Goal: Task Accomplishment & Management: Manage account settings

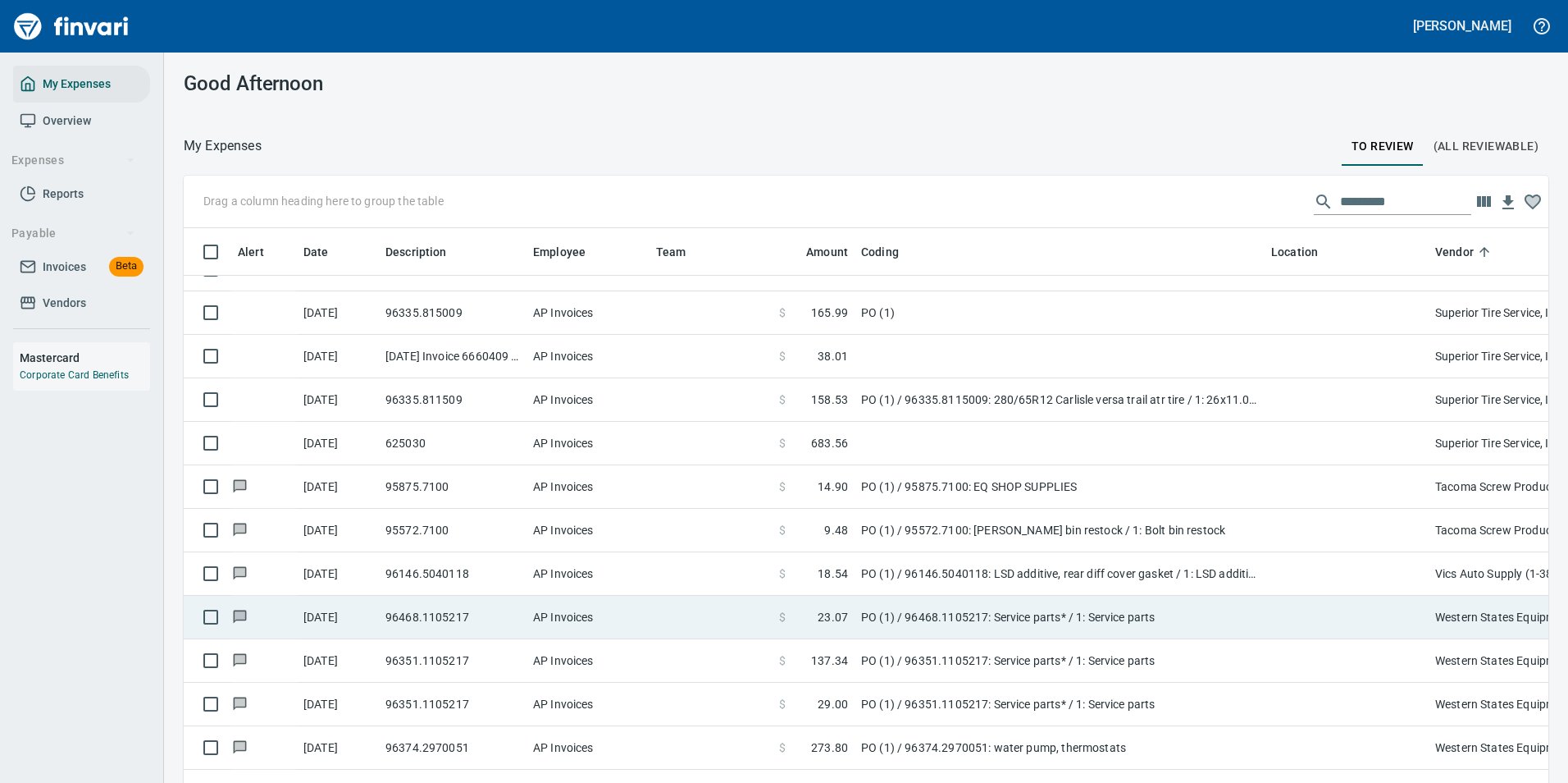
scroll to position [4489, 0]
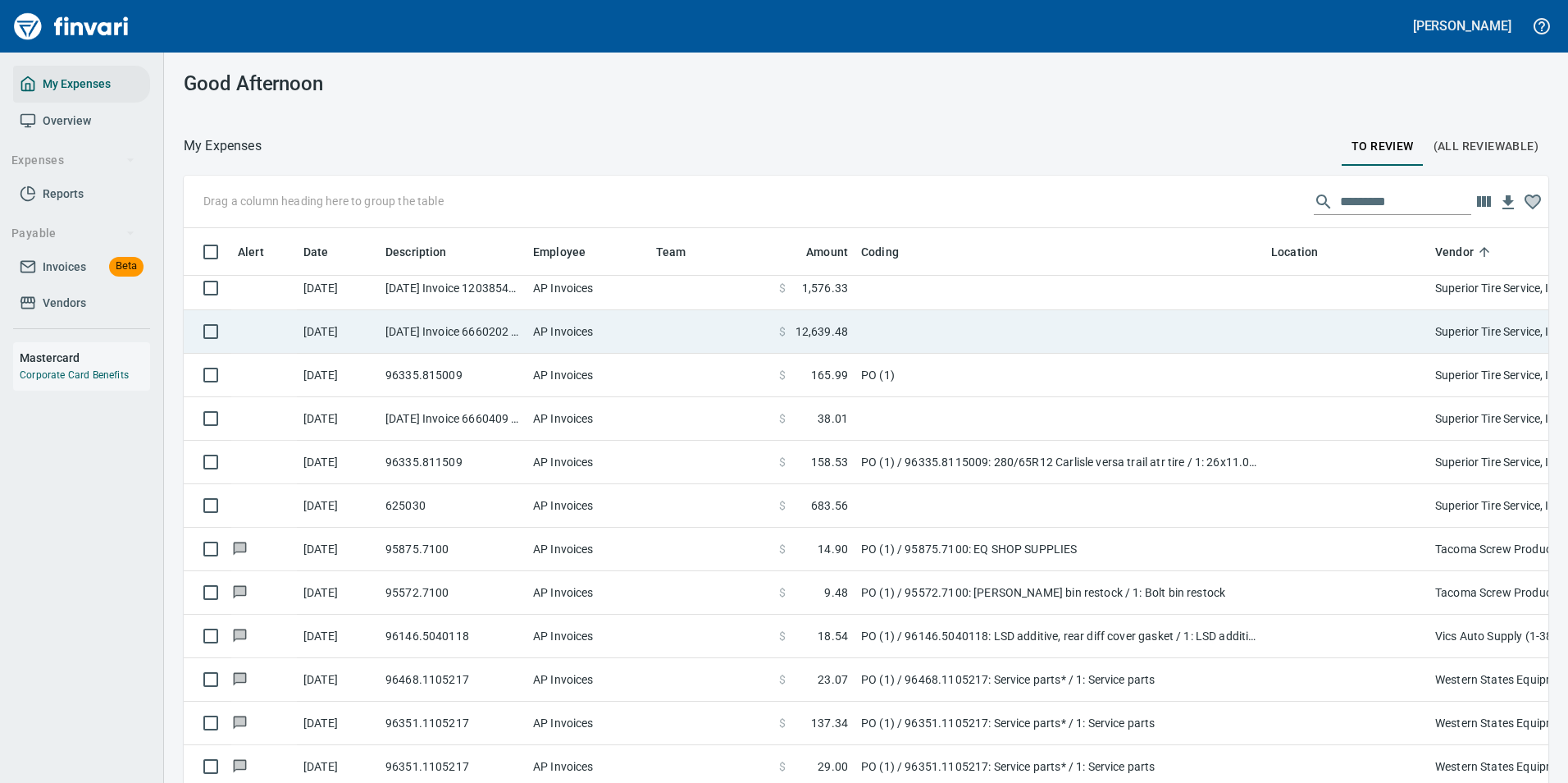
click at [842, 332] on span "12,639.48" at bounding box center [822, 332] width 52 height 17
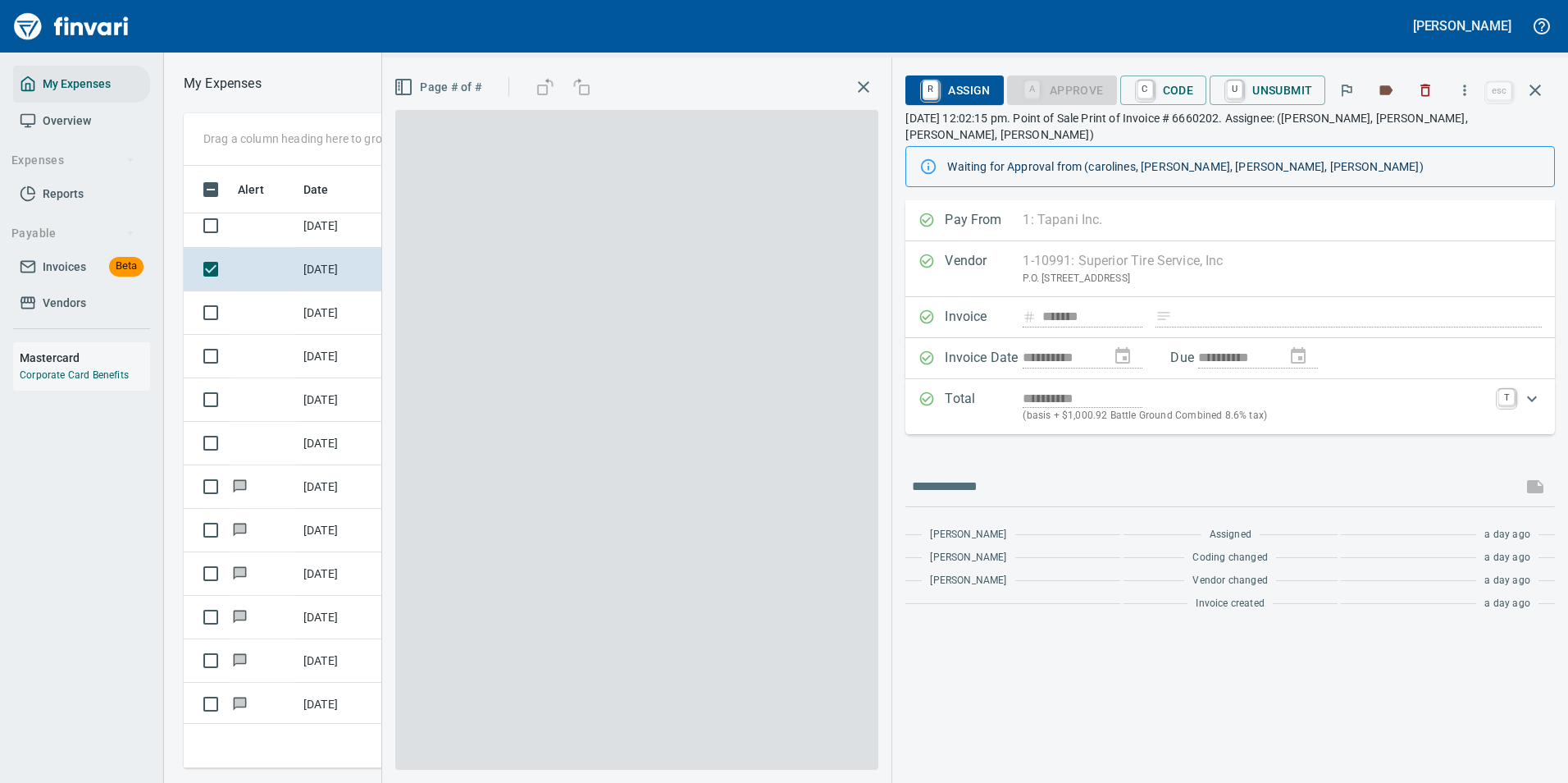
scroll to position [578, 930]
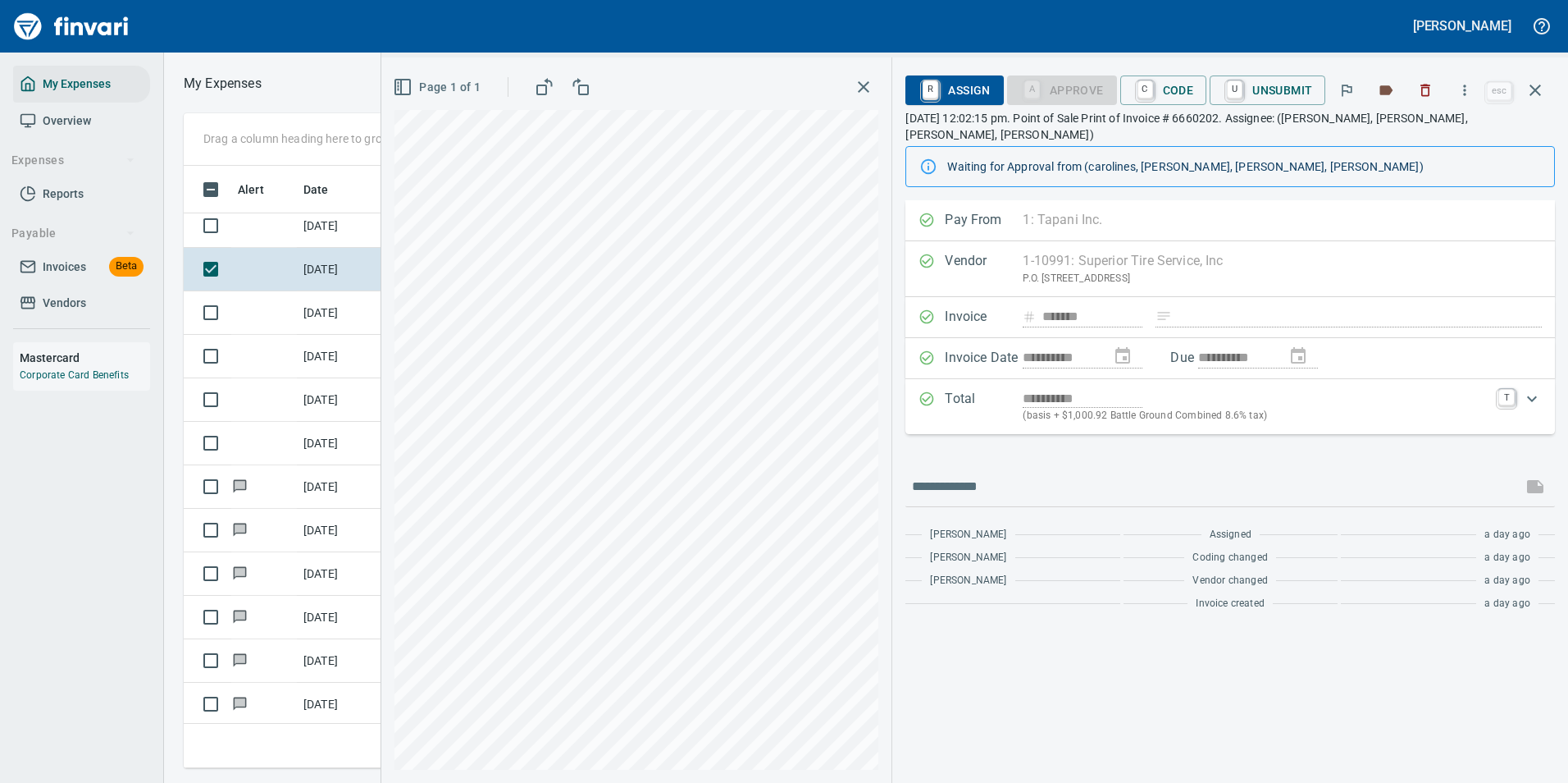
drag, startPoint x: 1534, startPoint y: 91, endPoint x: 1445, endPoint y: 255, distance: 186.6
click at [1534, 91] on icon "button" at bounding box center [1534, 90] width 11 height 11
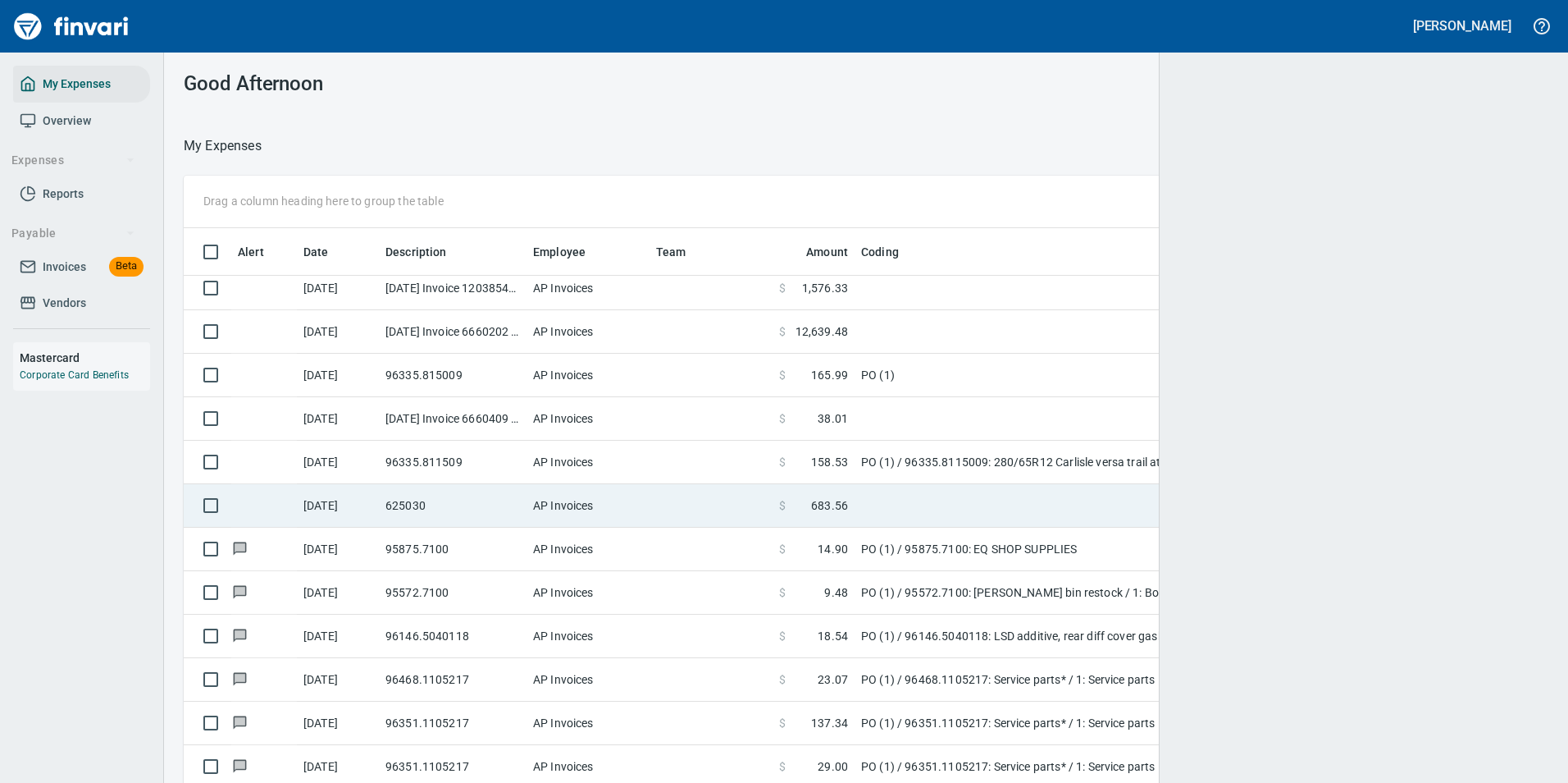
scroll to position [578, 1327]
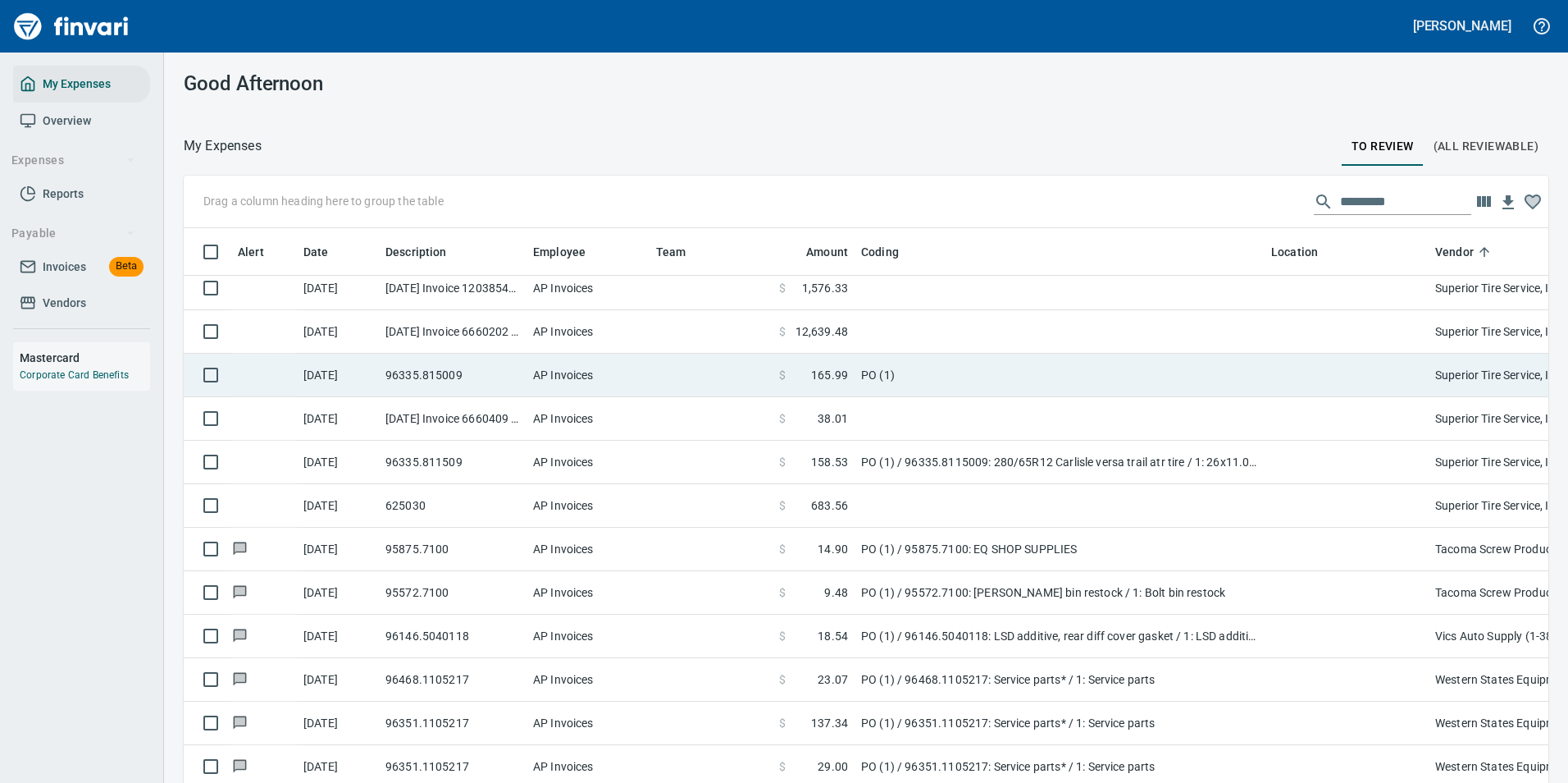
click at [931, 363] on td "PO (1)" at bounding box center [1060, 375] width 410 height 43
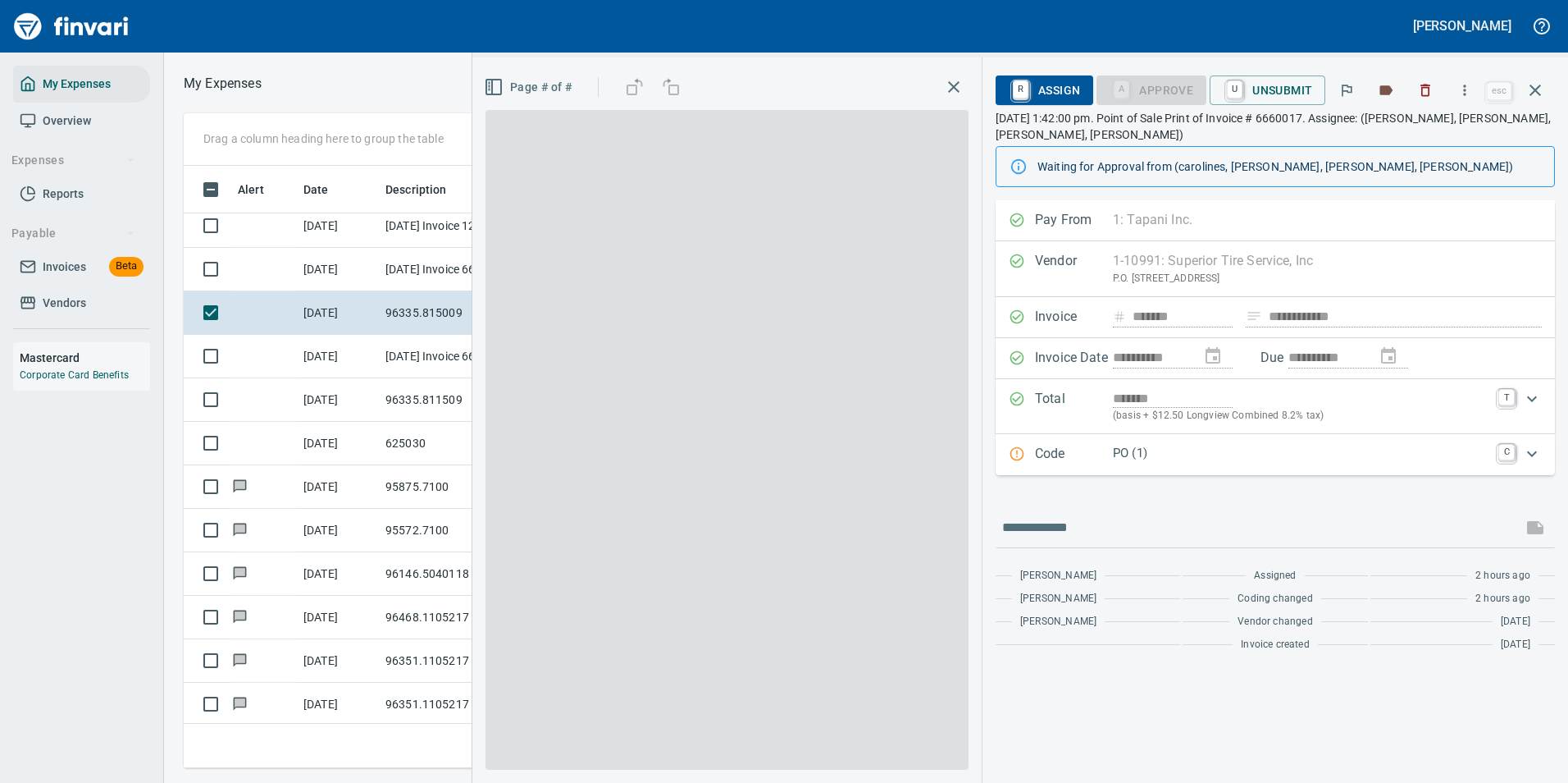
scroll to position [578, 930]
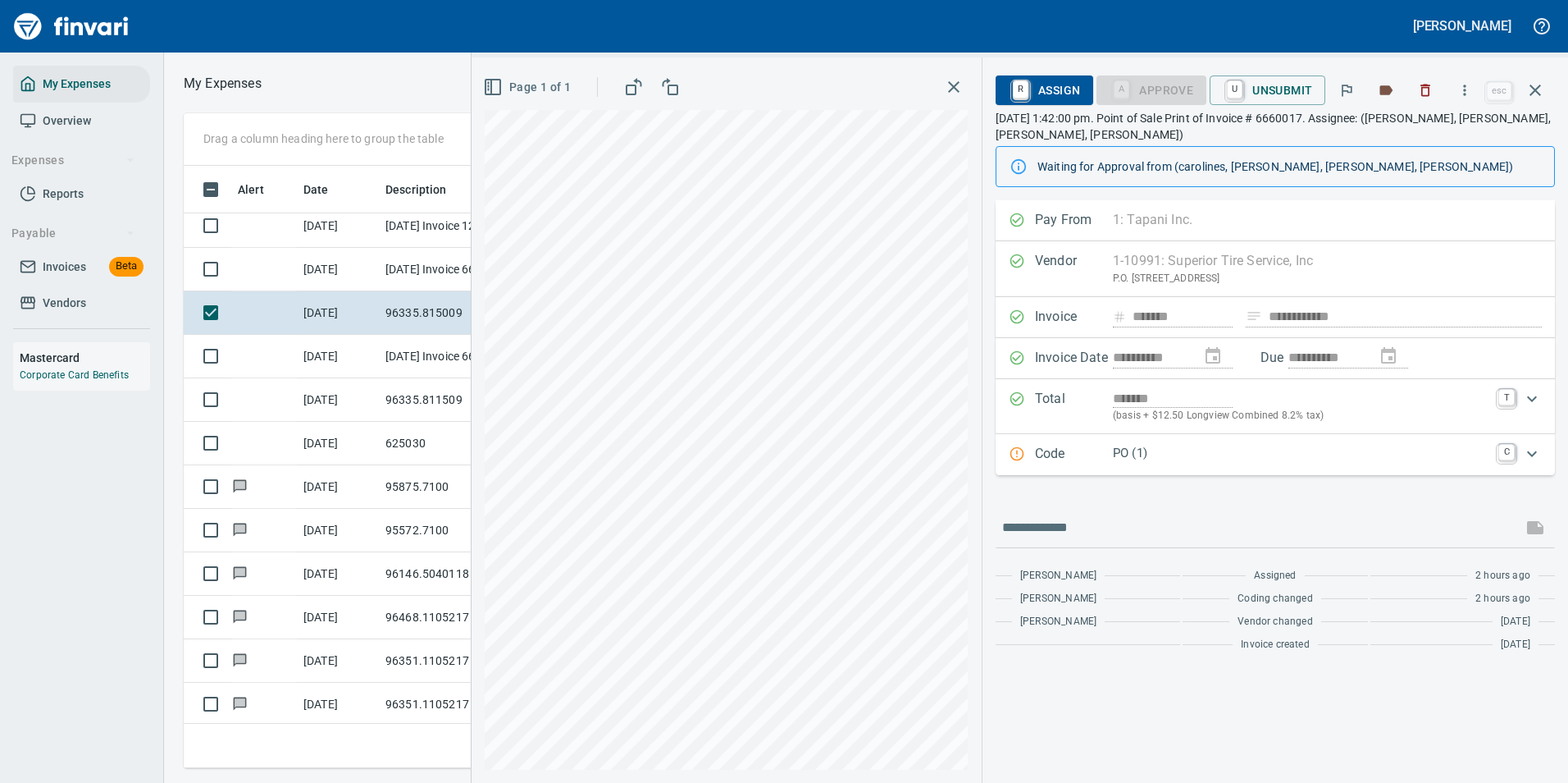
click at [1083, 458] on p "Code" at bounding box center [1073, 454] width 78 height 22
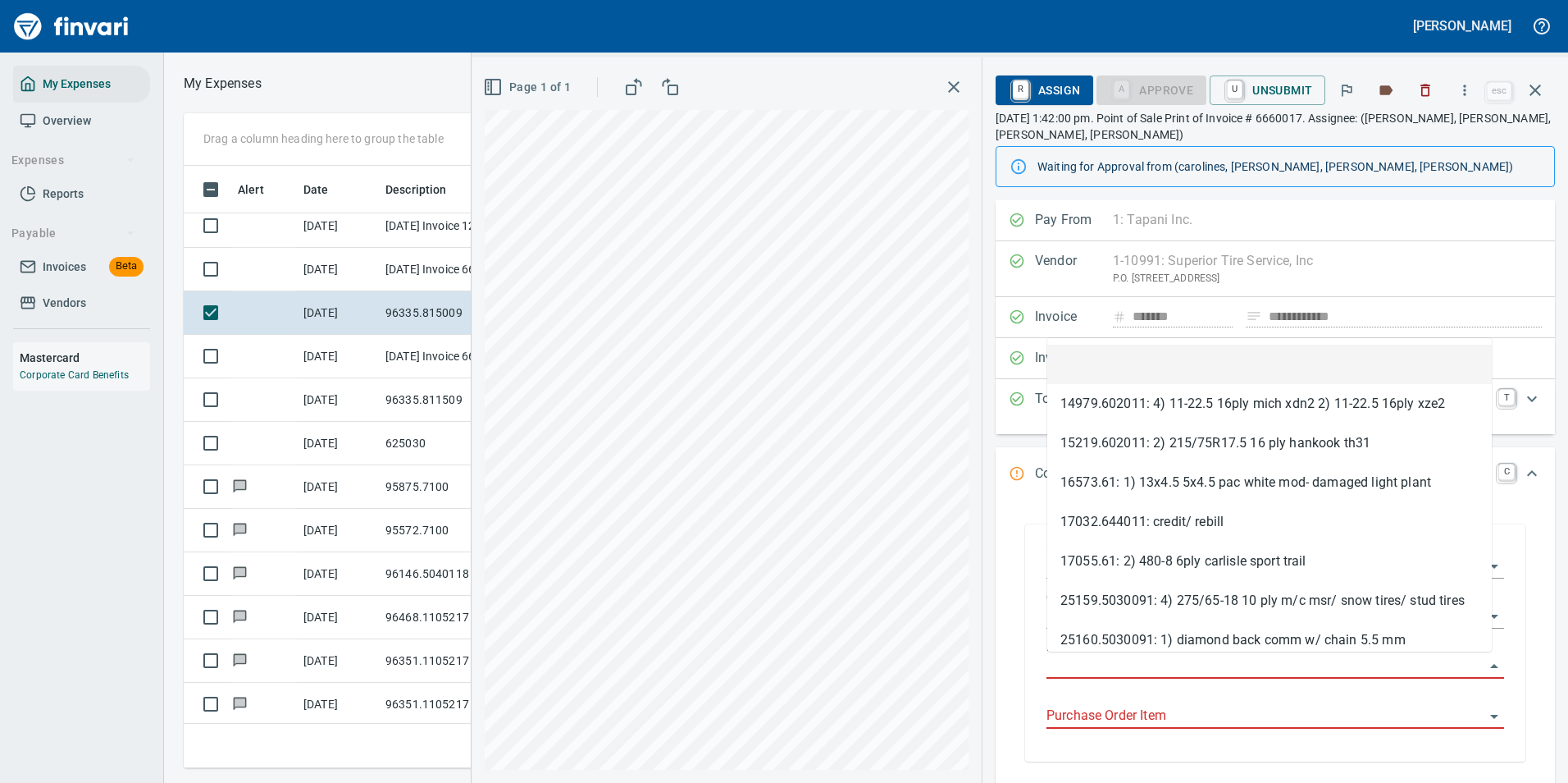
click at [1088, 667] on input "Purchase Order" at bounding box center [1266, 666] width 438 height 23
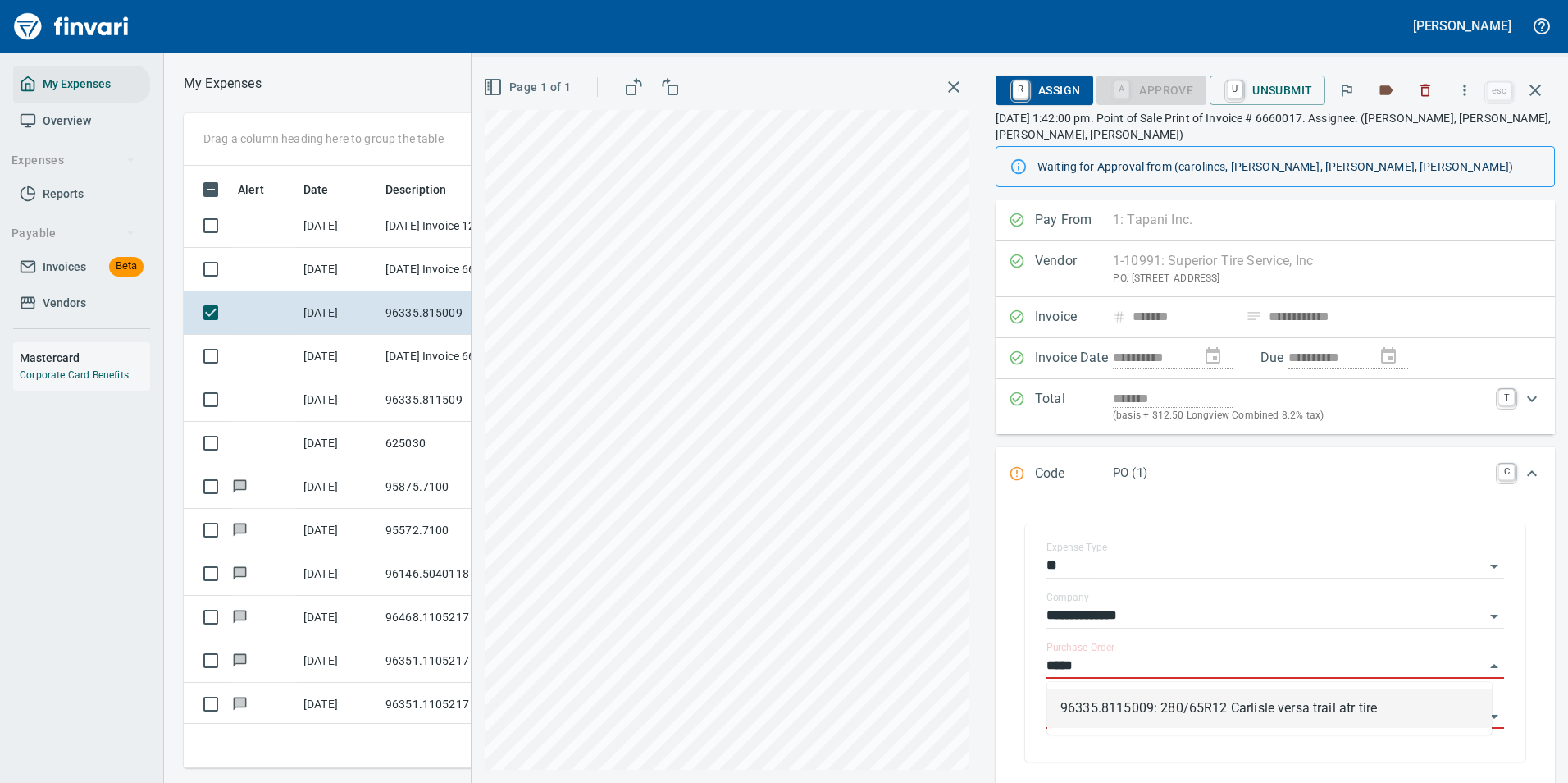
click at [1121, 710] on li "96335.8115009: 280/65R12 Carlisle versa trail atr tire" at bounding box center [1268, 708] width 445 height 39
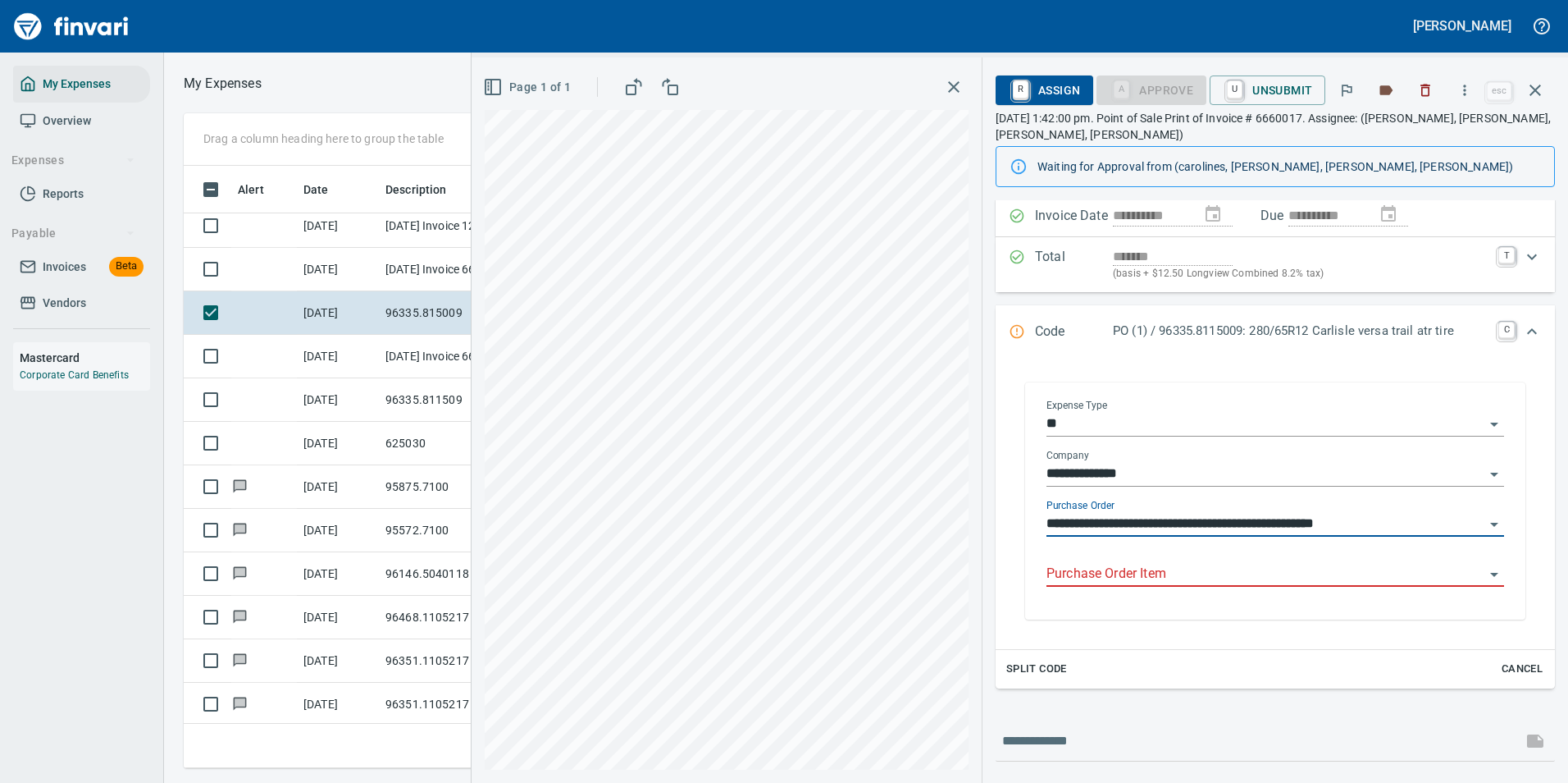
type input "**********"
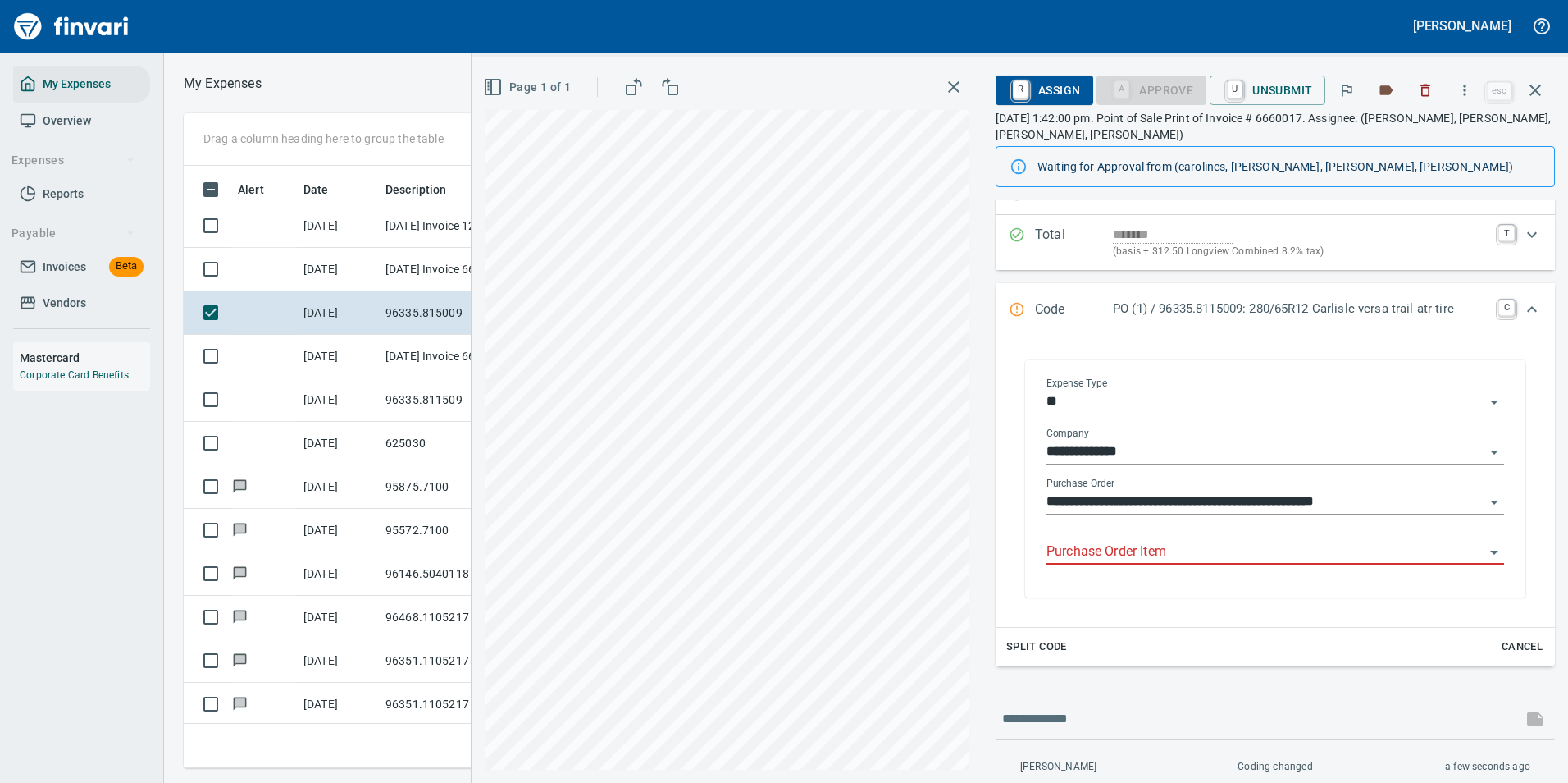
click at [1108, 573] on div "Purchase Order Item" at bounding box center [1275, 552] width 458 height 50
click at [1105, 561] on input "Purchase Order Item" at bounding box center [1266, 552] width 438 height 23
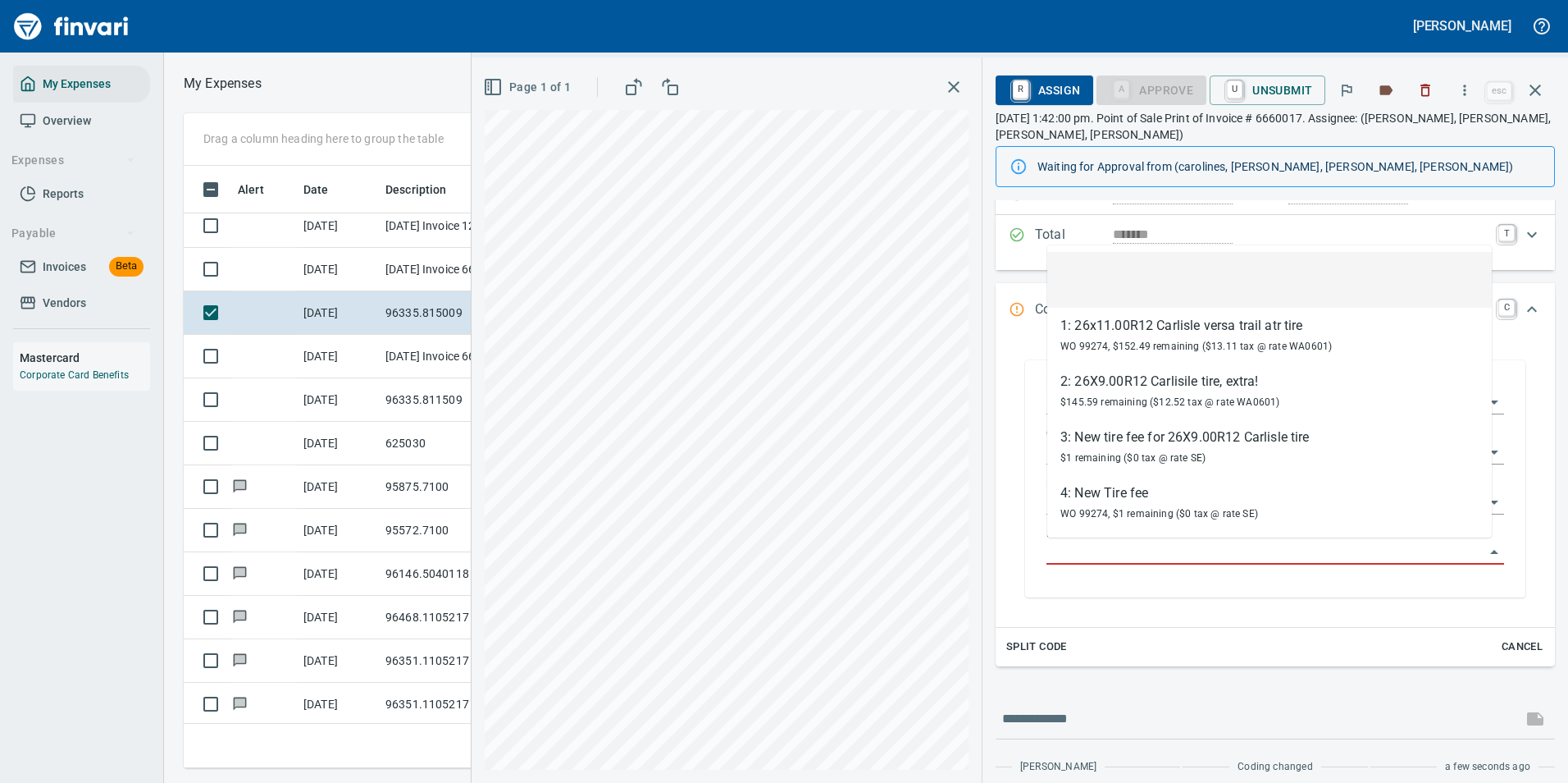
scroll to position [578, 930]
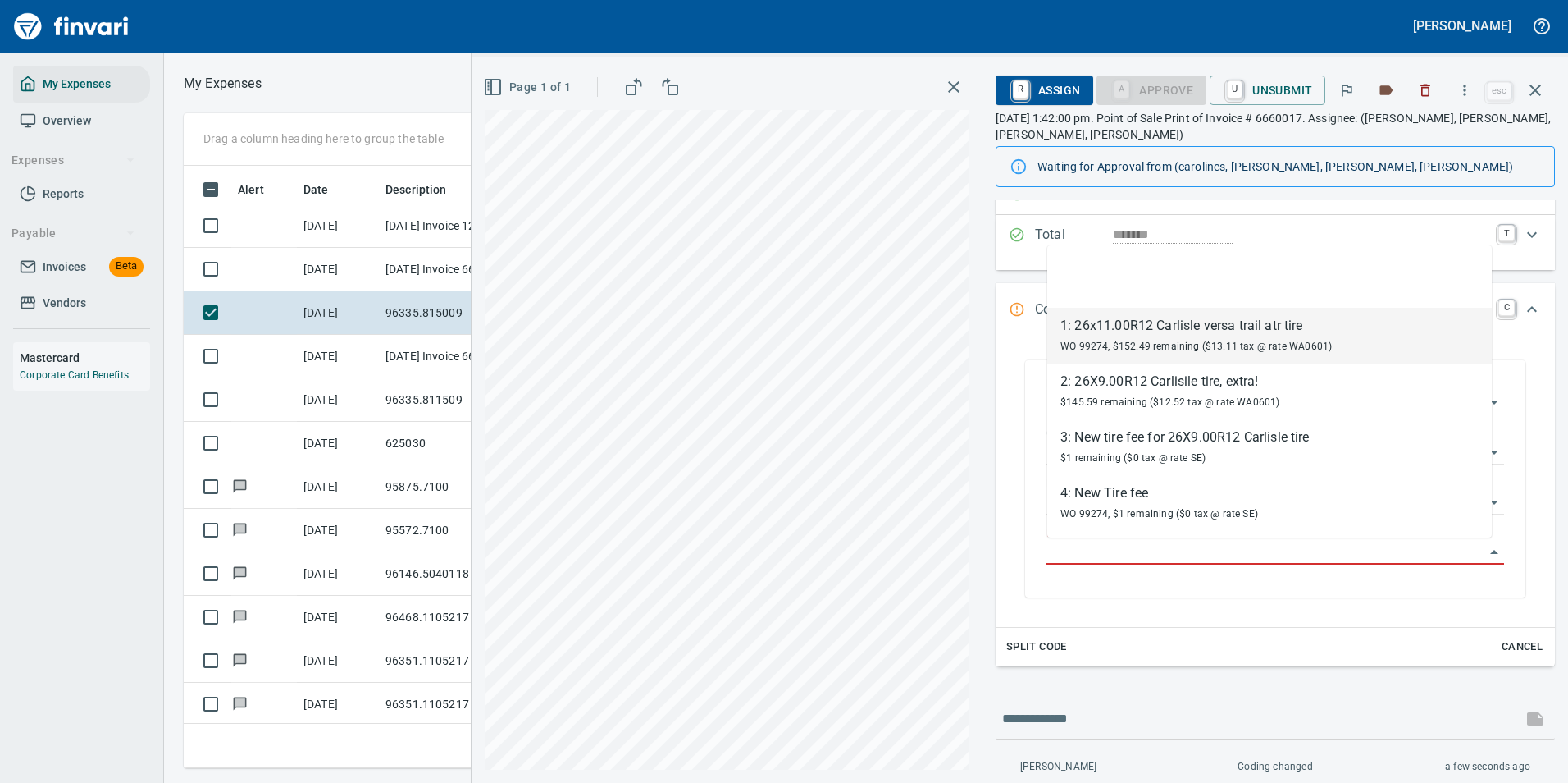
click at [1106, 343] on span "WO 99274, $152.49 remaining ($13.11 tax @ rate WA0601)" at bounding box center [1195, 346] width 271 height 11
type input "**********"
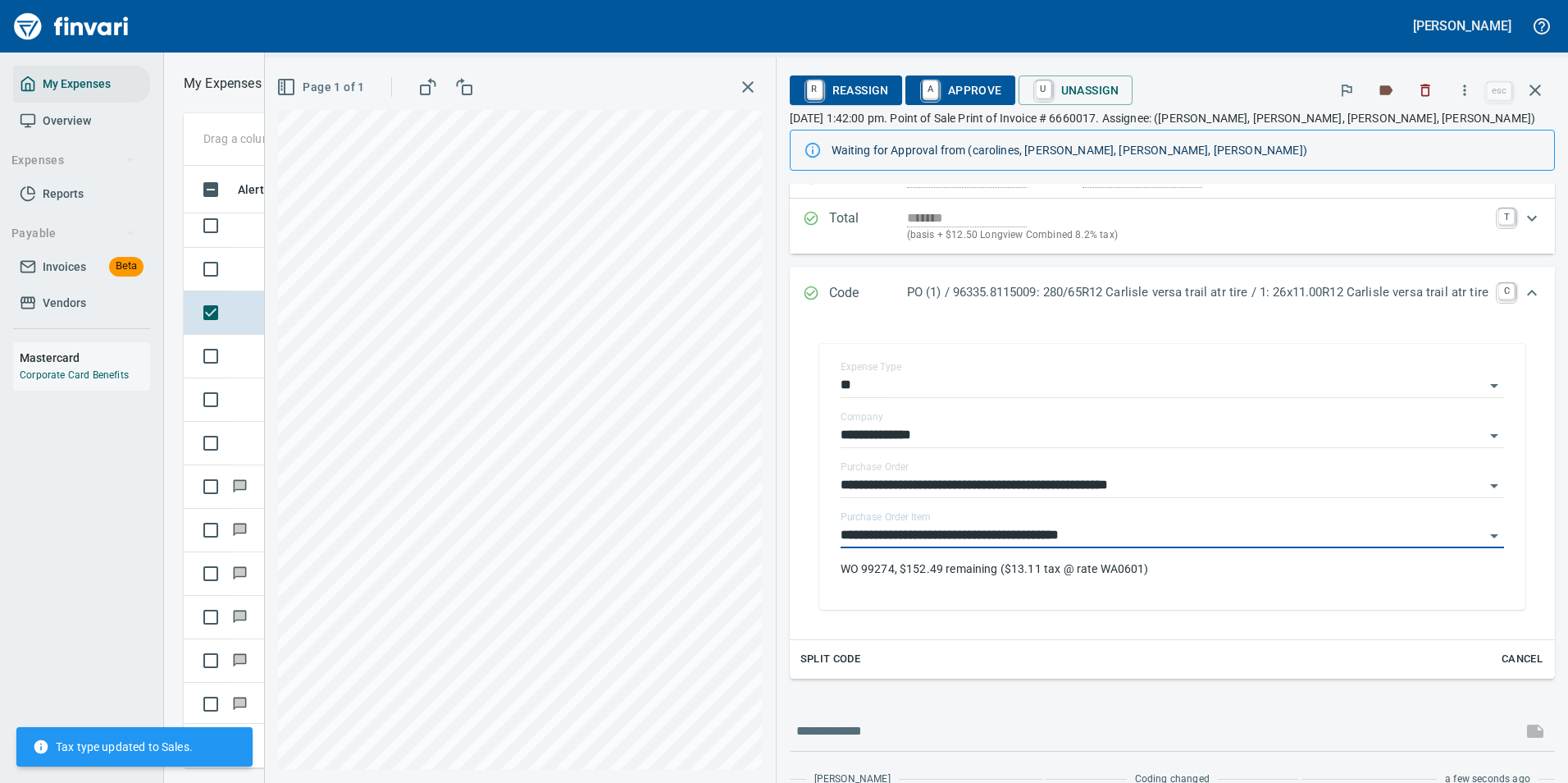
click at [800, 656] on span "Split Code" at bounding box center [830, 659] width 61 height 19
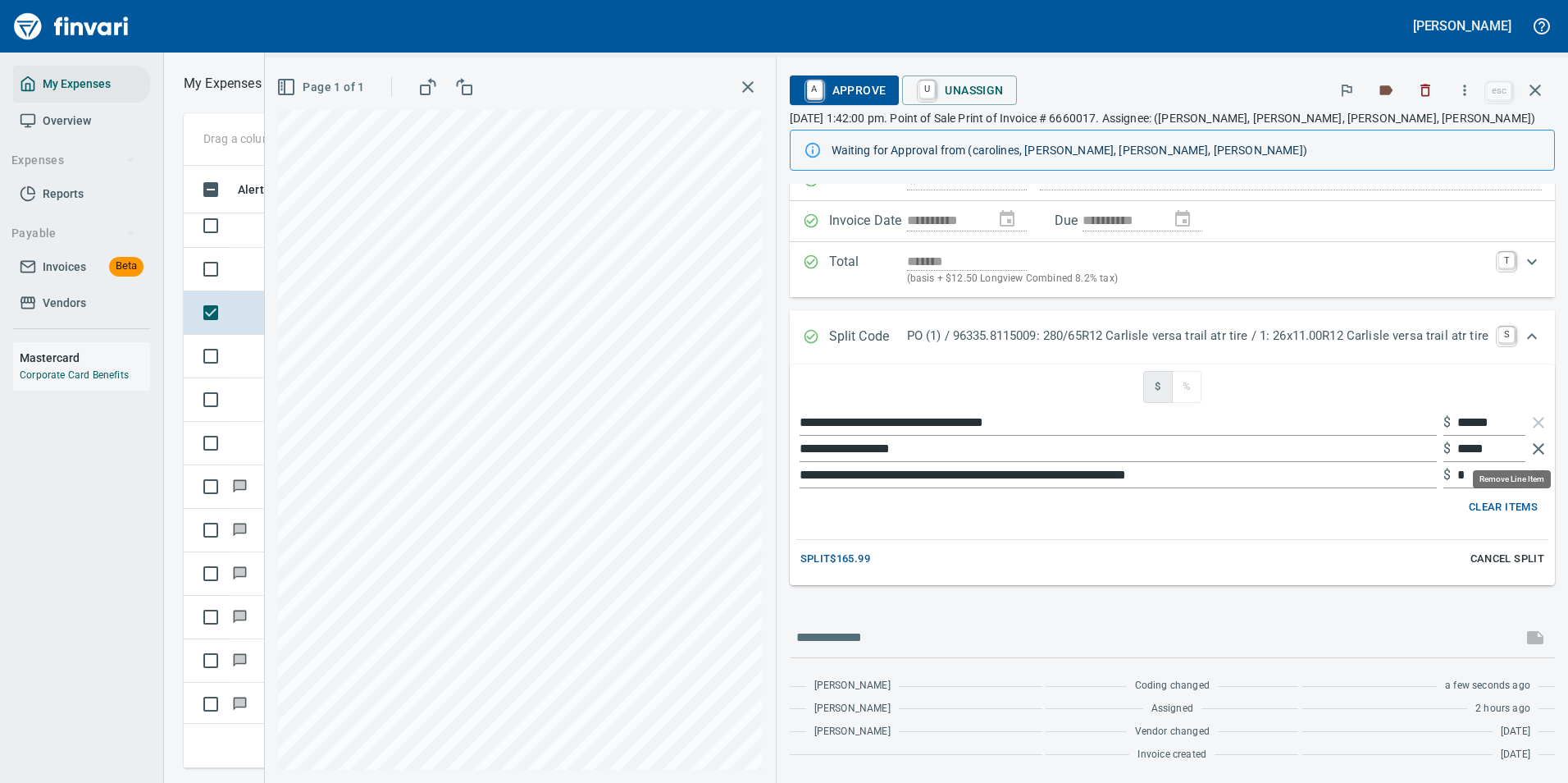
click at [1532, 451] on icon "button" at bounding box center [1538, 449] width 11 height 11
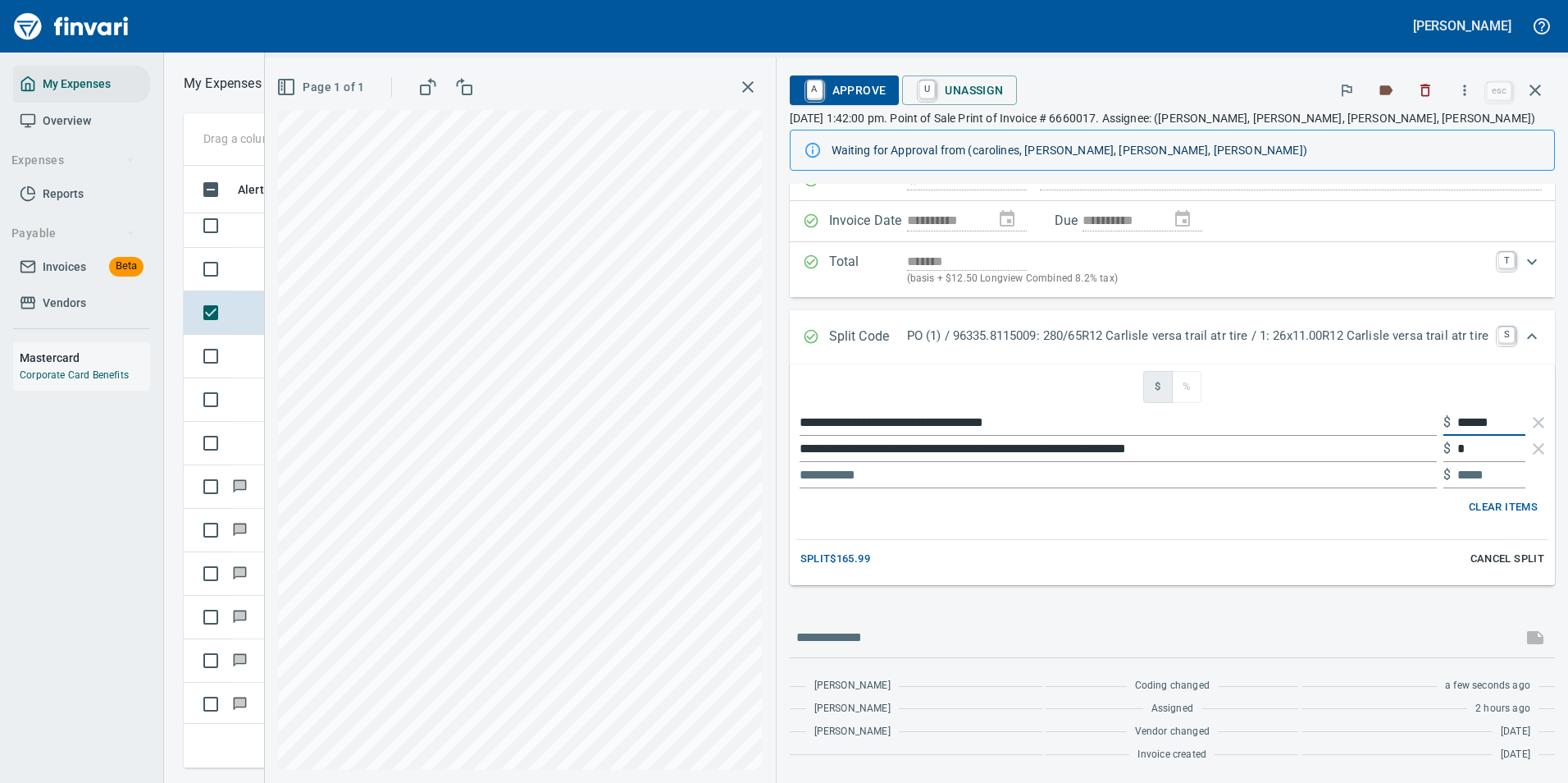
drag, startPoint x: 1498, startPoint y: 427, endPoint x: 1441, endPoint y: 425, distance: 57.0
click at [1443, 425] on div "$ ******" at bounding box center [1484, 422] width 82 height 26
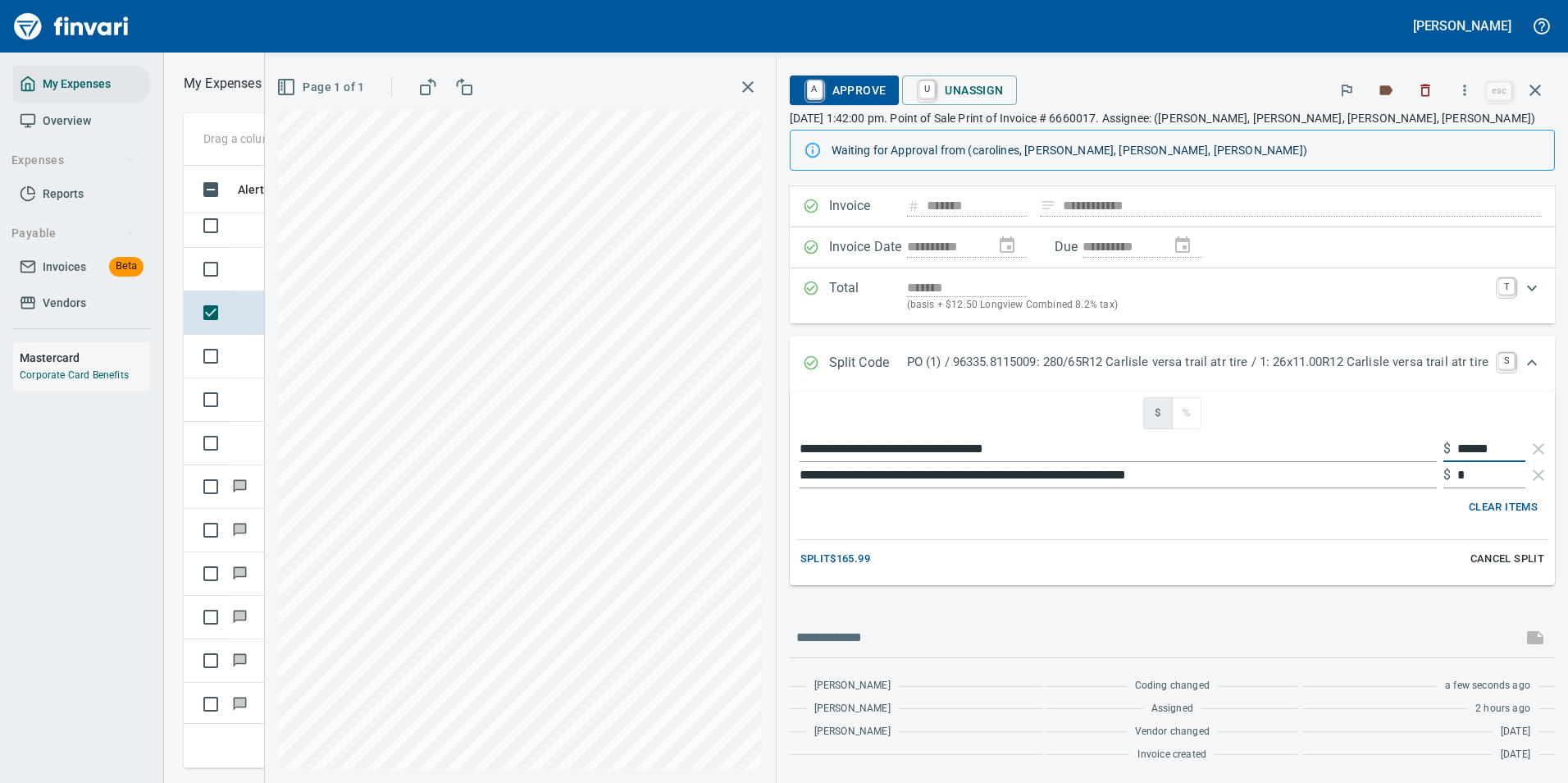
scroll to position [95, 0]
type input "******"
click at [822, 560] on span "Split $165.99" at bounding box center [835, 559] width 69 height 19
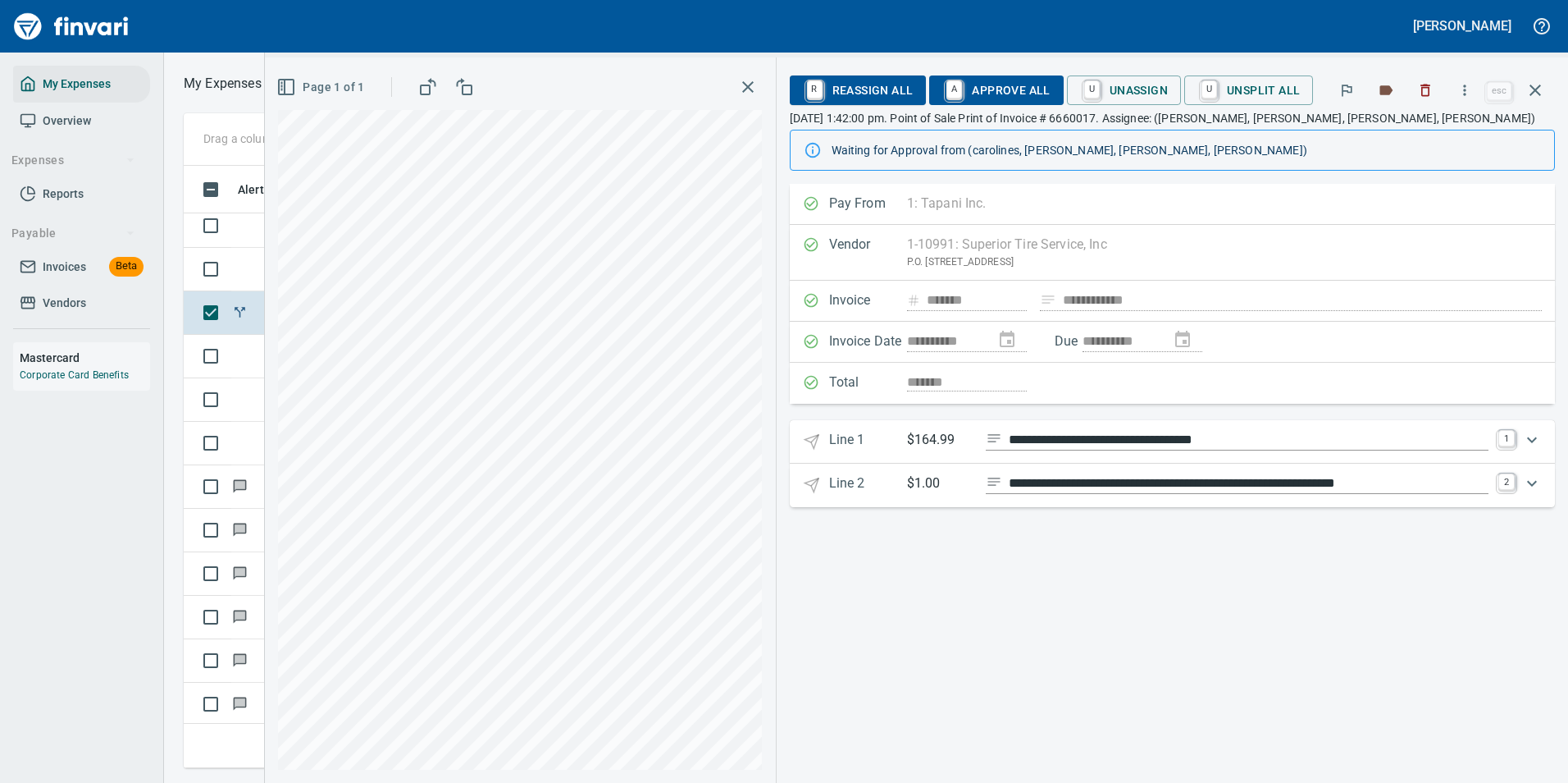
scroll to position [0, 0]
click at [1528, 444] on icon "Expand" at bounding box center [1531, 439] width 20 height 20
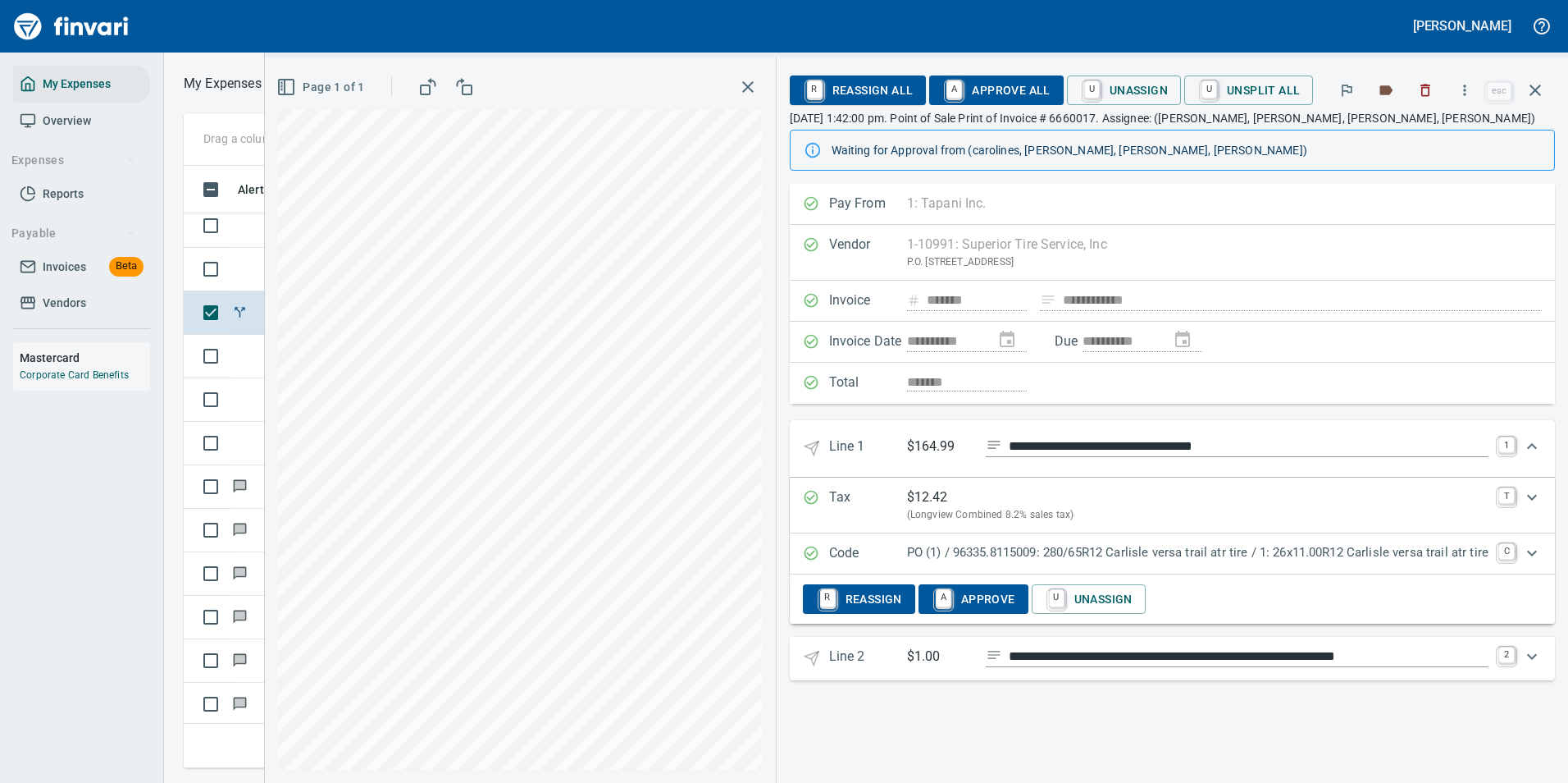
click at [1543, 654] on div "Expand" at bounding box center [1531, 657] width 39 height 39
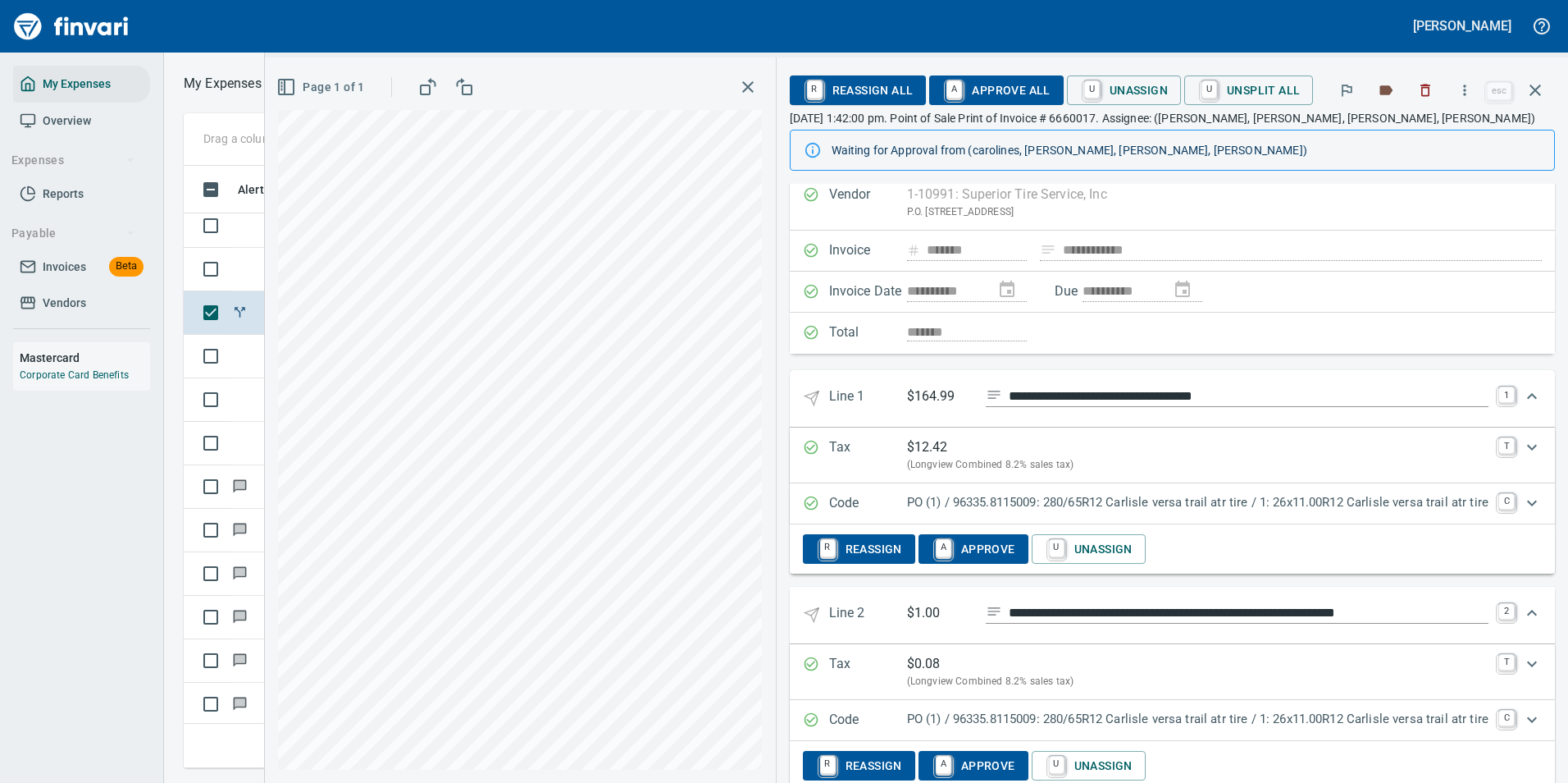
scroll to position [87, 0]
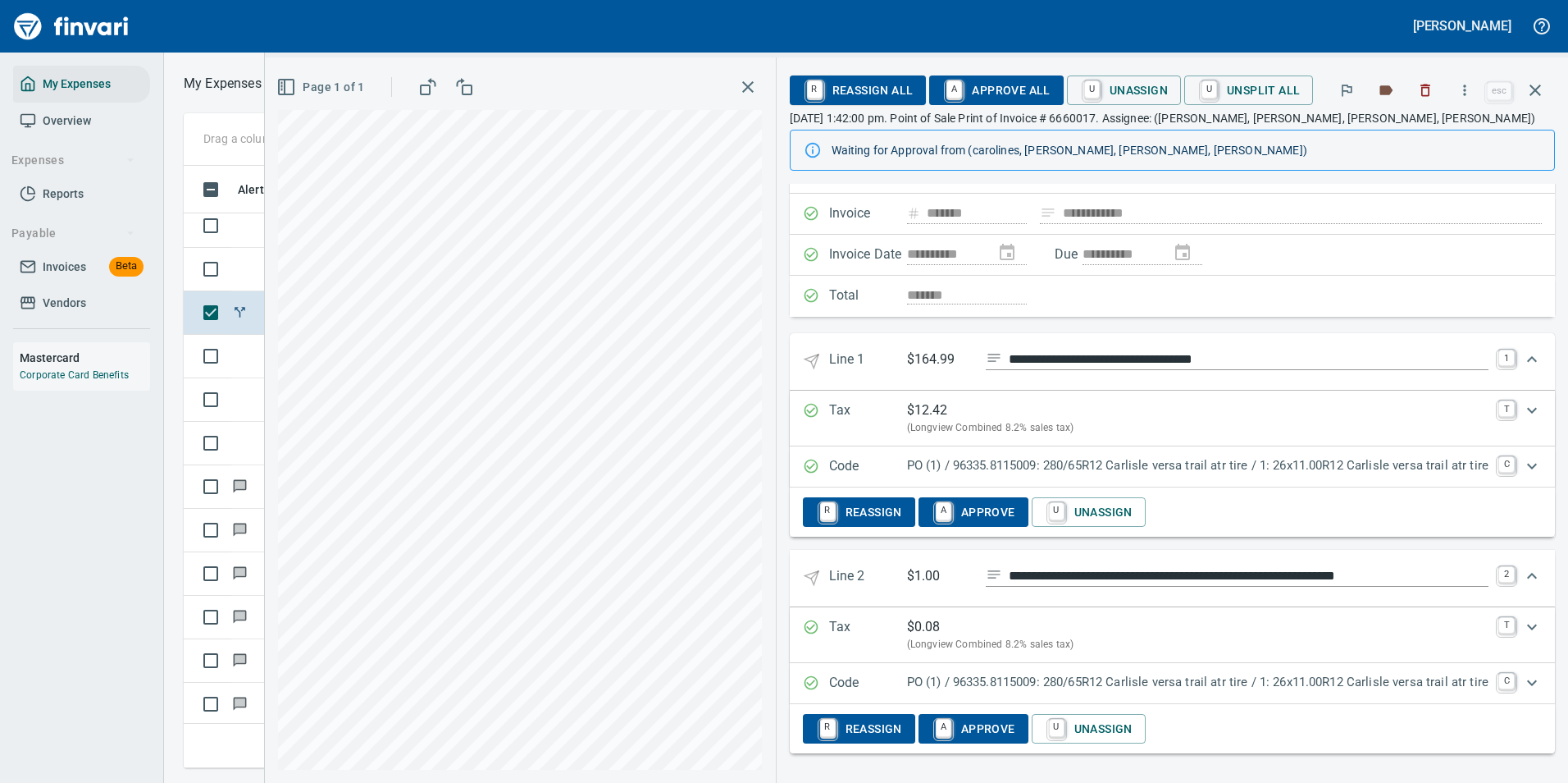
click at [1193, 674] on p "PO (1) / 96335.8115009: 280/65R12 Carlisle versa trail atr tire / 1: 26x11.00R1…" at bounding box center [1197, 682] width 581 height 19
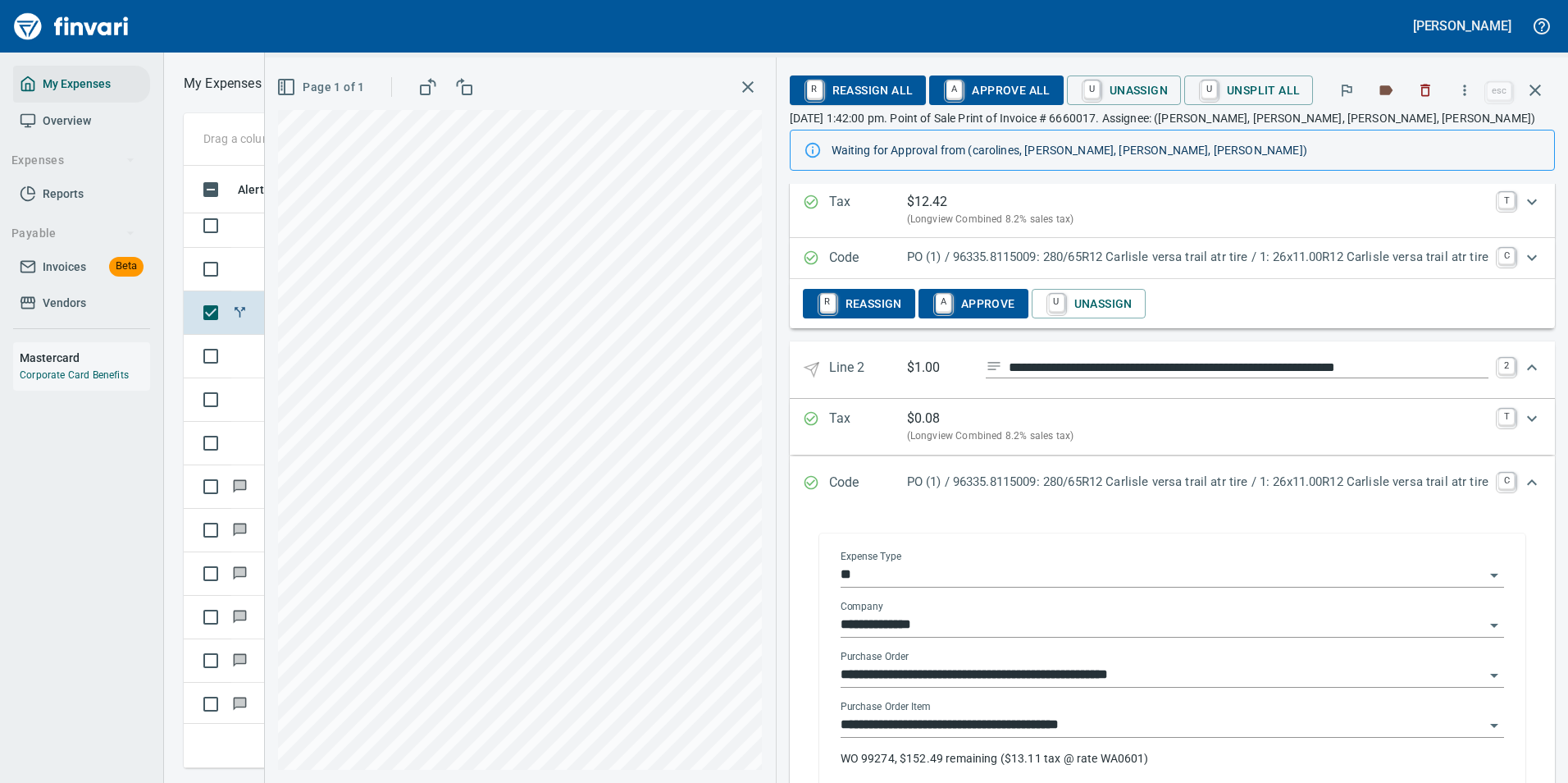
scroll to position [333, 0]
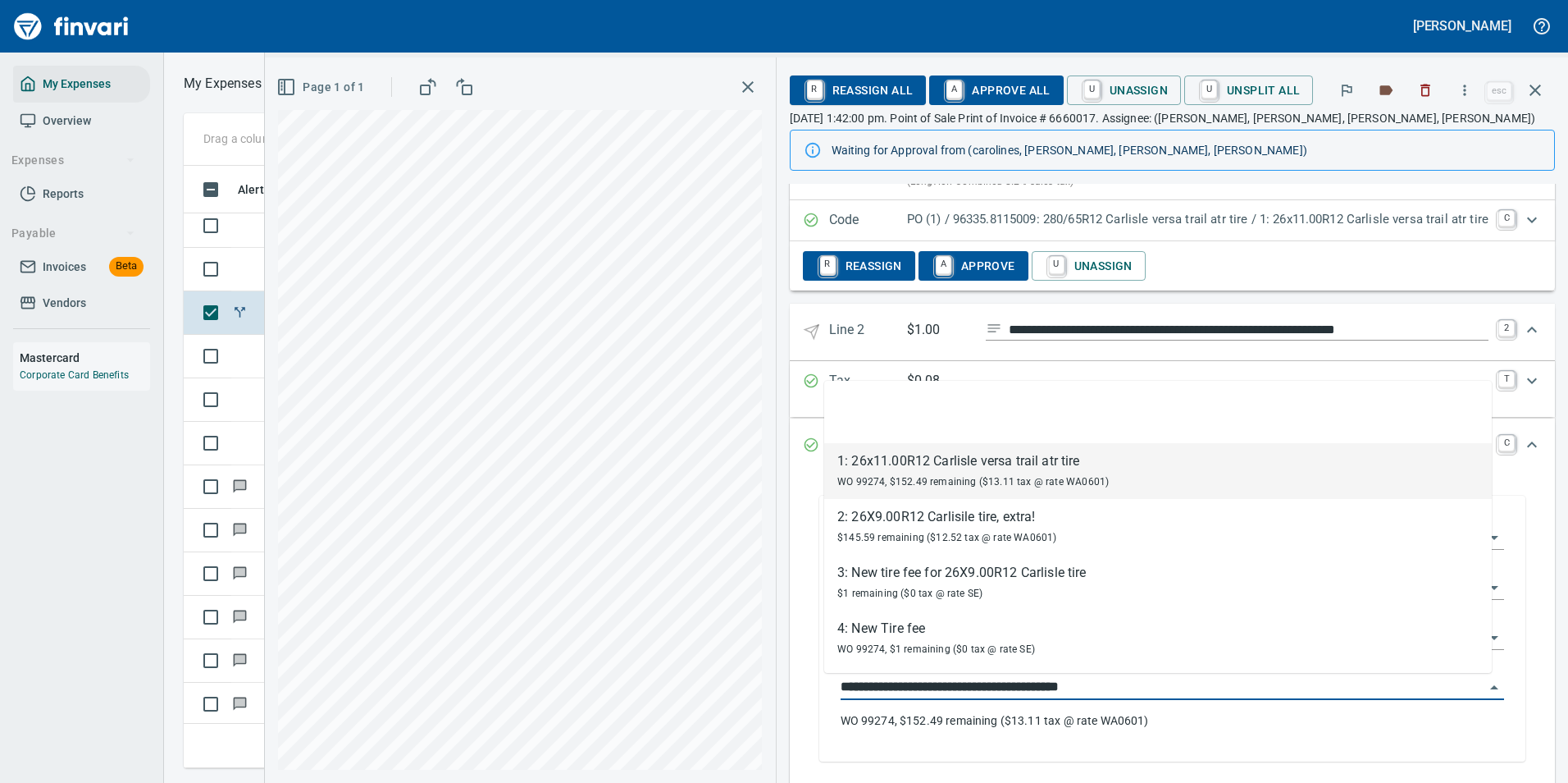
click at [939, 696] on input "**********" at bounding box center [1163, 687] width 644 height 23
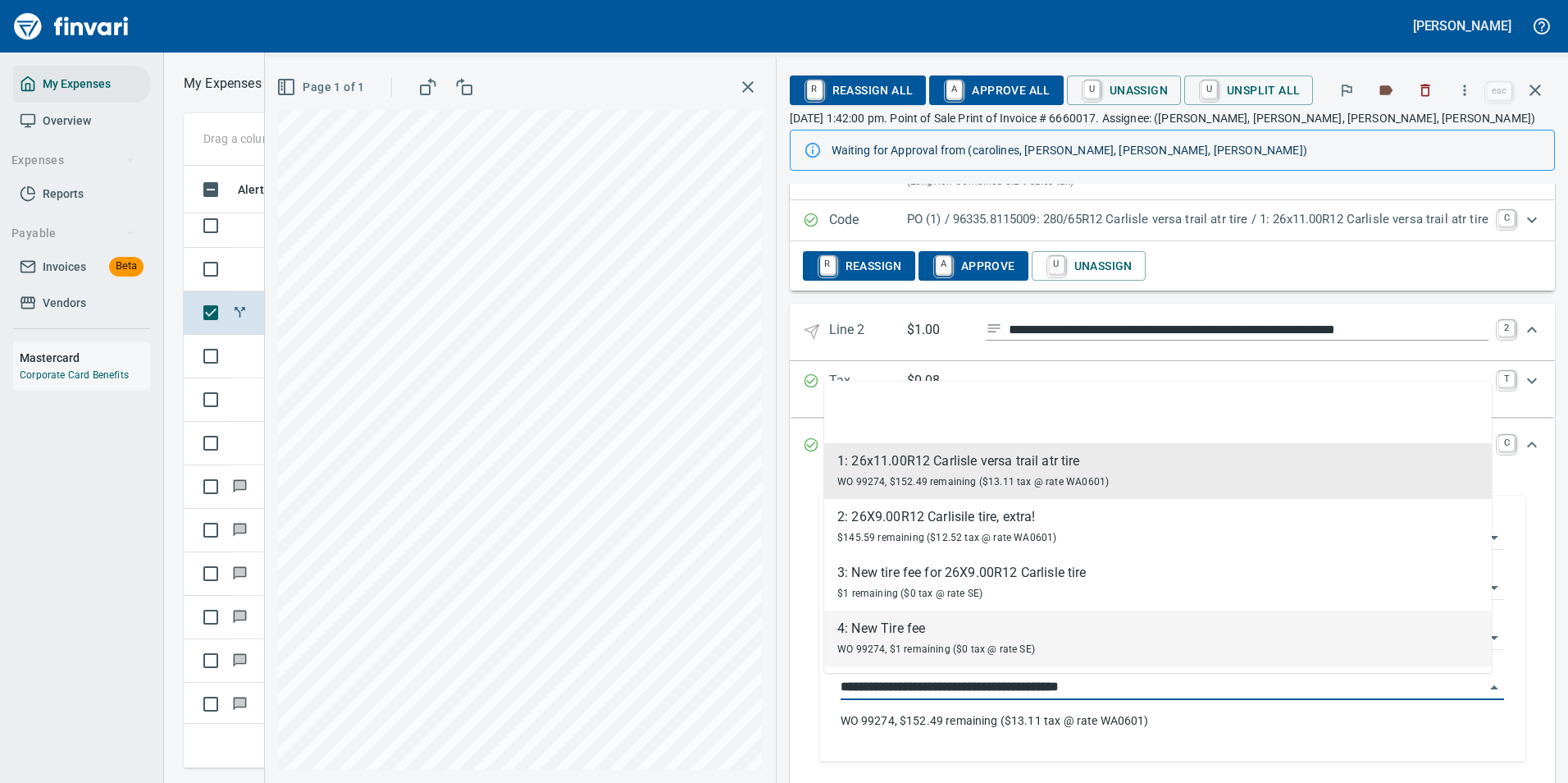
click at [943, 633] on div "4: New Tire fee" at bounding box center [935, 628] width 198 height 20
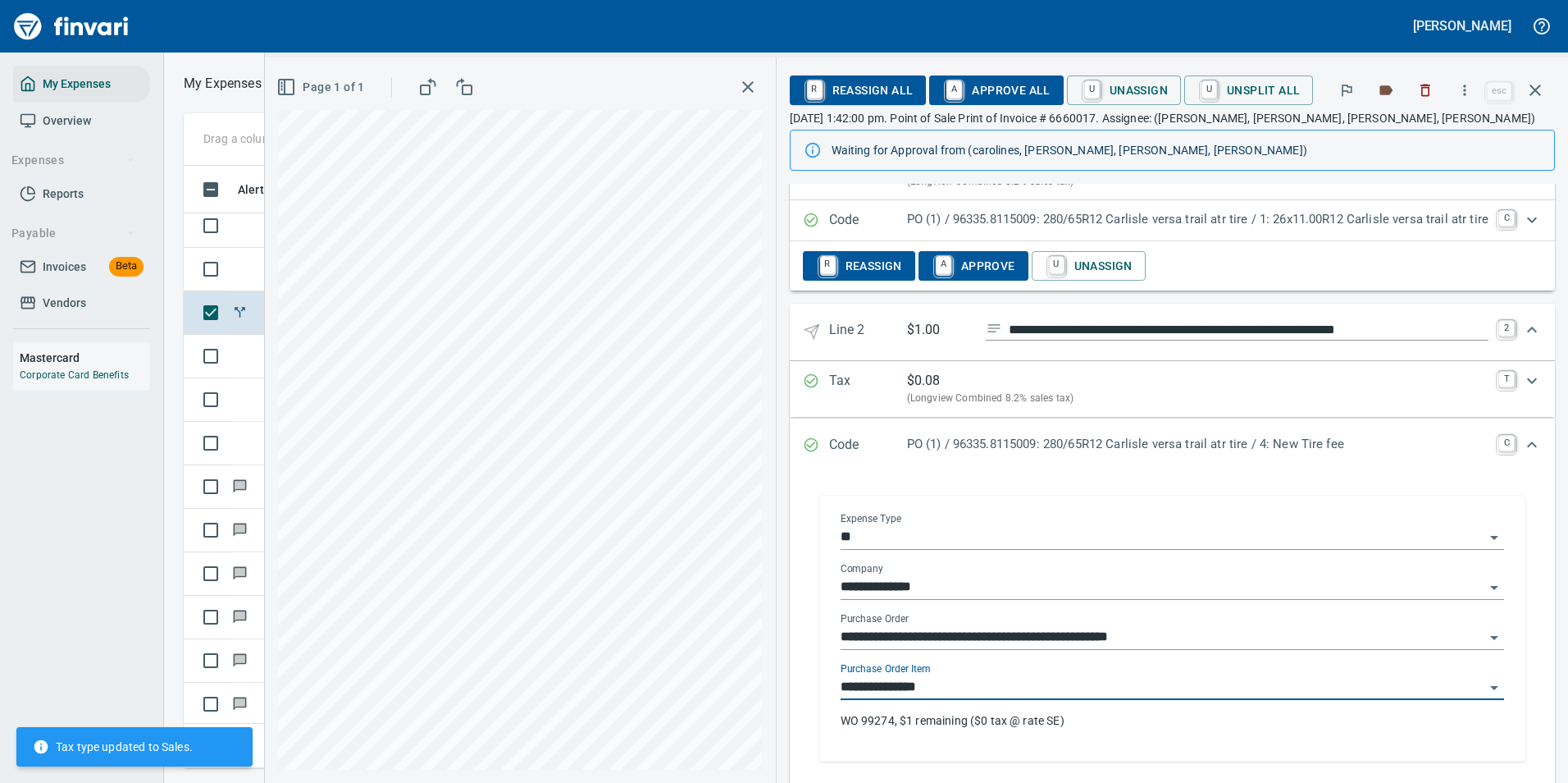
type input "**********"
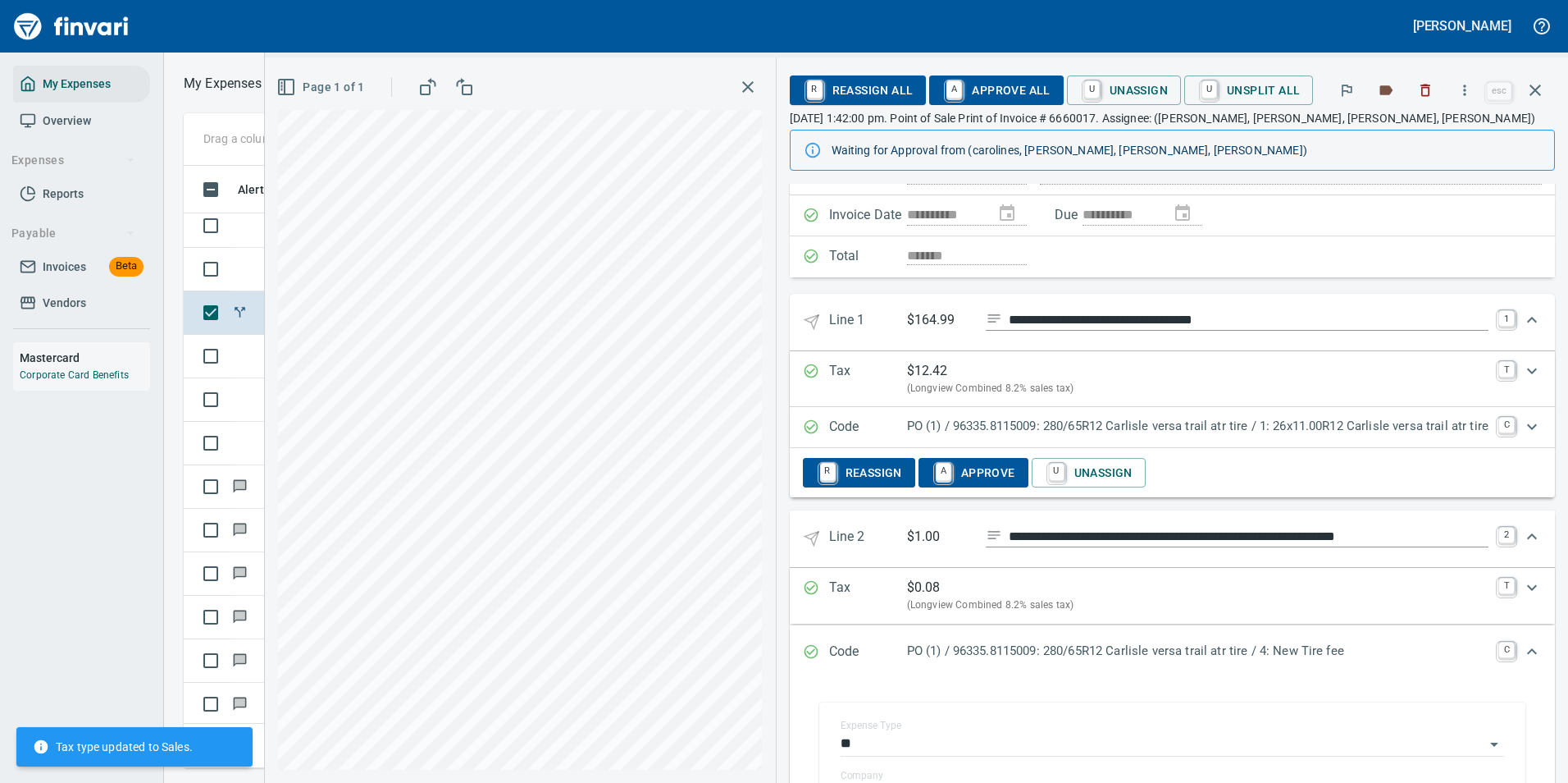
scroll to position [0, 0]
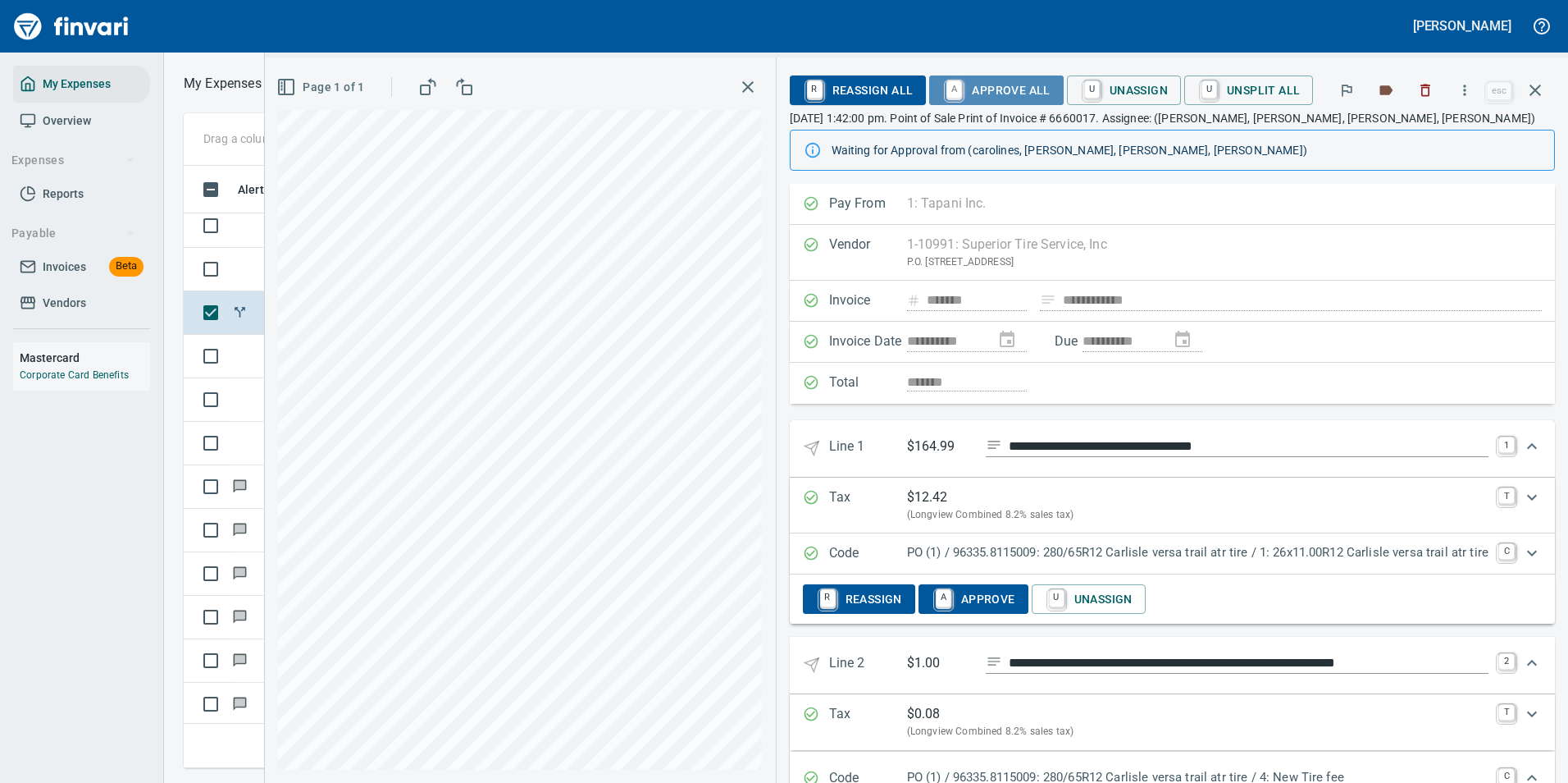
click at [955, 89] on span "A Approve All" at bounding box center [995, 90] width 108 height 28
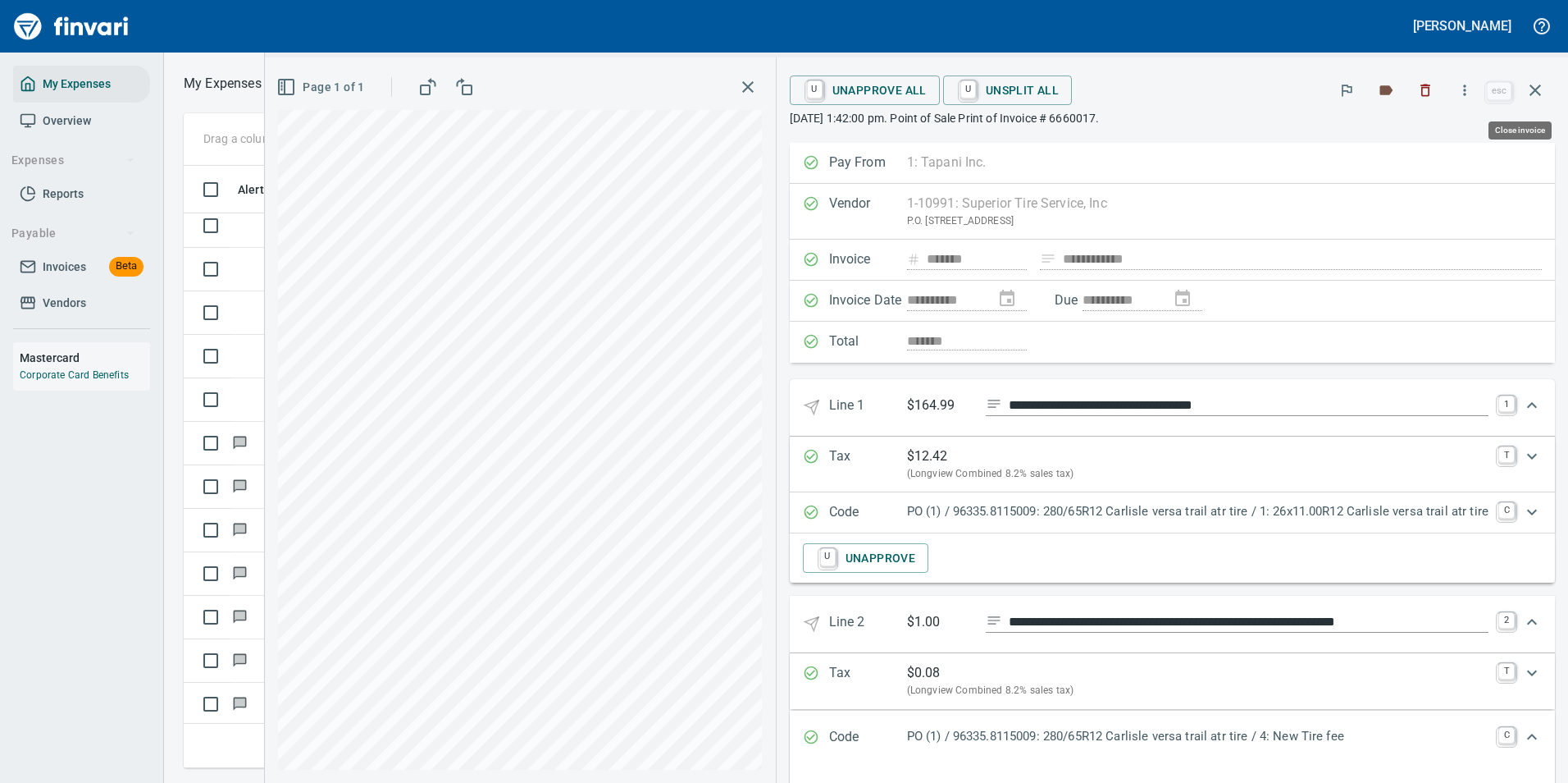
click at [1541, 98] on icon "button" at bounding box center [1534, 90] width 20 height 20
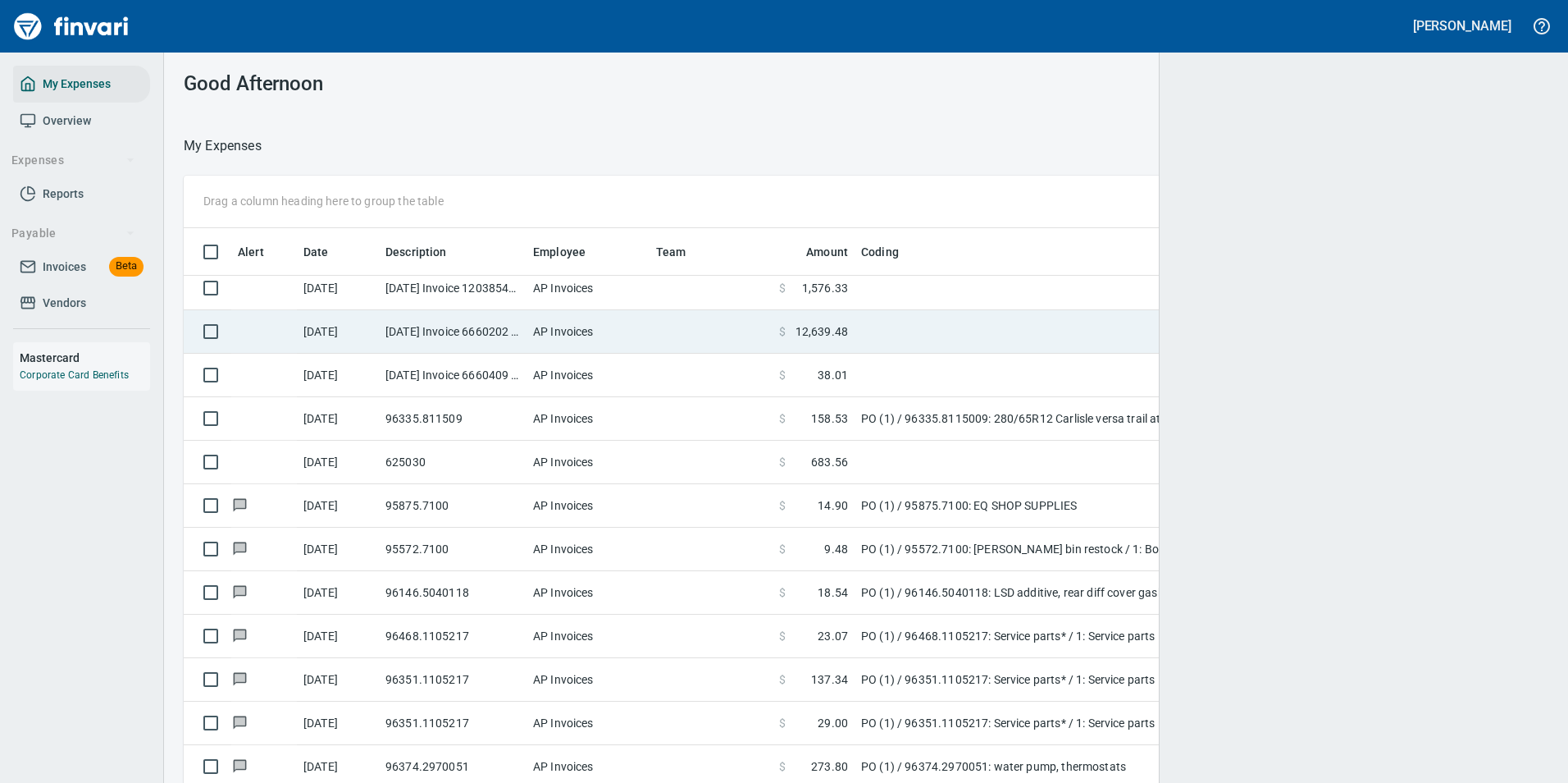
scroll to position [2, 2]
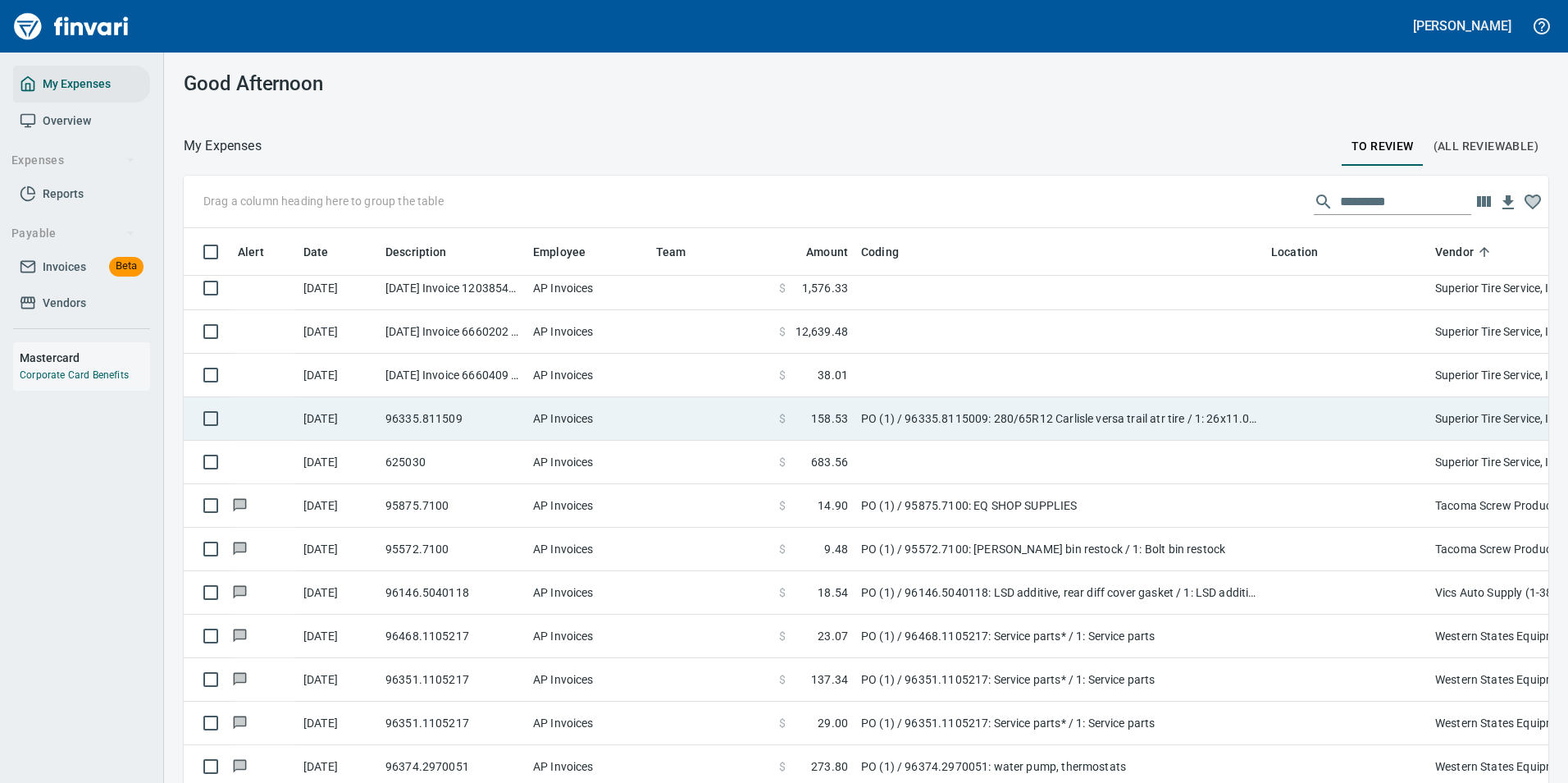
click at [929, 411] on td "PO (1) / 96335.8115009: 280/65R12 Carlisle versa trail atr tire / 1: 26x11.00R1…" at bounding box center [1060, 419] width 410 height 43
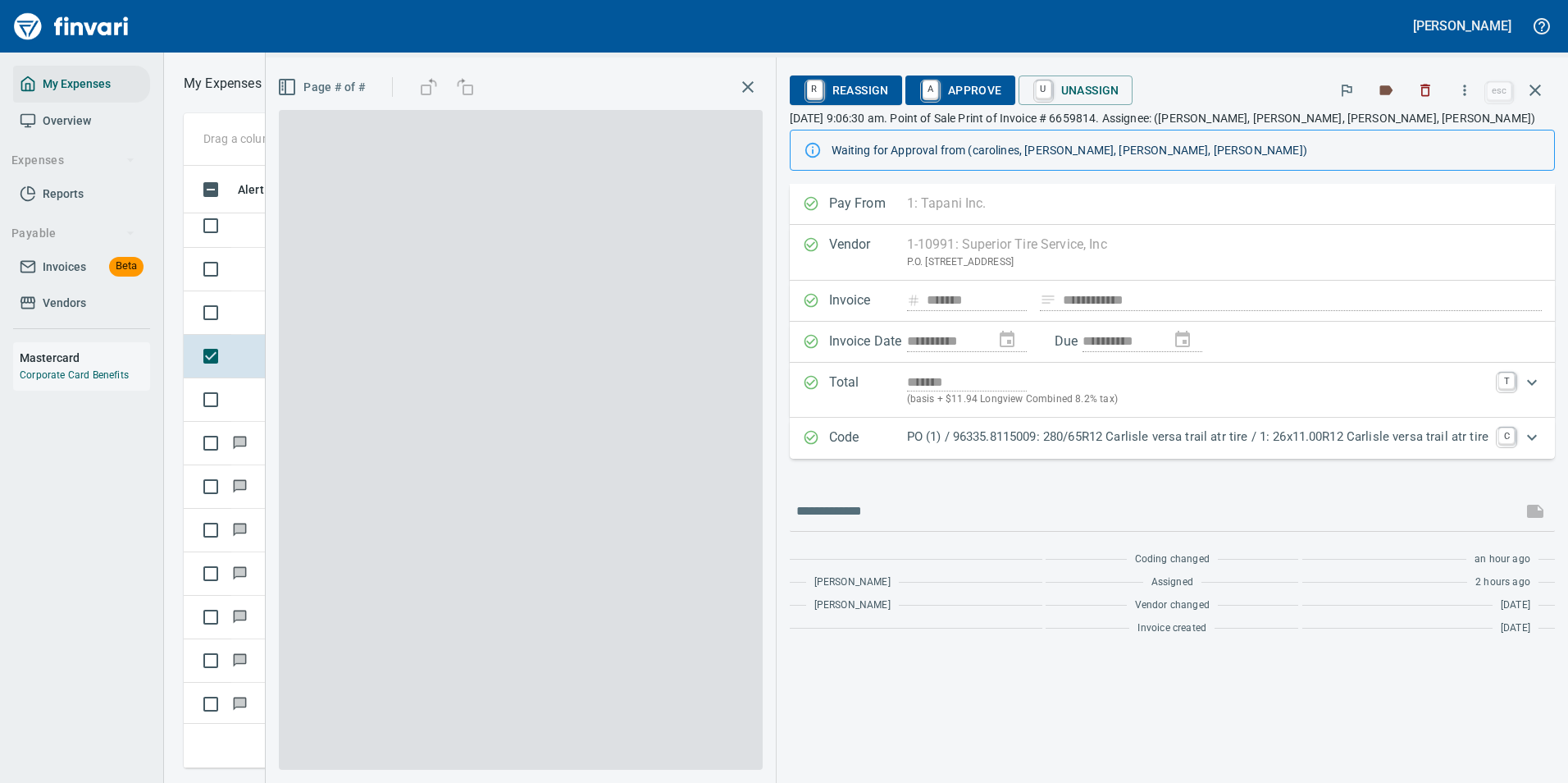
scroll to position [578, 930]
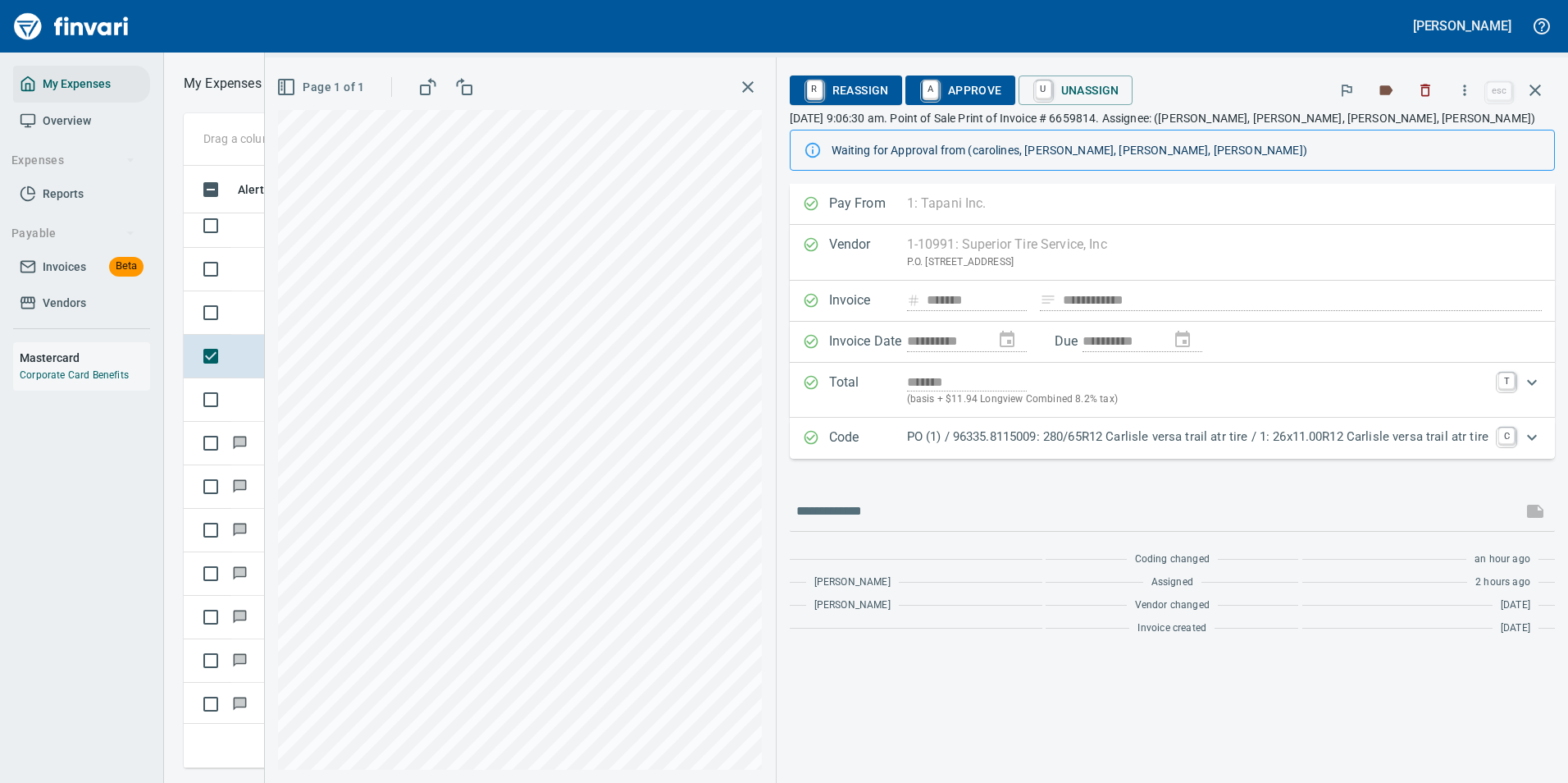
click at [945, 433] on p "PO (1) / 96335.8115009: 280/65R12 Carlisle versa trail atr tire / 1: 26x11.00R1…" at bounding box center [1197, 436] width 581 height 19
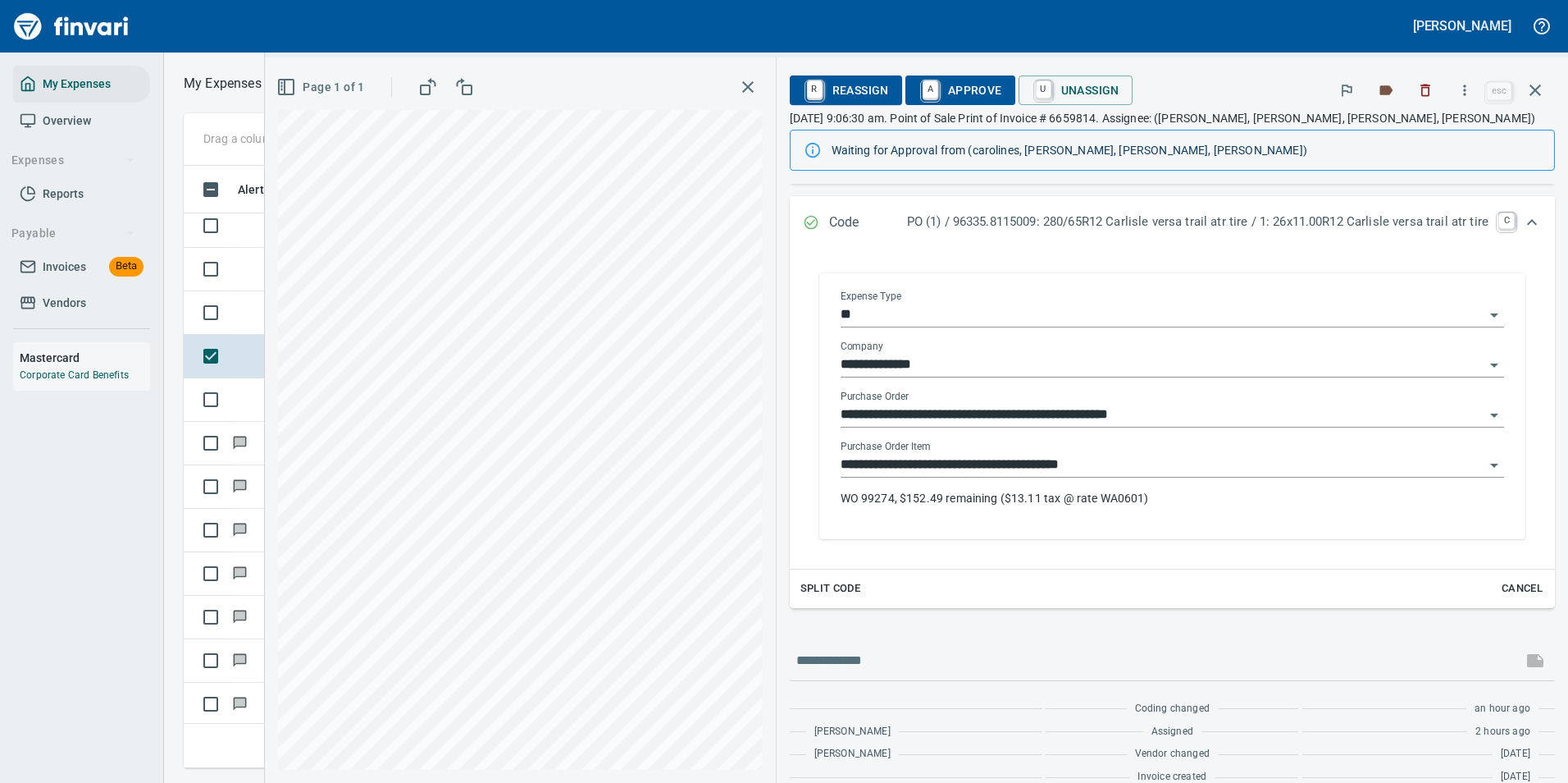
scroll to position [246, 0]
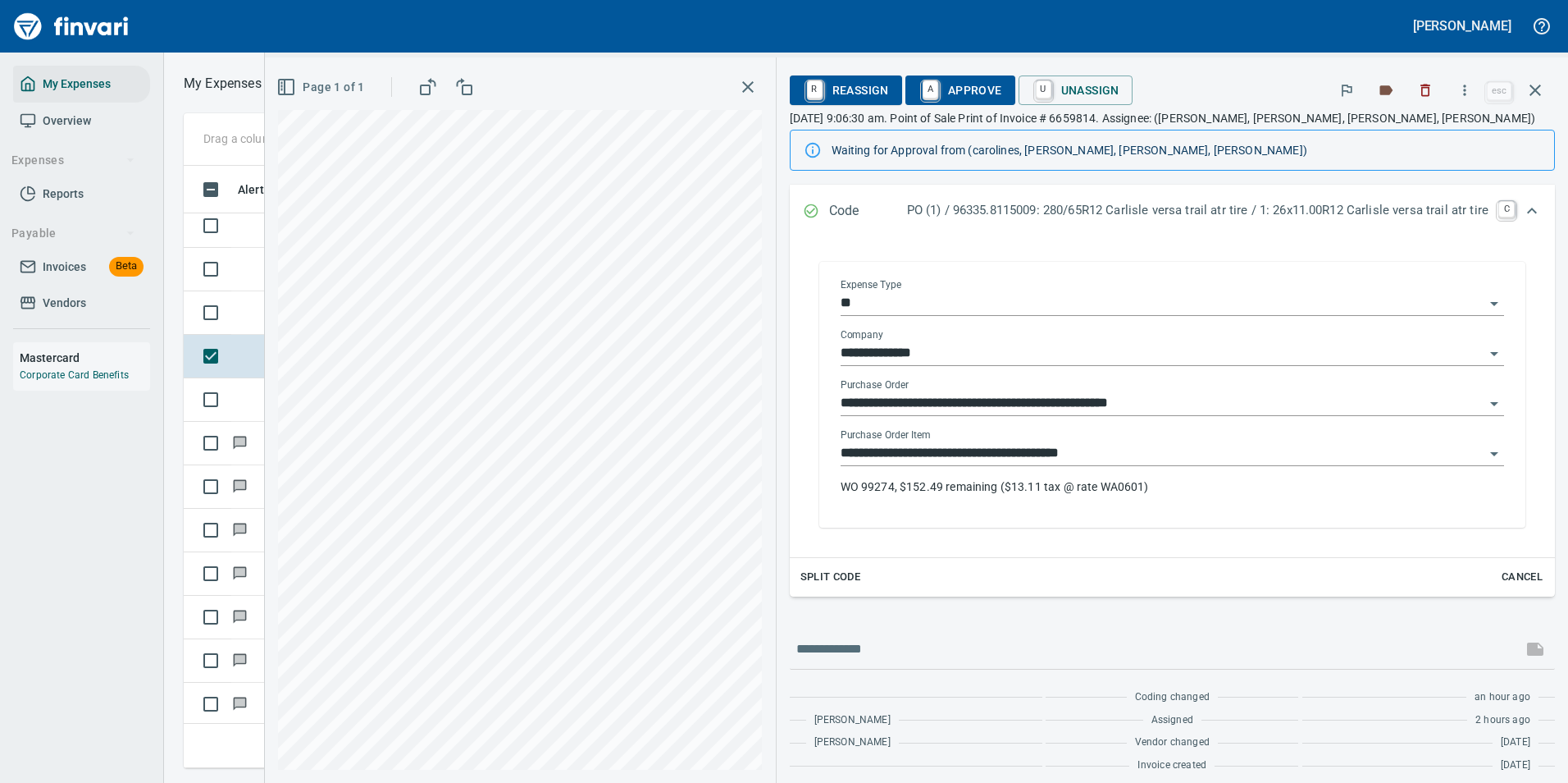
click at [1016, 456] on input "**********" at bounding box center [1163, 453] width 644 height 23
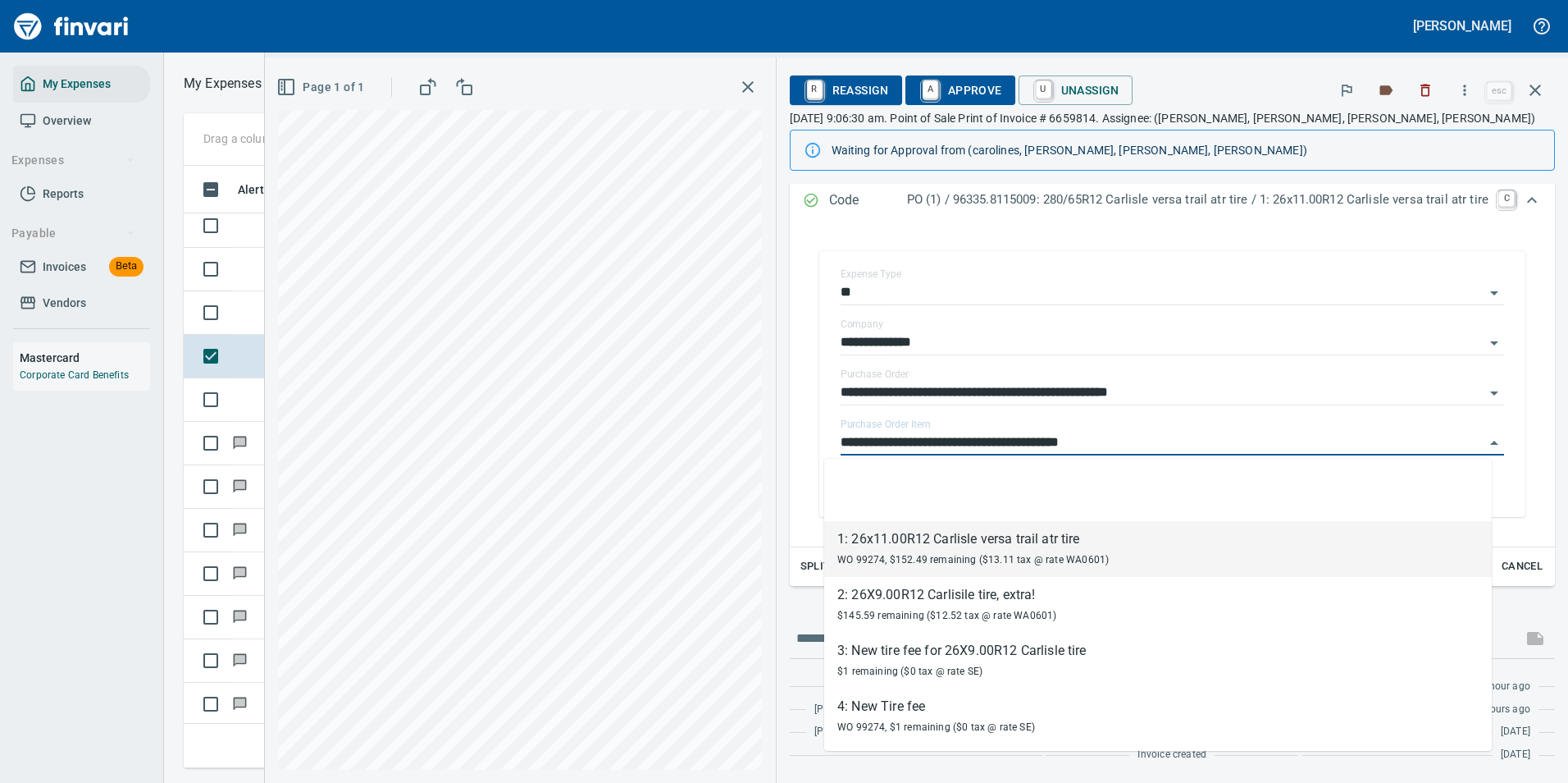
scroll to position [578, 930]
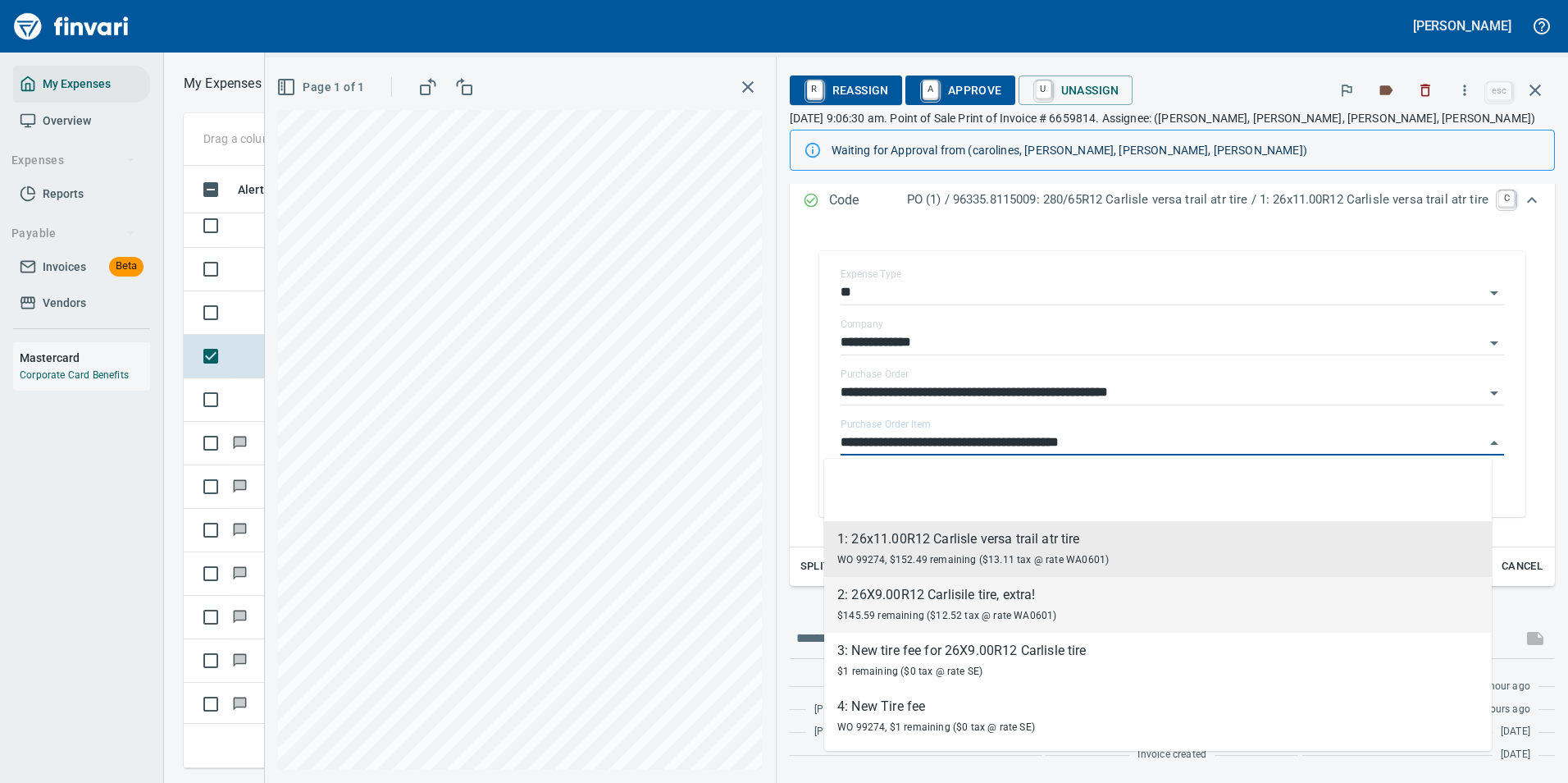
click at [895, 614] on span "$145.59 remaining ($12.52 tax @ rate WA0601)" at bounding box center [946, 615] width 220 height 11
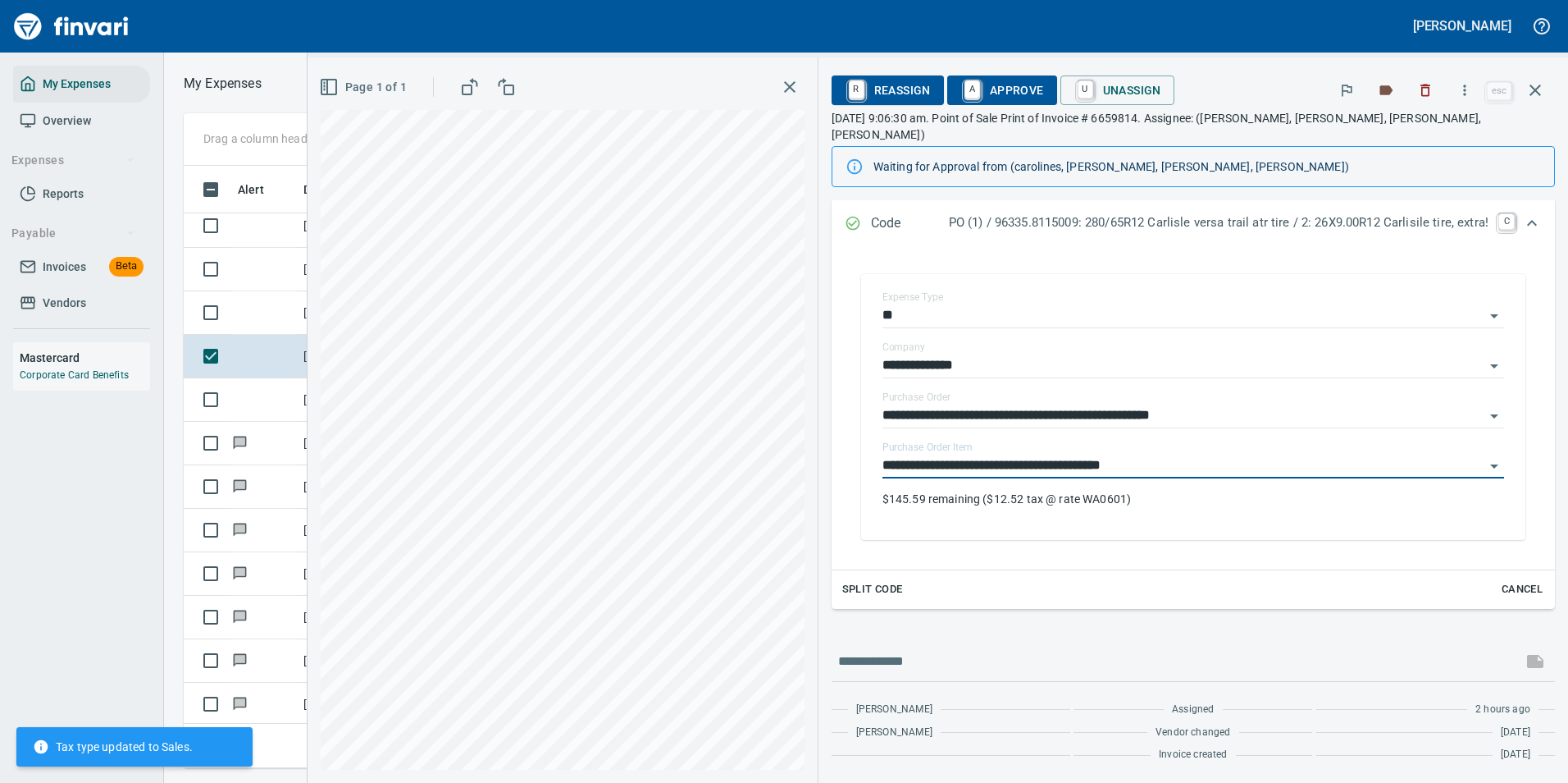
type input "**********"
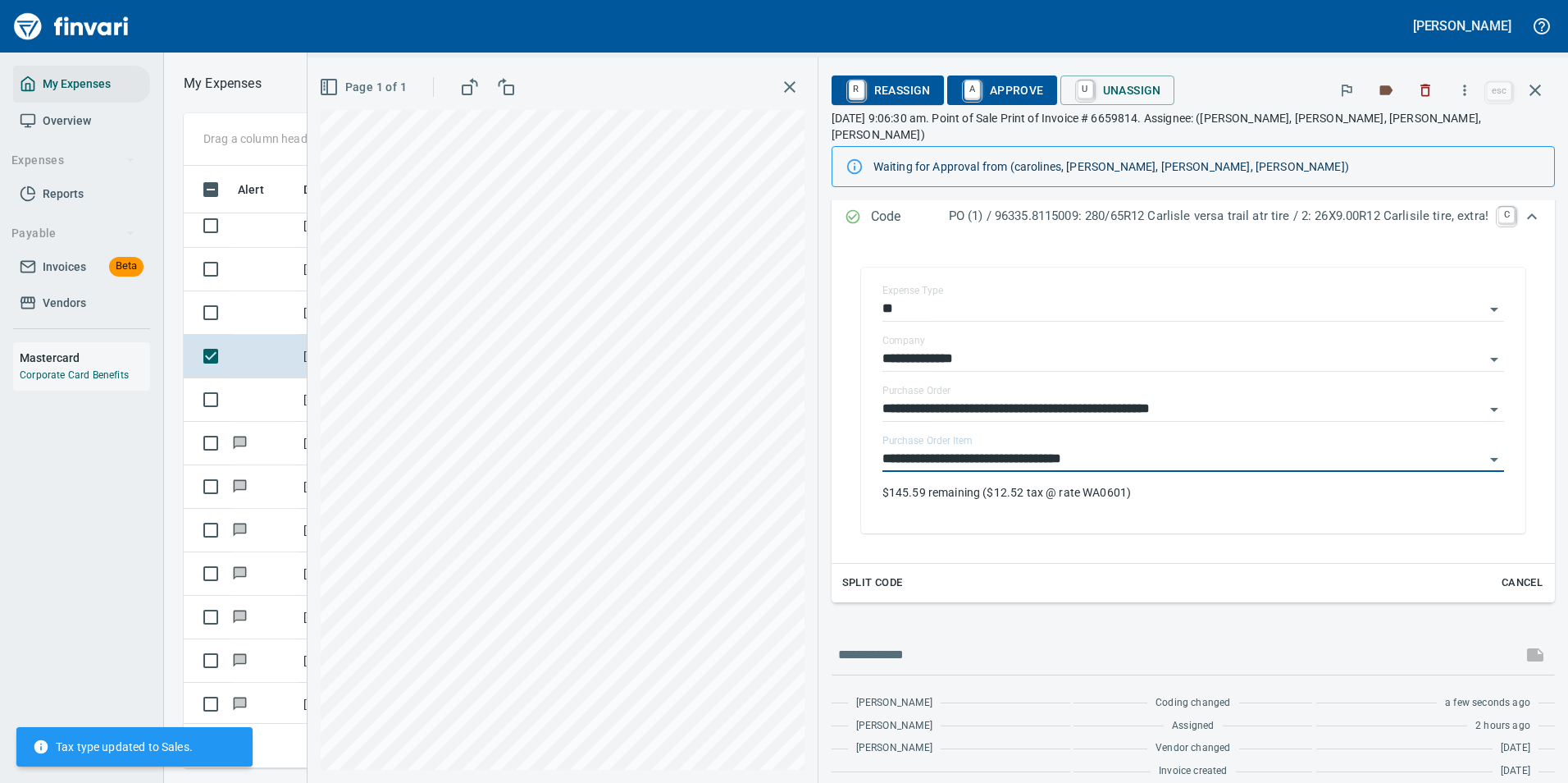
click at [861, 573] on span "Split Code" at bounding box center [872, 583] width 61 height 19
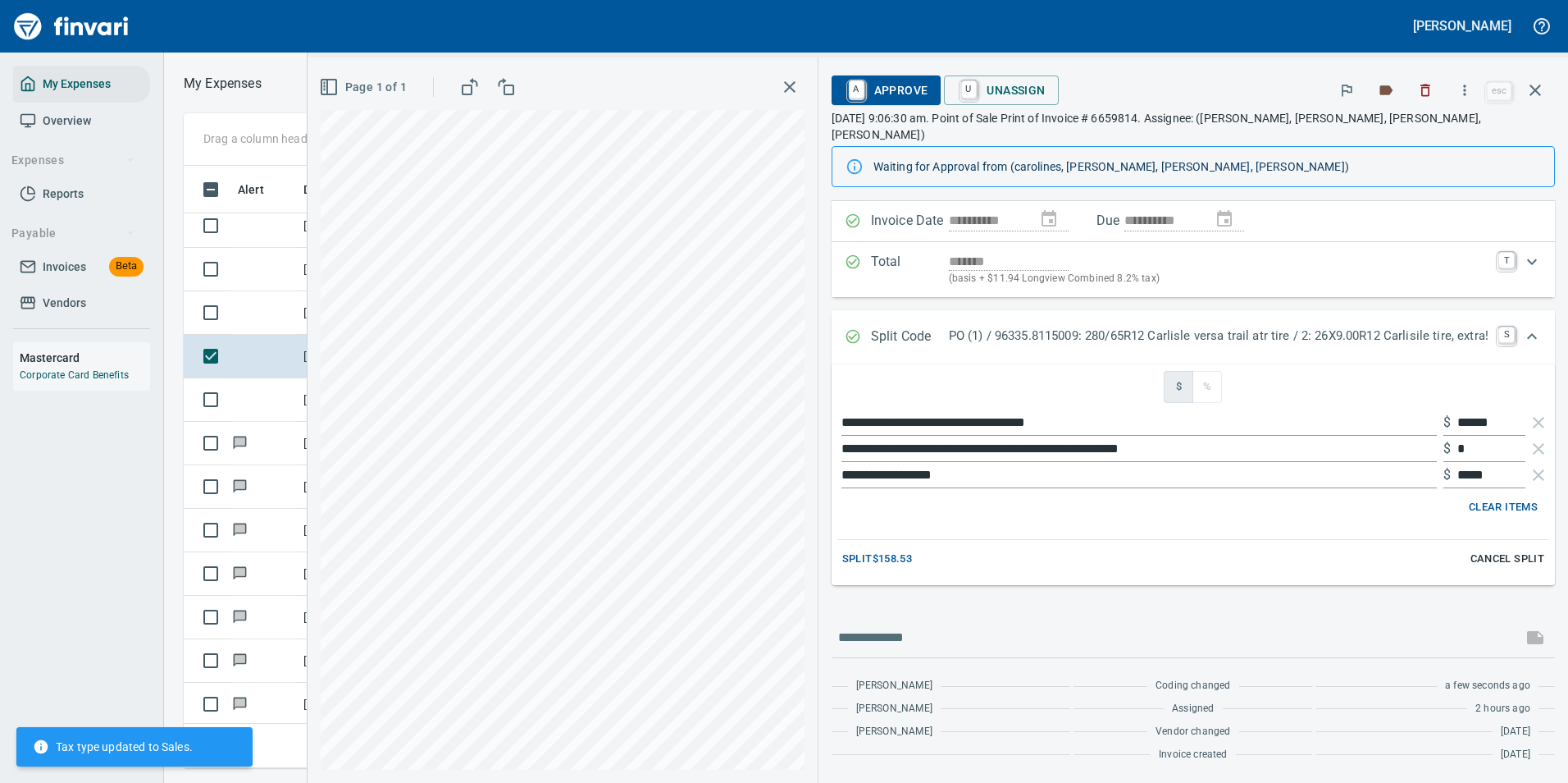
scroll to position [121, 0]
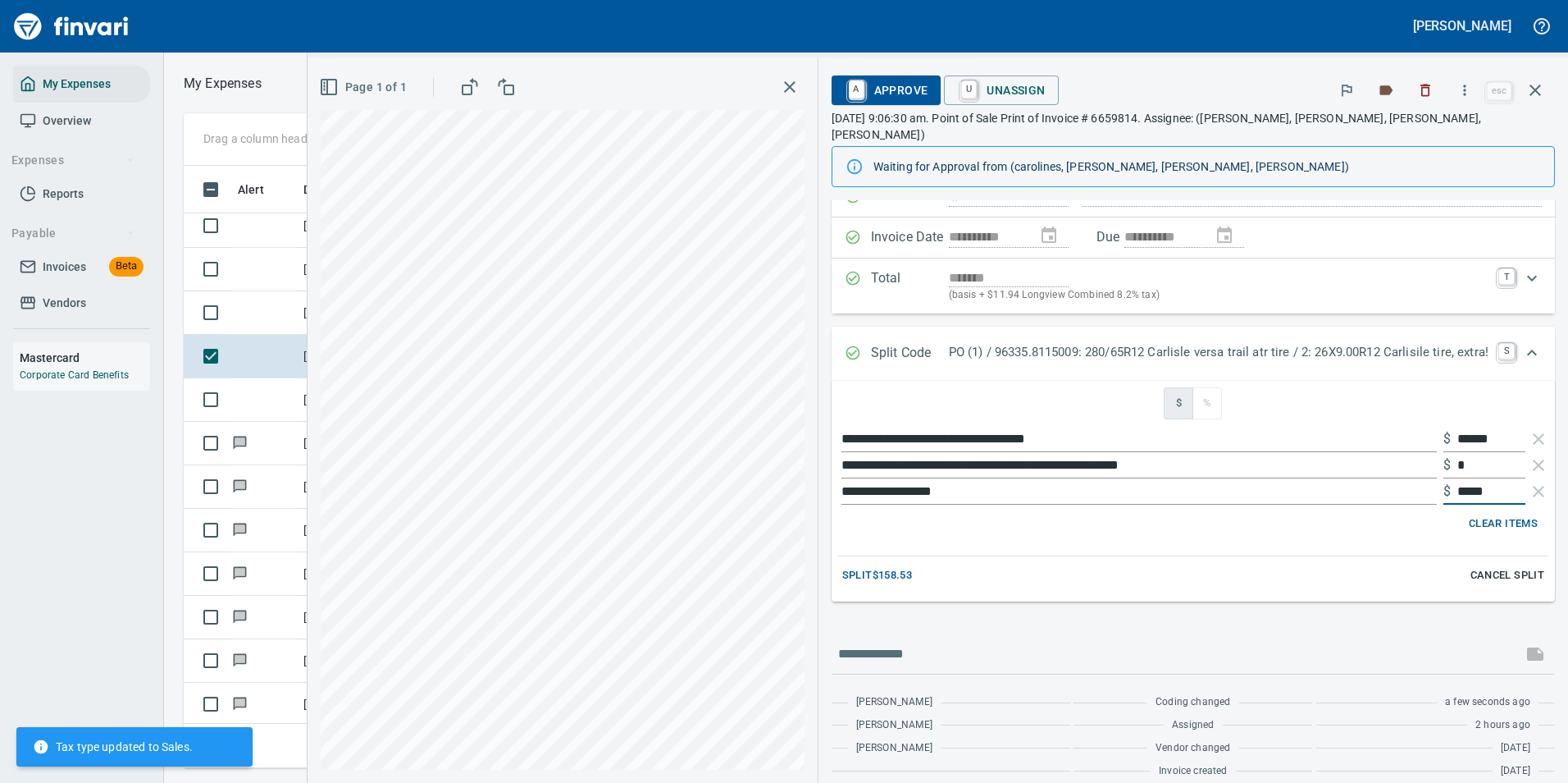
drag, startPoint x: 1484, startPoint y: 473, endPoint x: 1378, endPoint y: 475, distance: 106.0
click at [1378, 479] on div "**********" at bounding box center [1193, 492] width 710 height 26
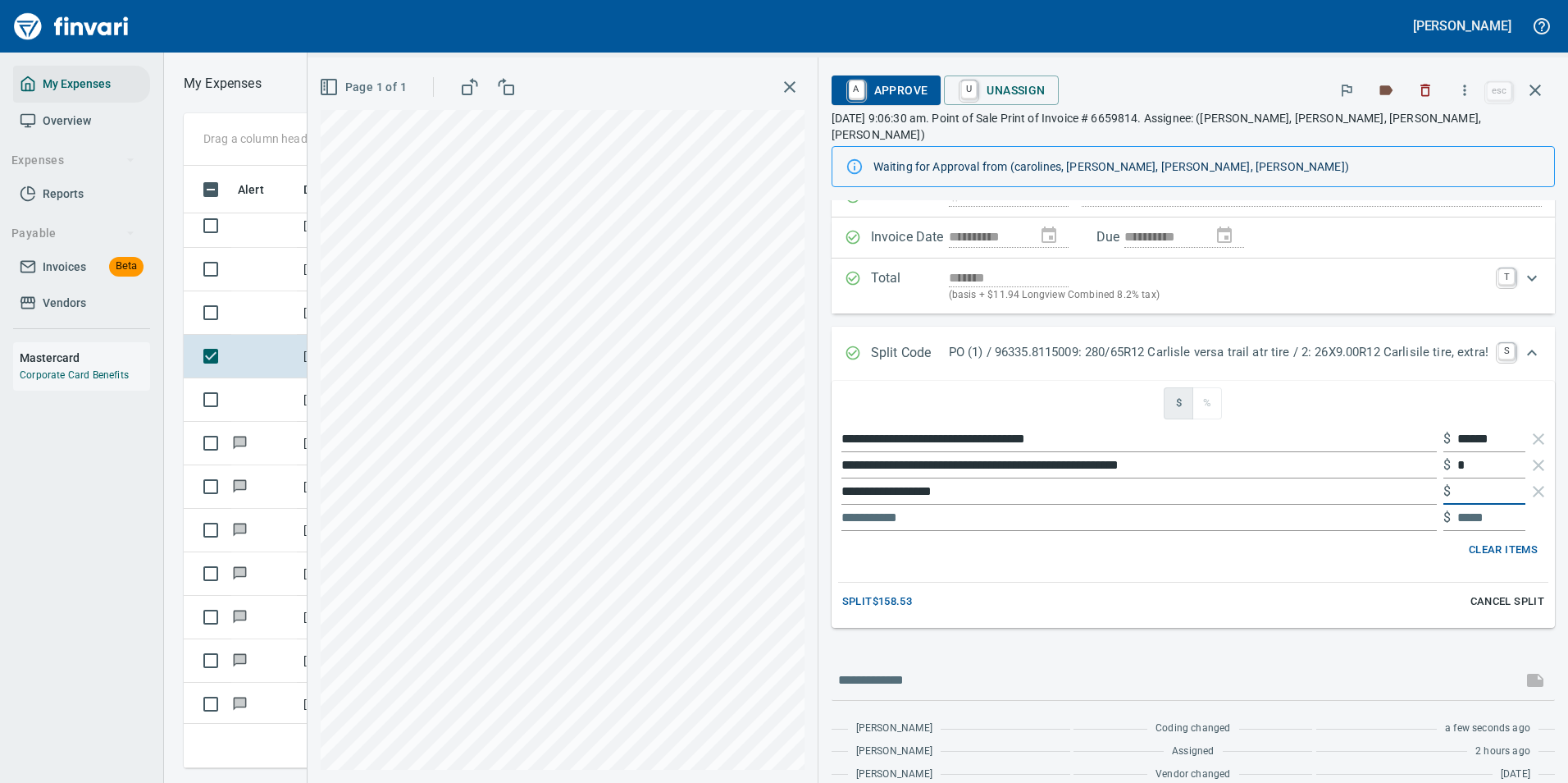
type input "*"
drag, startPoint x: 1492, startPoint y: 423, endPoint x: 1413, endPoint y: 417, distance: 79.2
click at [1413, 426] on div "**********" at bounding box center [1193, 439] width 710 height 26
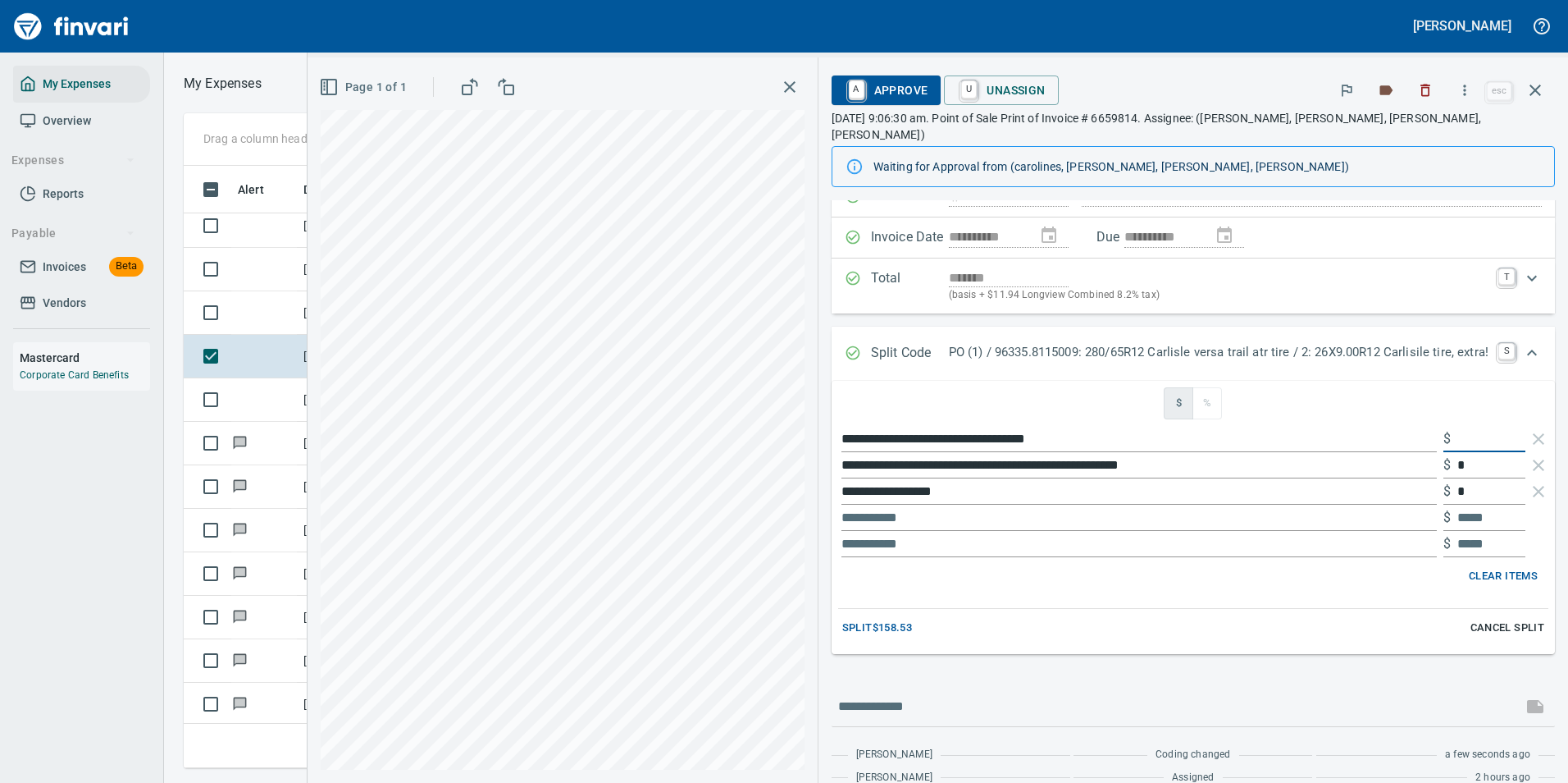
click at [1458, 426] on input "text" at bounding box center [1490, 439] width 68 height 26
type input "*"
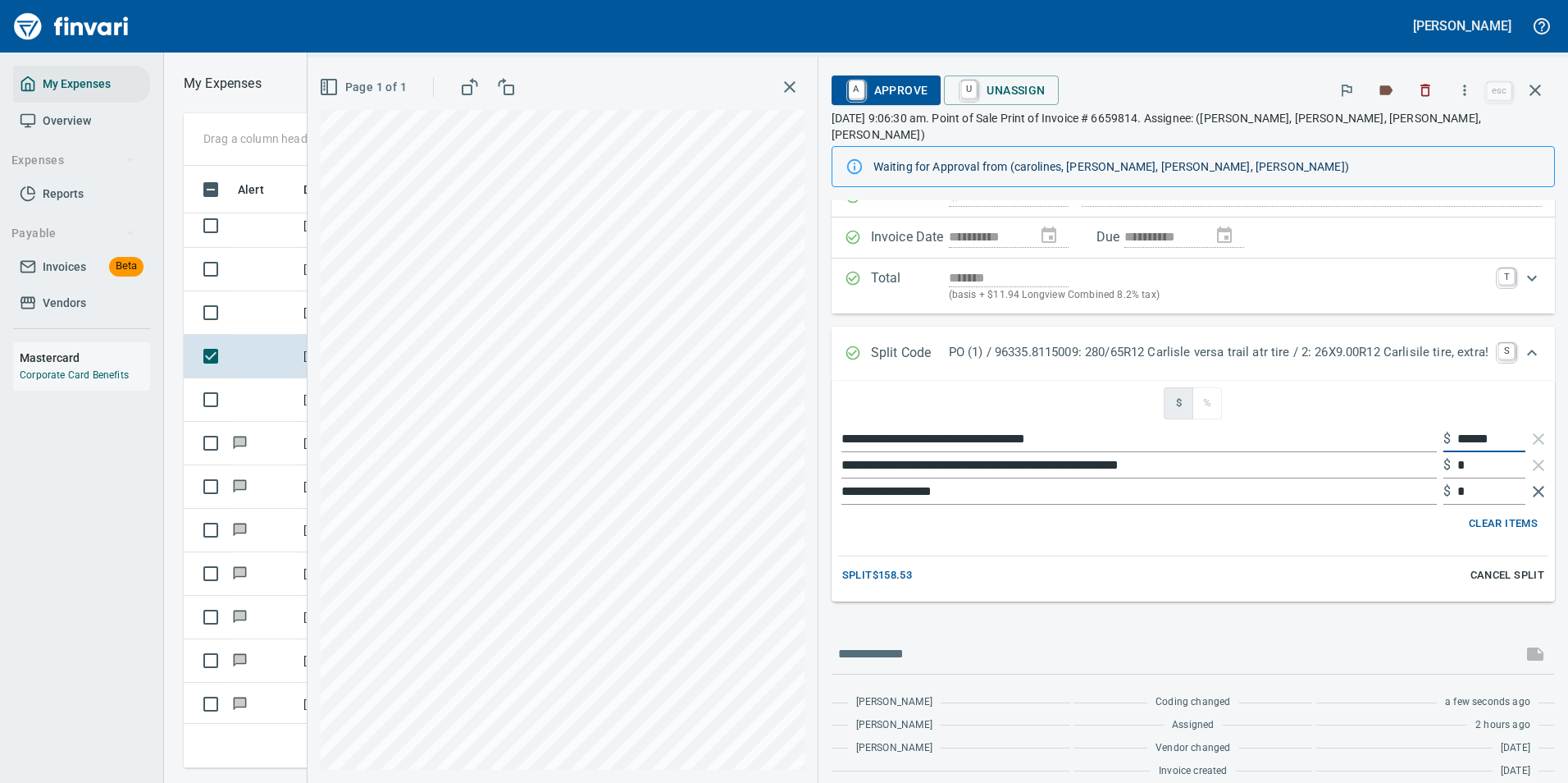
scroll to position [578, 930]
type input "******"
click at [1531, 481] on icon "button" at bounding box center [1538, 491] width 20 height 20
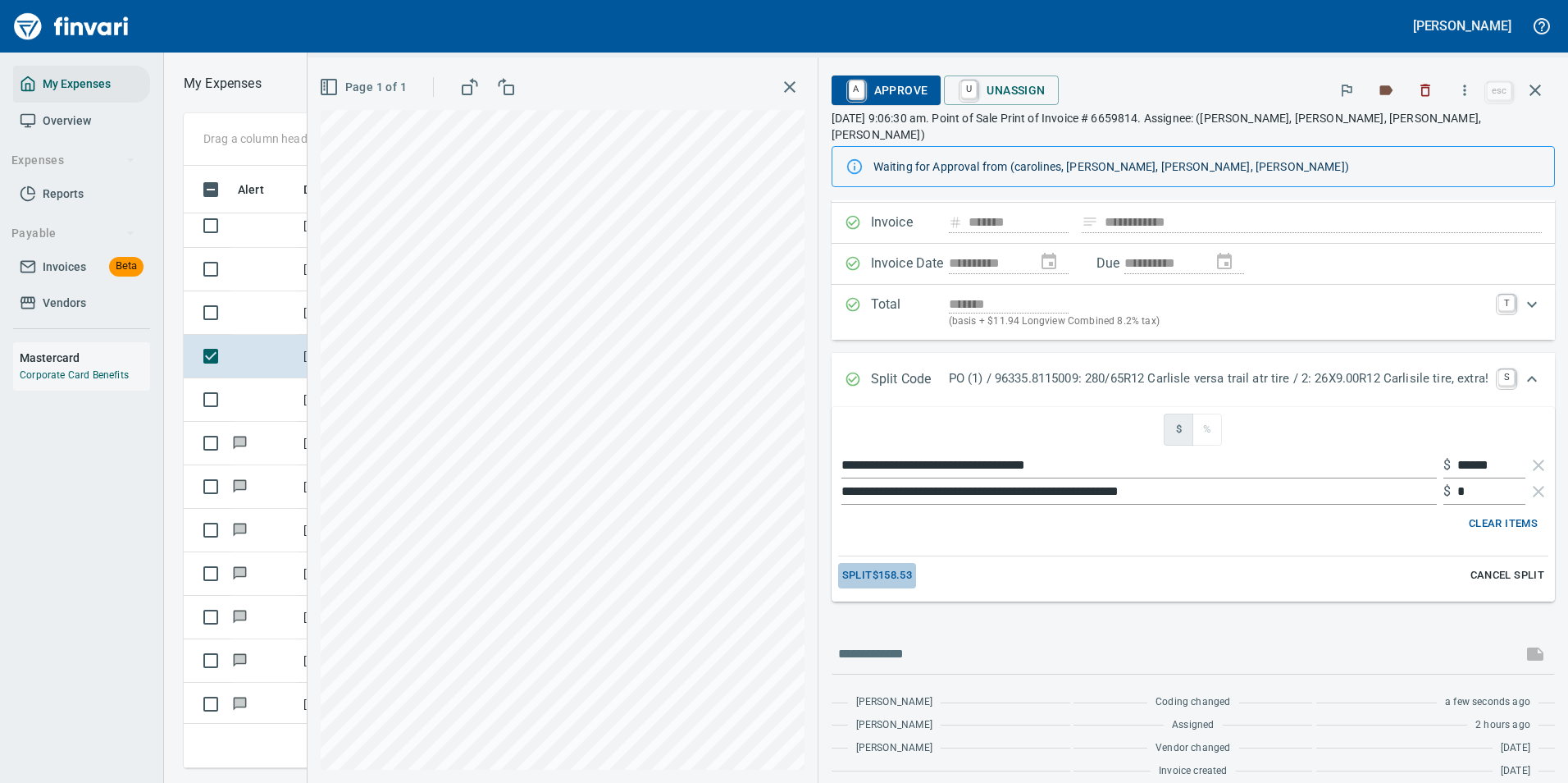
click at [882, 566] on span "Split $158.53" at bounding box center [876, 575] width 69 height 19
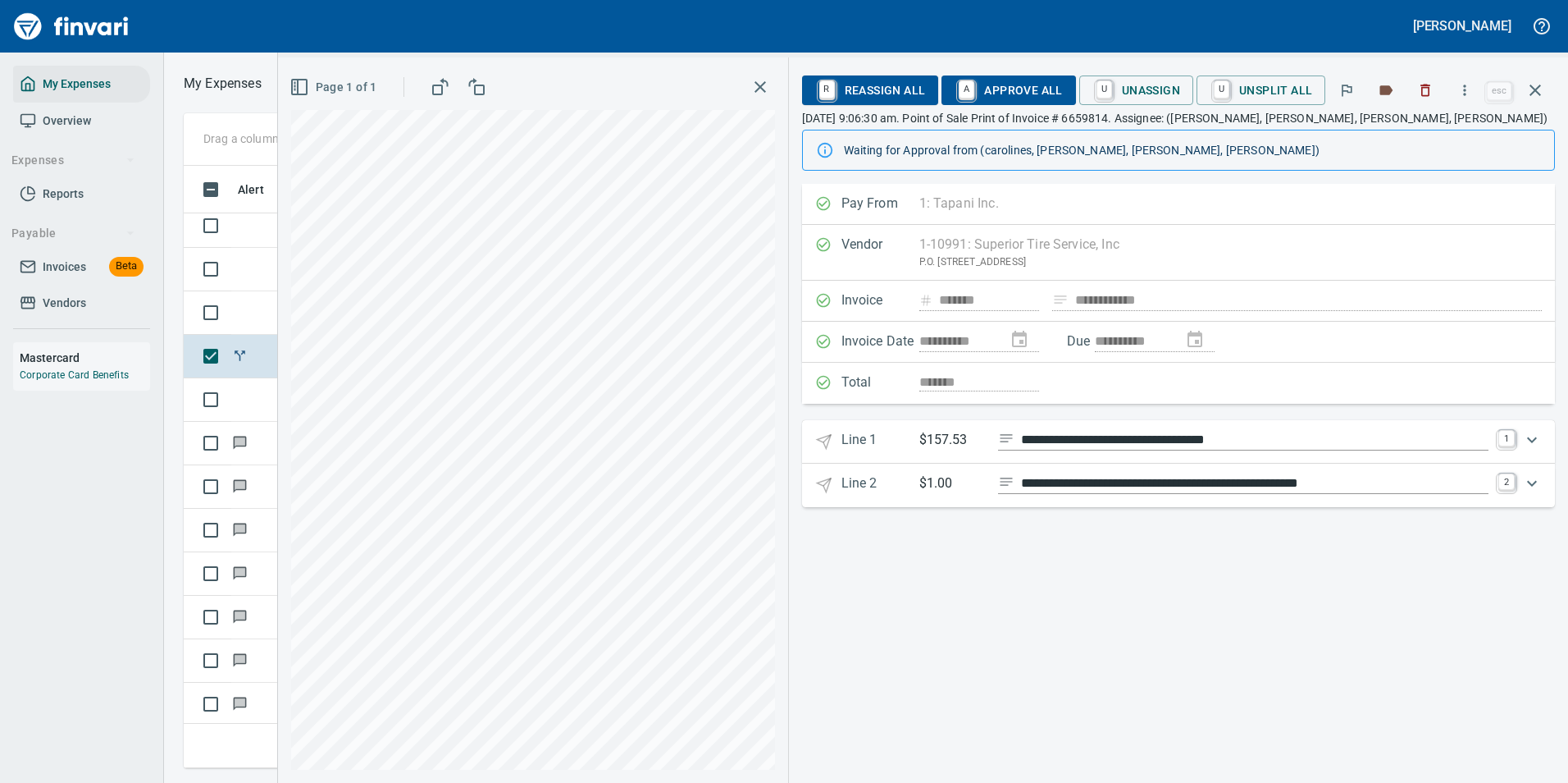
scroll to position [0, 0]
click at [1548, 438] on div "Expand" at bounding box center [1531, 439] width 39 height 39
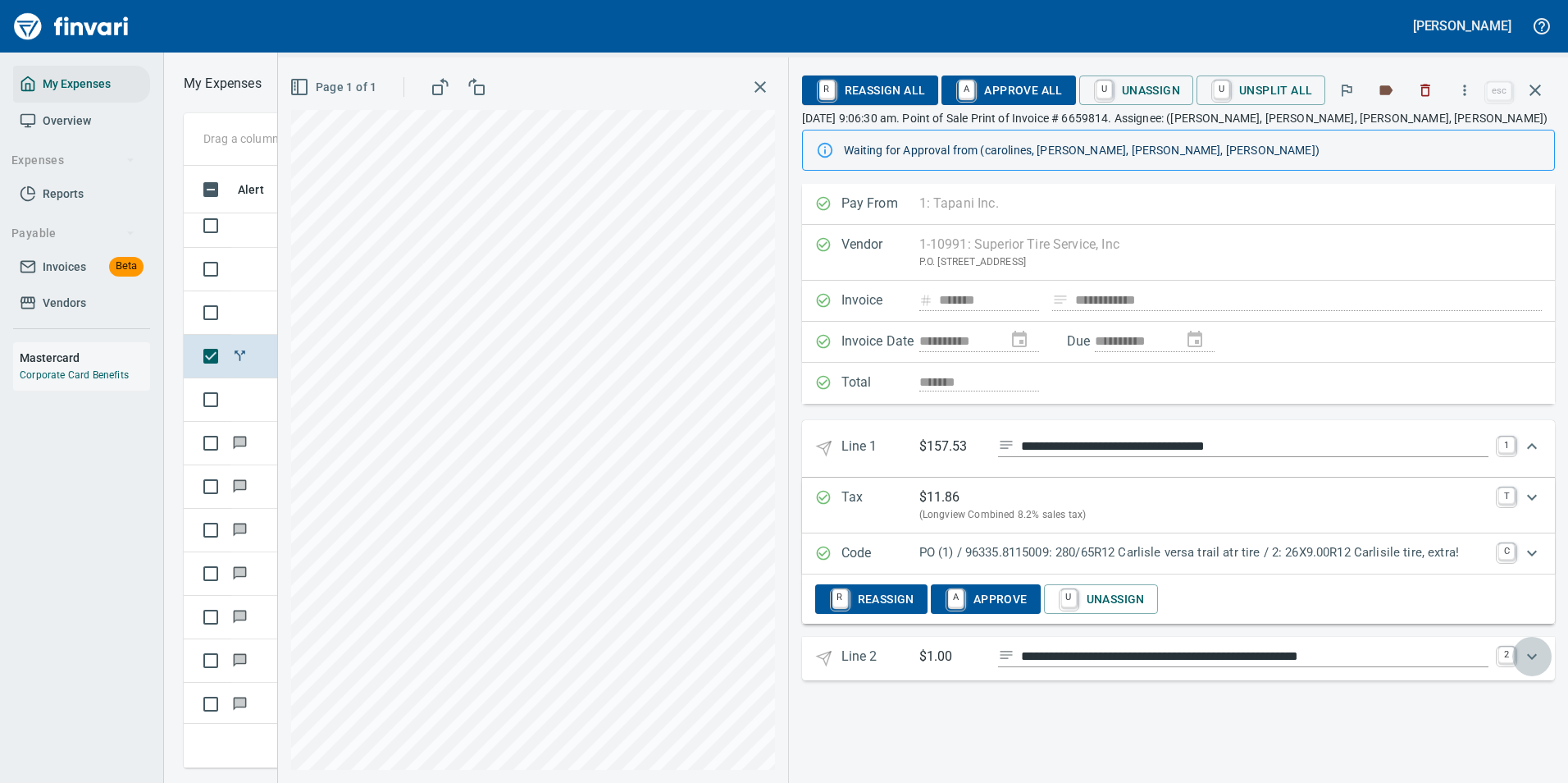
click at [1529, 657] on icon "Expand" at bounding box center [1531, 656] width 20 height 20
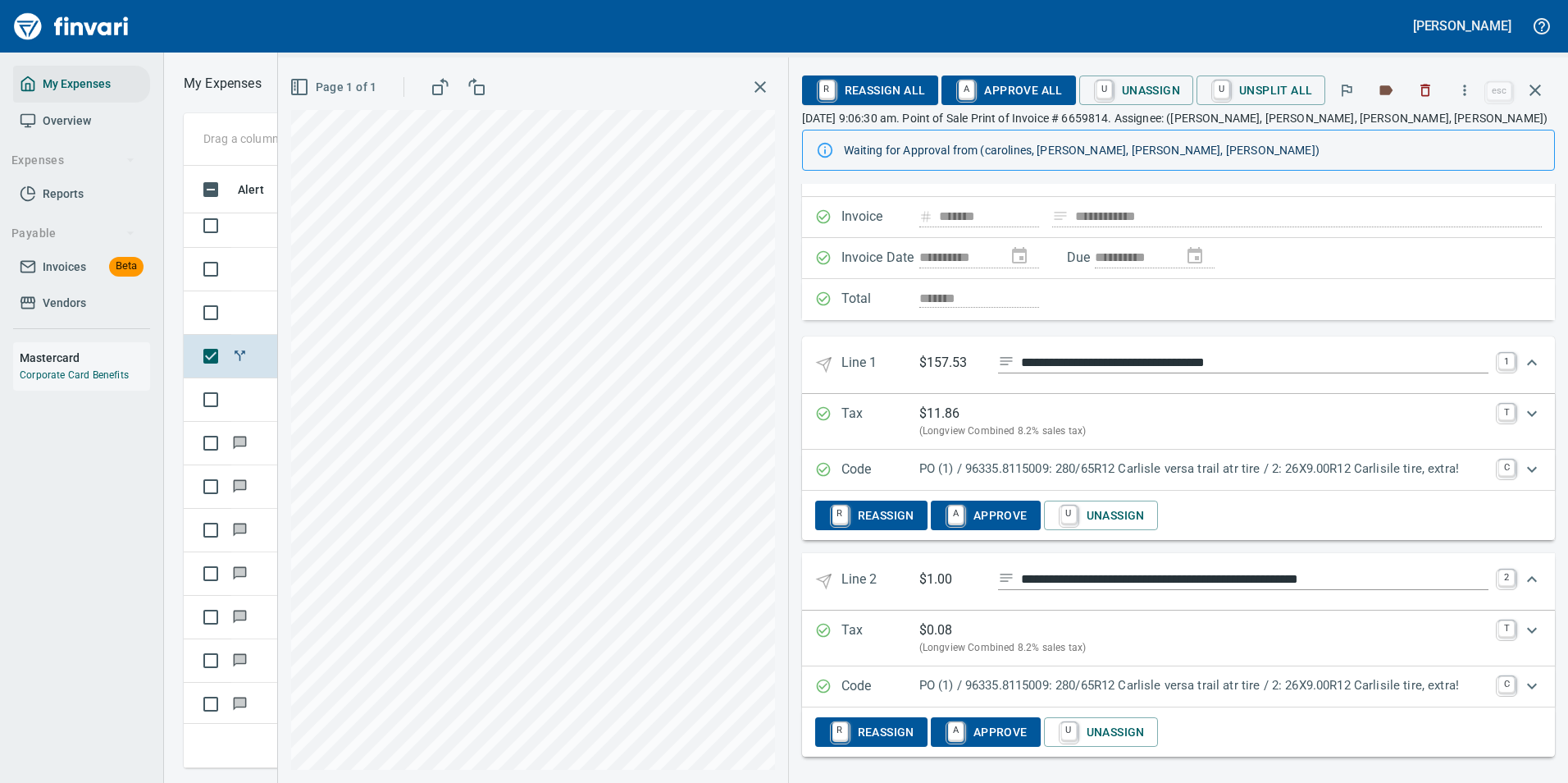
scroll to position [87, 0]
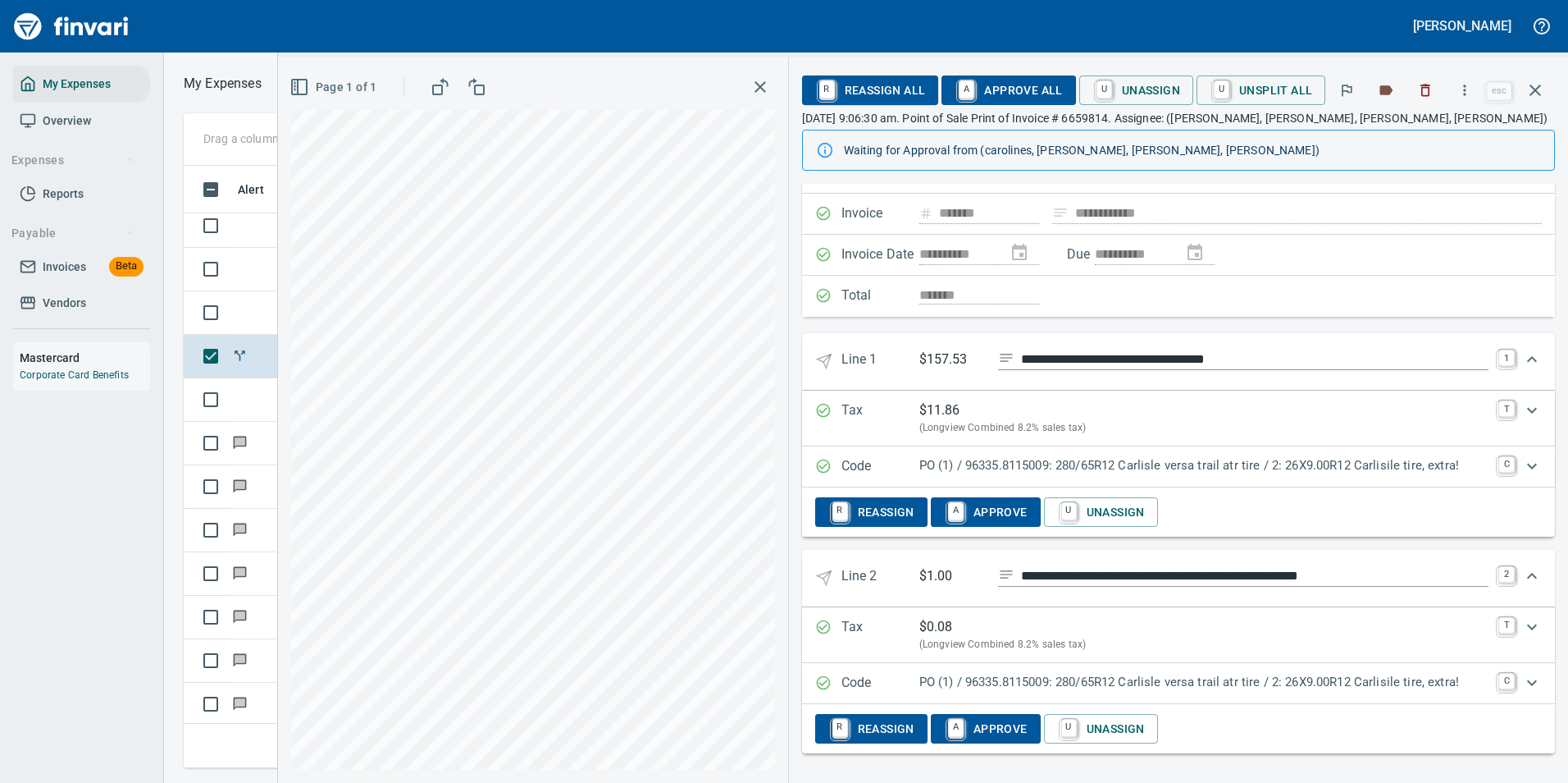
click at [1218, 676] on p "PO (1) / 96335.8115009: 280/65R12 Carlisle versa trail atr tire / 2: 26X9.00R12…" at bounding box center [1204, 682] width 569 height 19
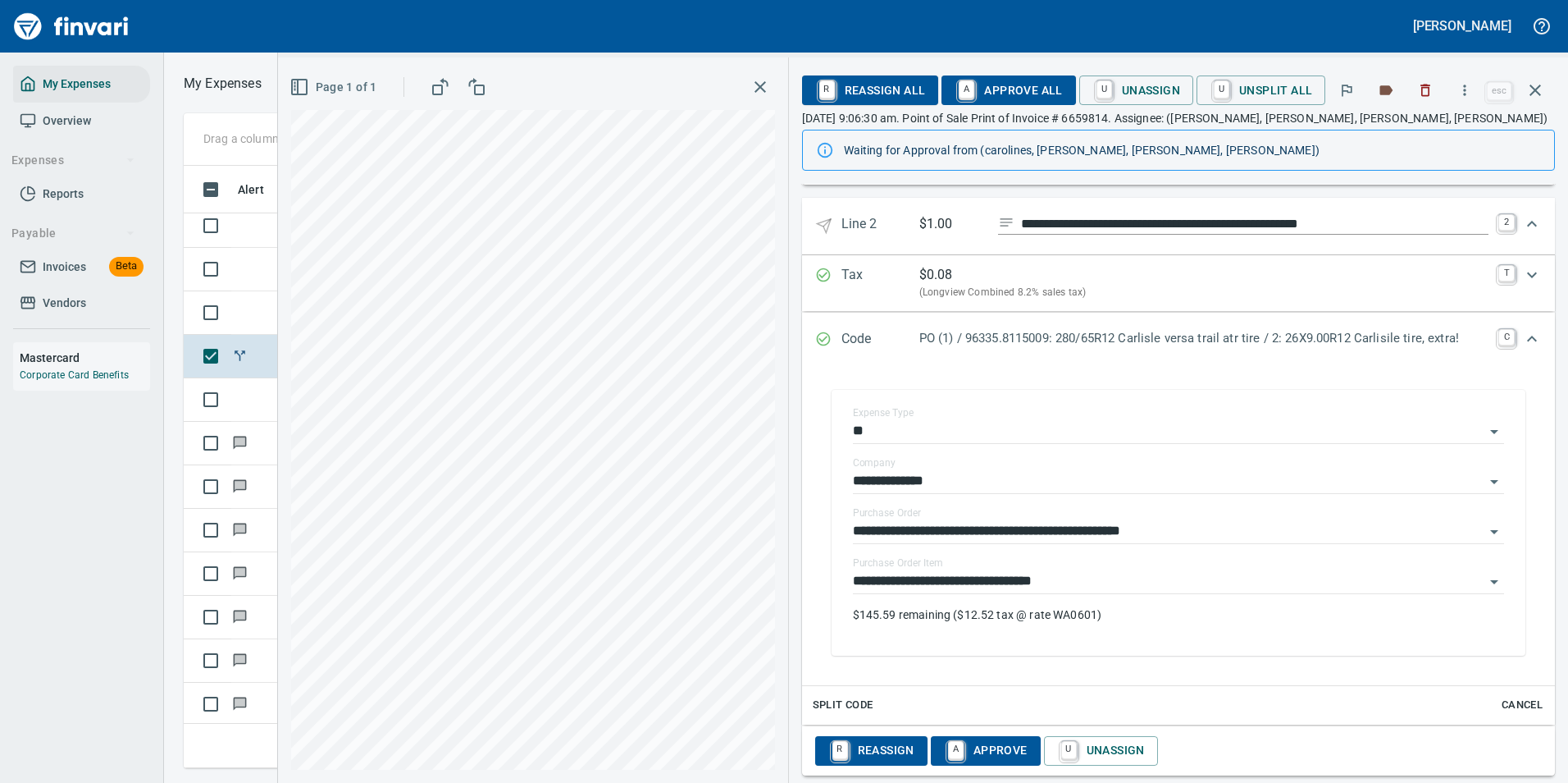
scroll to position [460, 0]
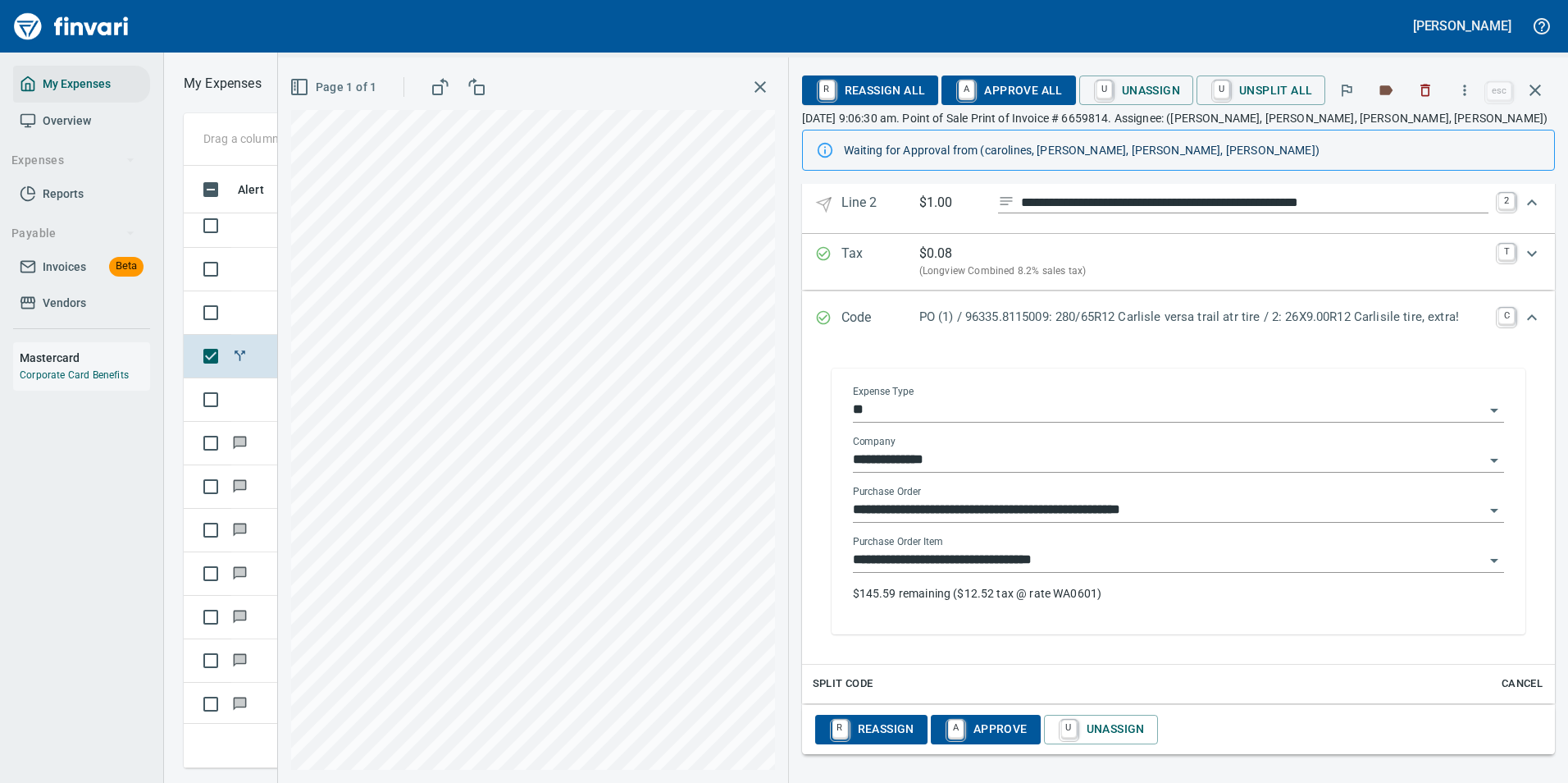
click at [983, 561] on input "**********" at bounding box center [1168, 560] width 631 height 23
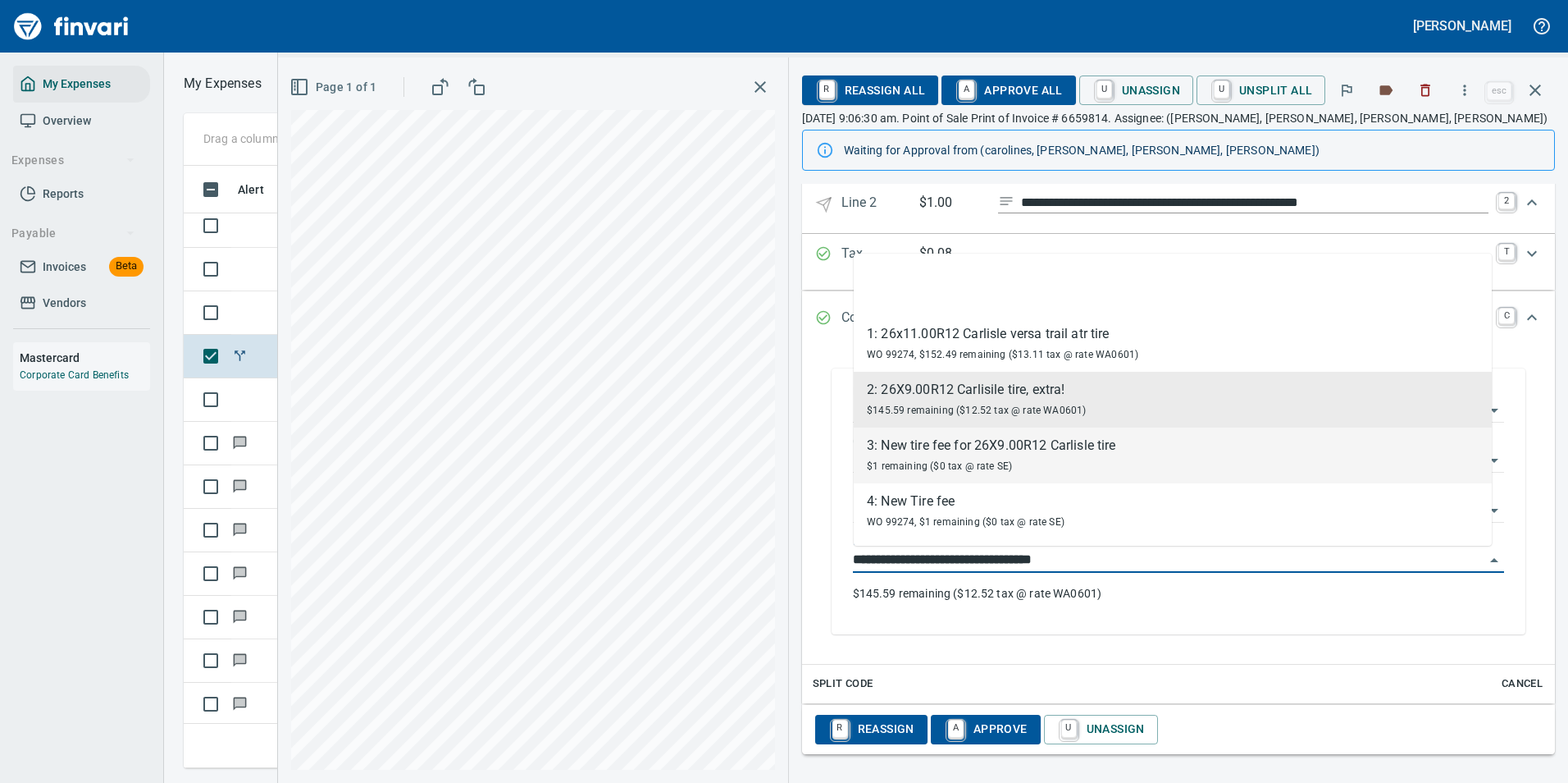
click at [946, 466] on span "$1 remaining ($0 tax @ rate SE)" at bounding box center [939, 465] width 145 height 11
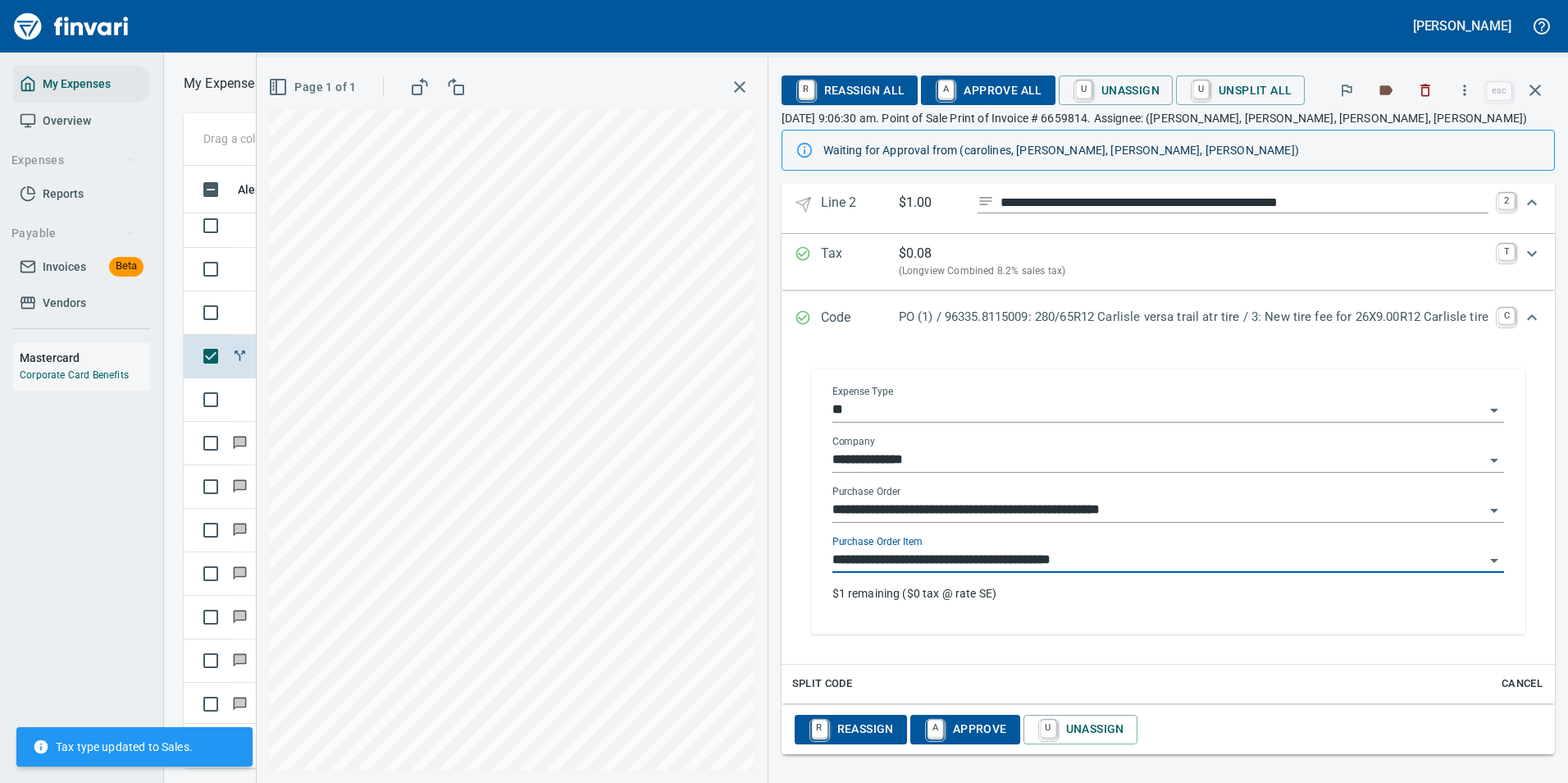
type input "**********"
click at [963, 97] on span "A Approve All" at bounding box center [988, 90] width 108 height 28
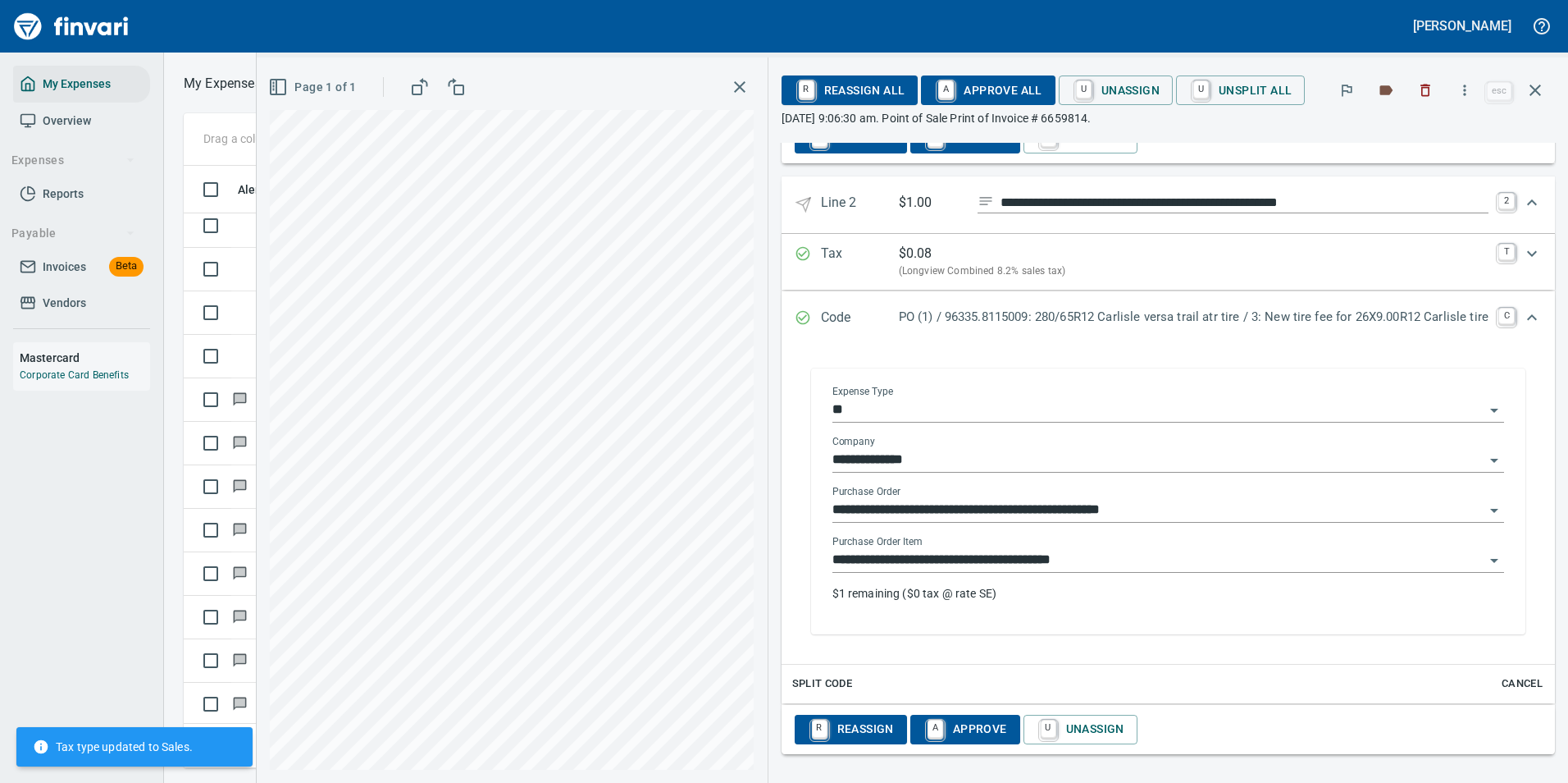
scroll to position [420, 0]
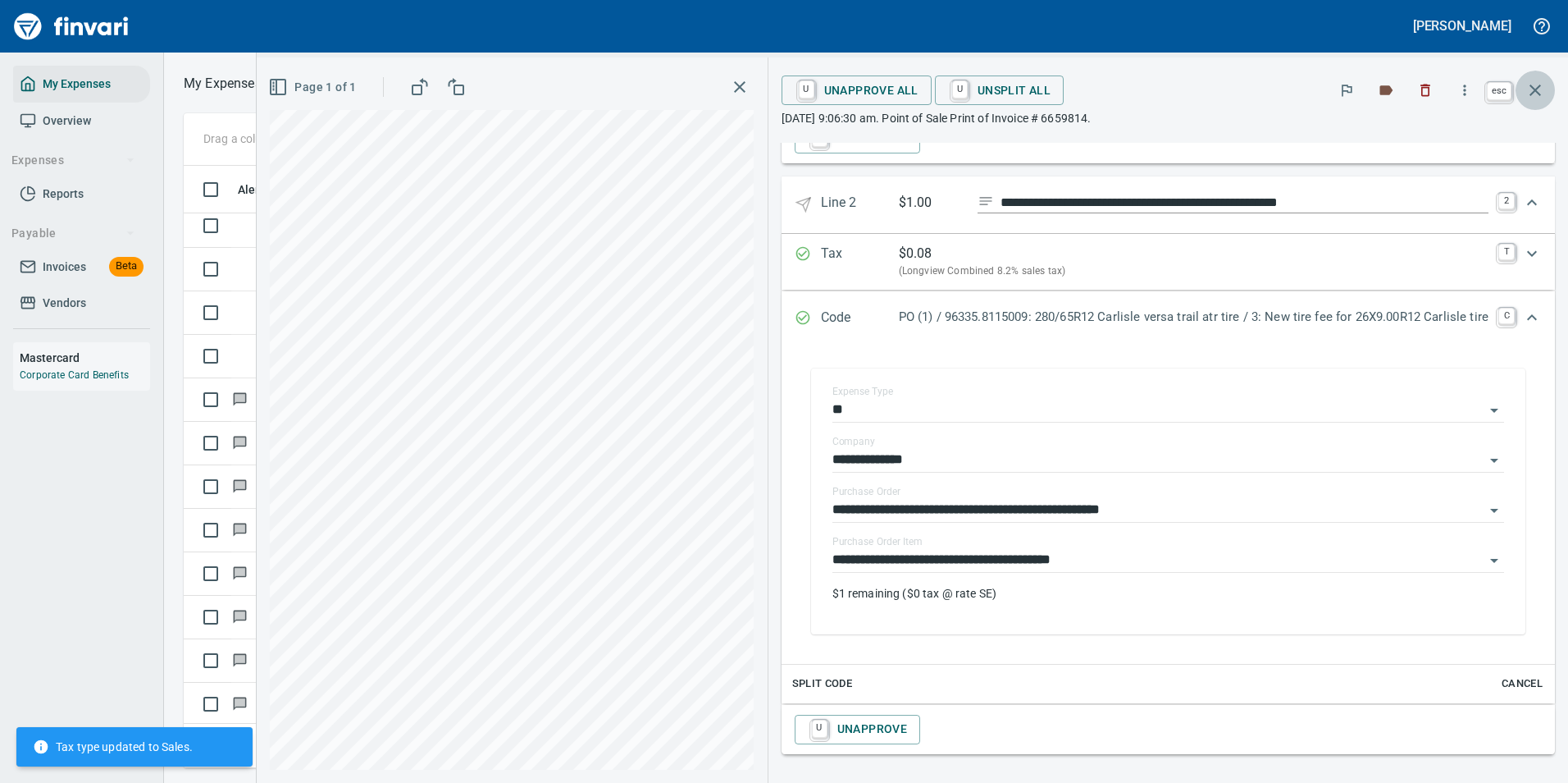
click at [1538, 89] on icon "button" at bounding box center [1534, 90] width 20 height 20
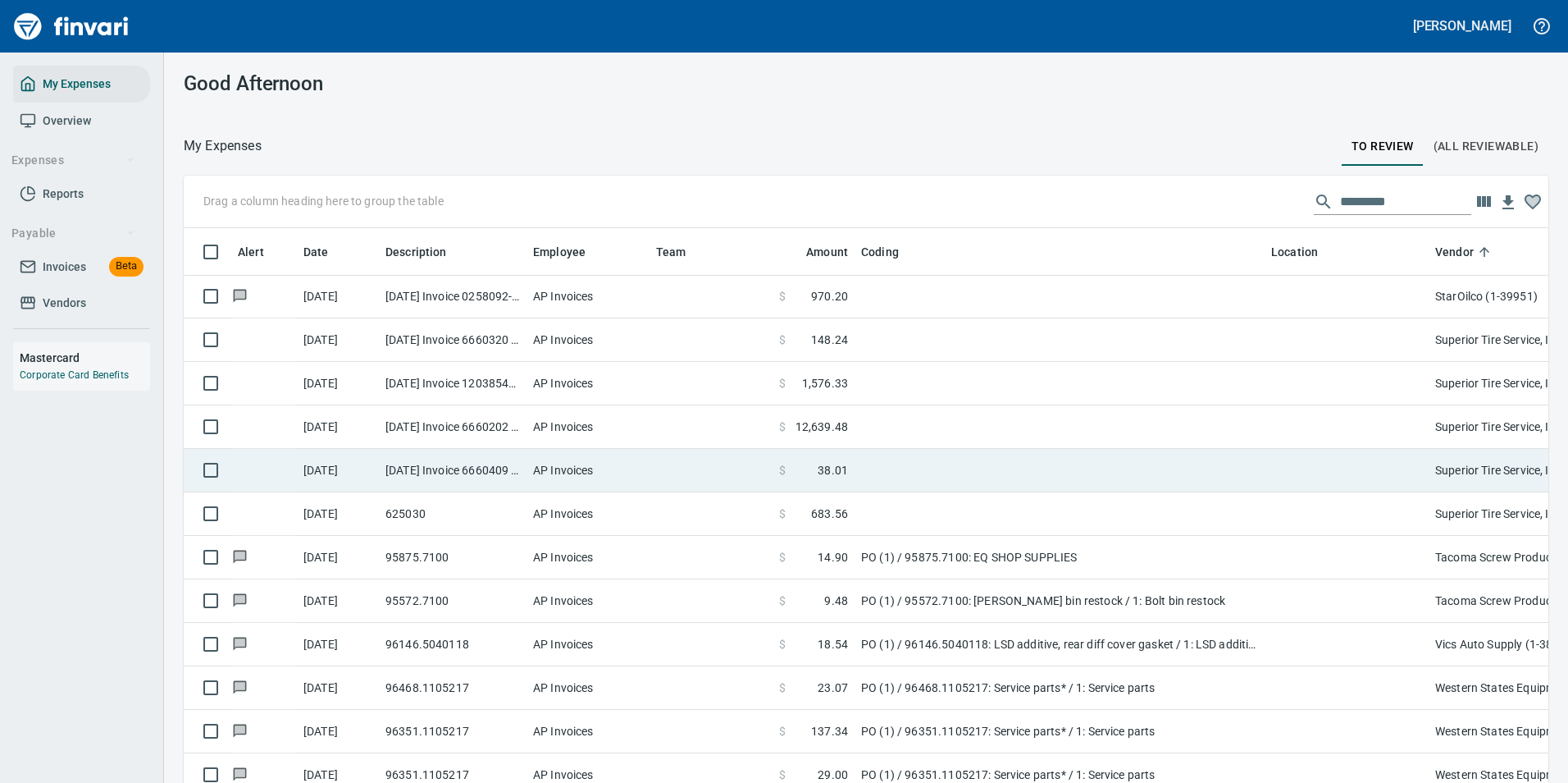
scroll to position [4311, 0]
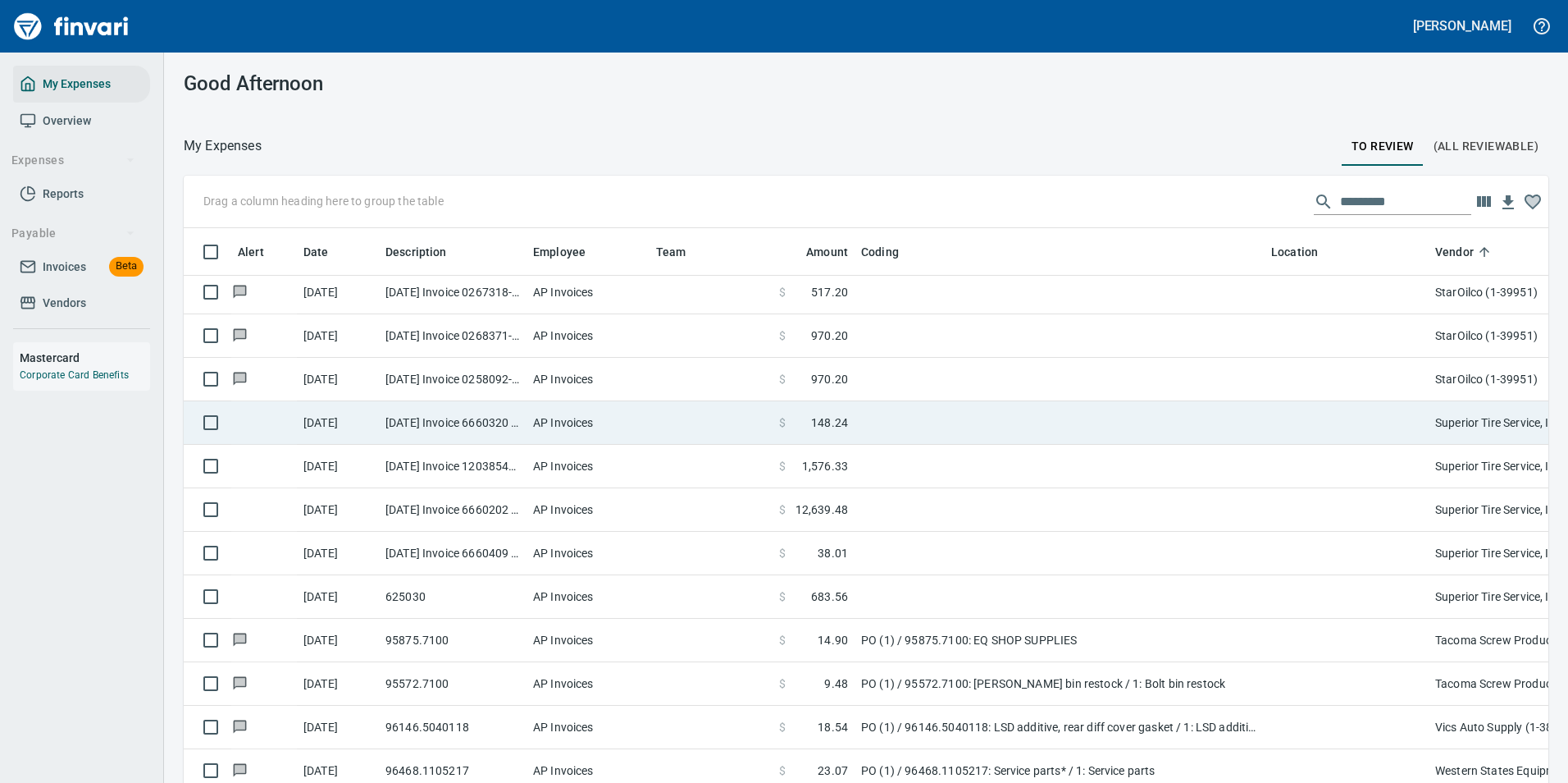
click at [832, 427] on span "148.24" at bounding box center [828, 422] width 37 height 17
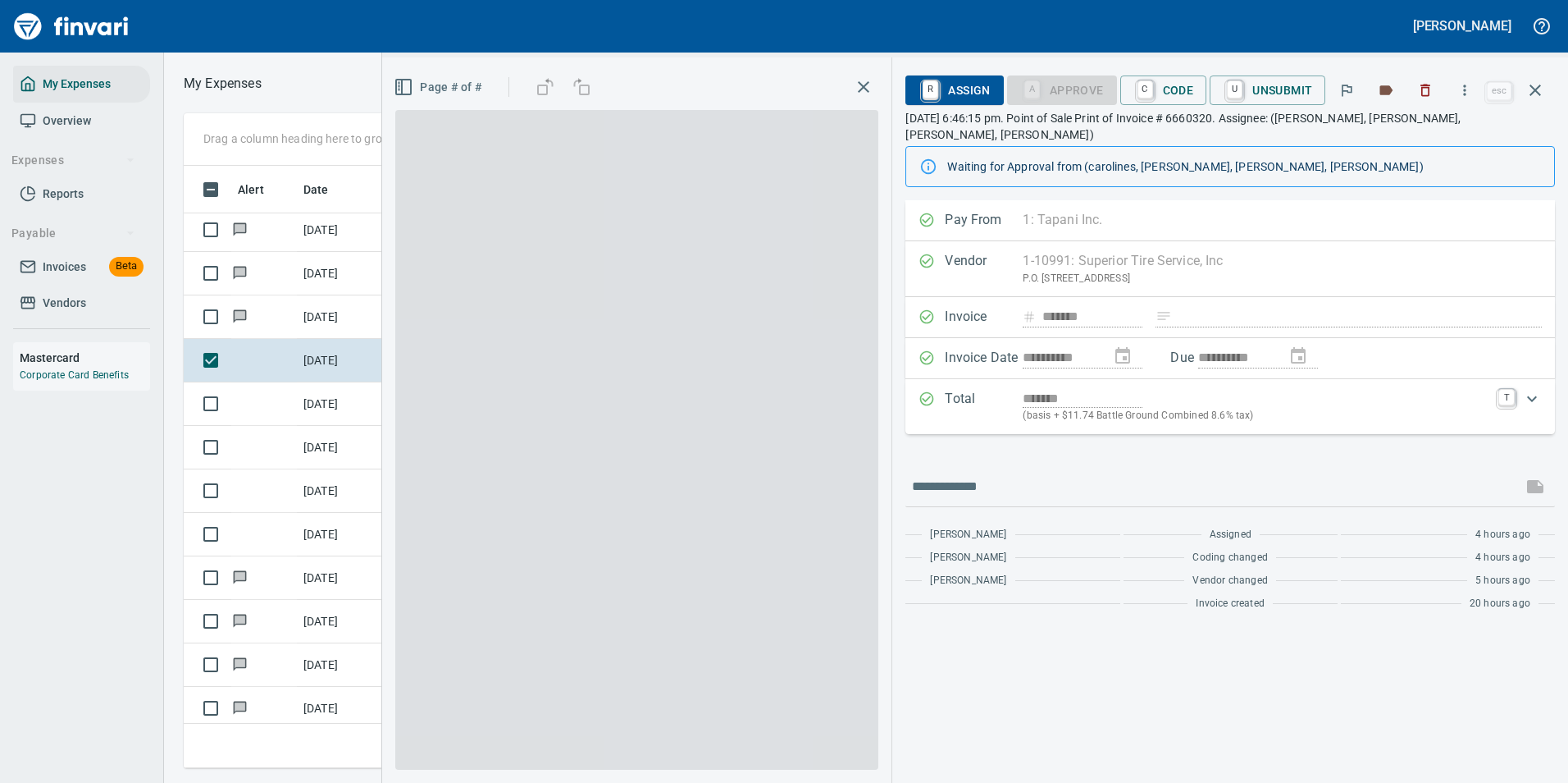
scroll to position [578, 930]
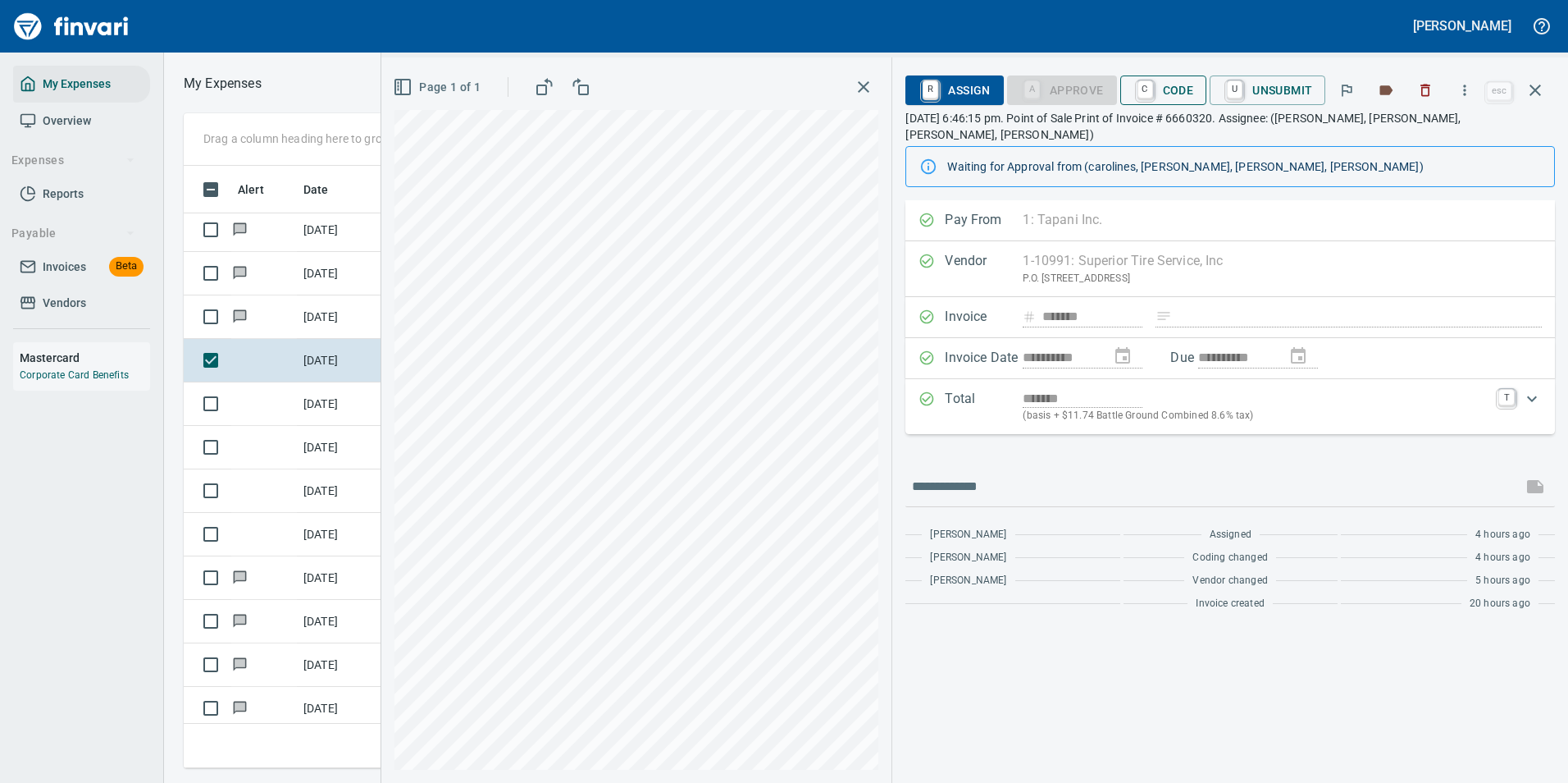
click at [1158, 86] on span "C Code" at bounding box center [1163, 90] width 61 height 28
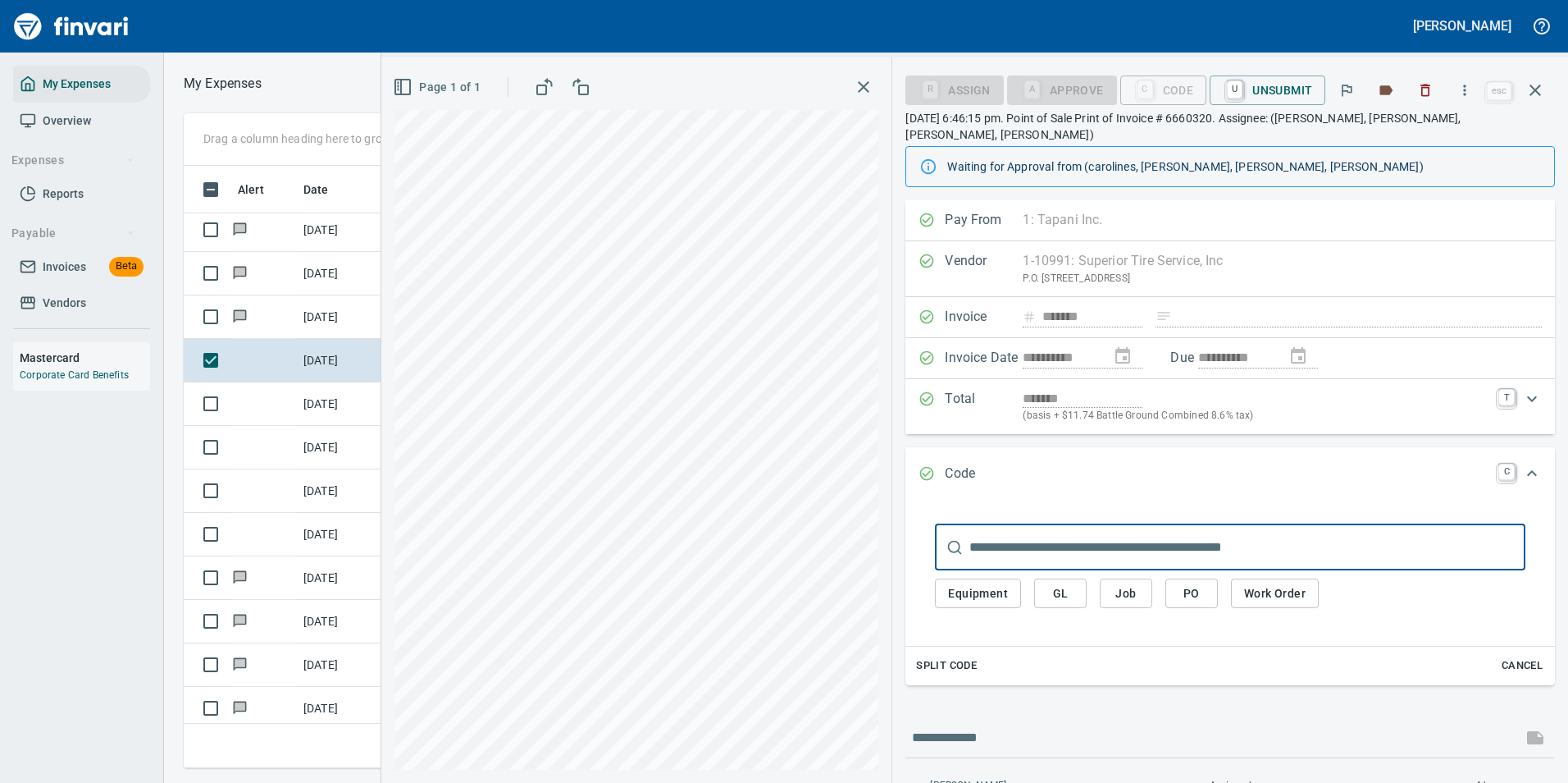
click at [963, 584] on span "Equipment" at bounding box center [977, 594] width 60 height 21
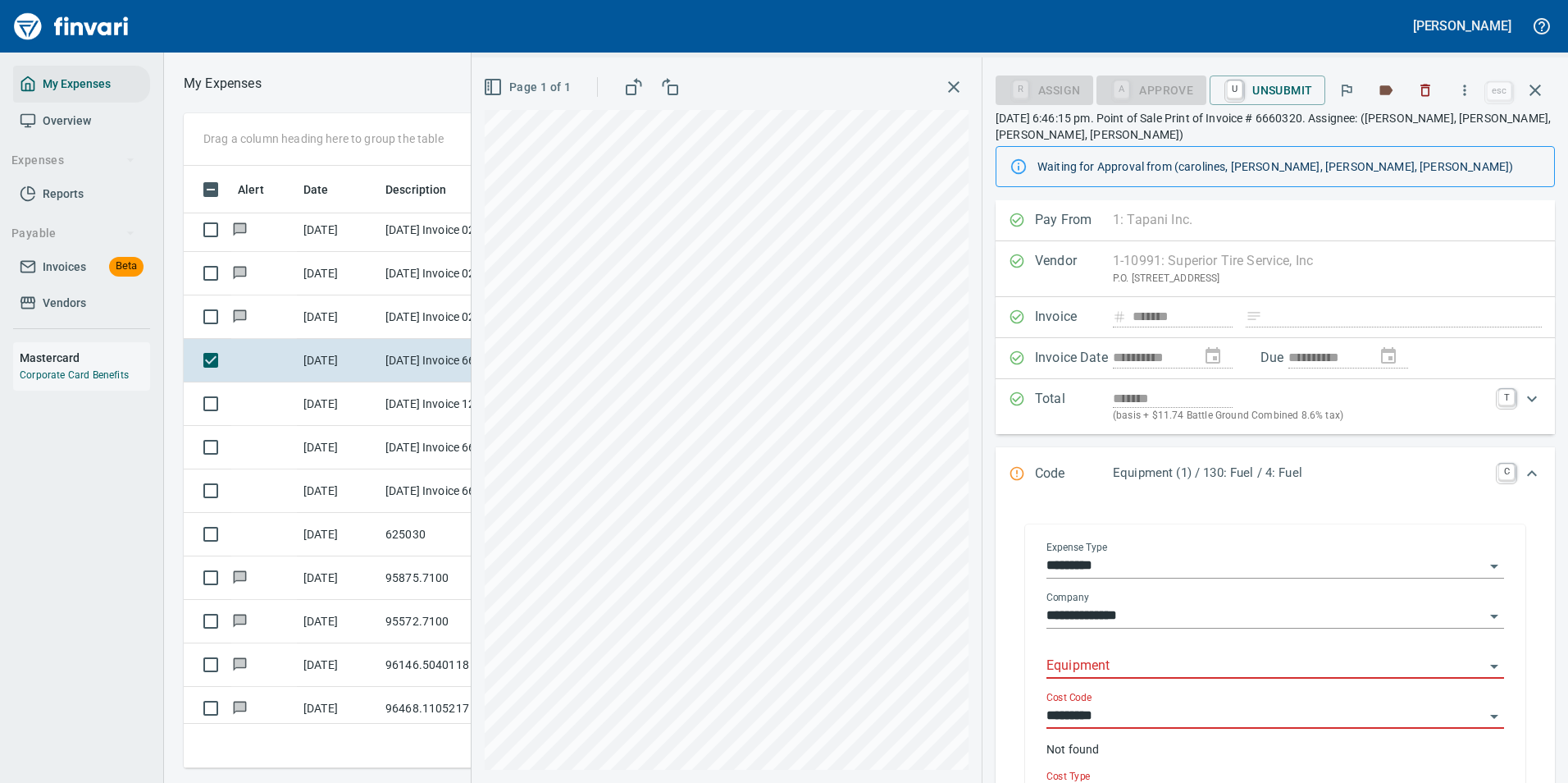
click at [1105, 563] on input "*********" at bounding box center [1266, 566] width 438 height 23
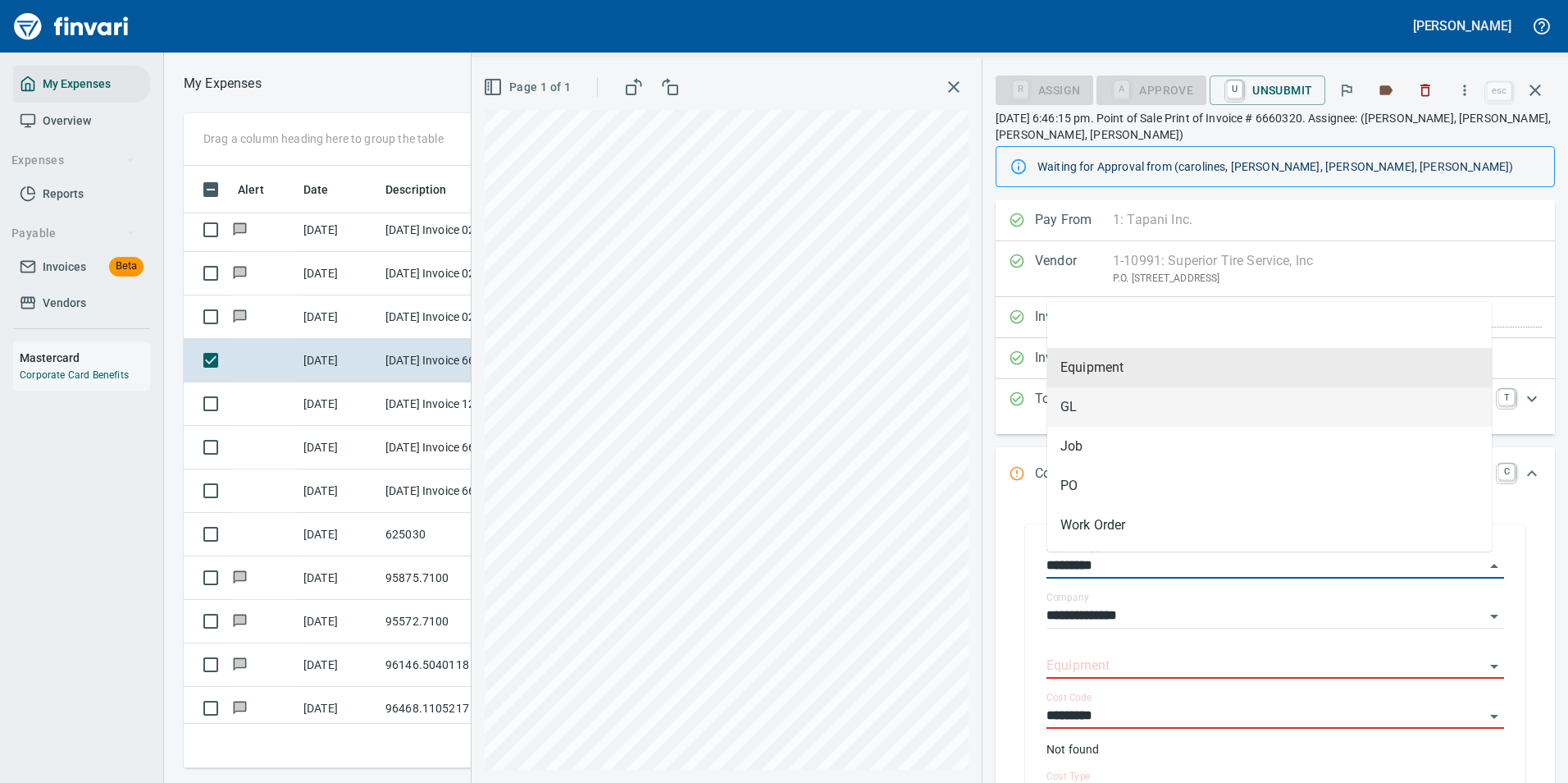
click at [1082, 415] on li "GL" at bounding box center [1268, 406] width 445 height 39
type input "**"
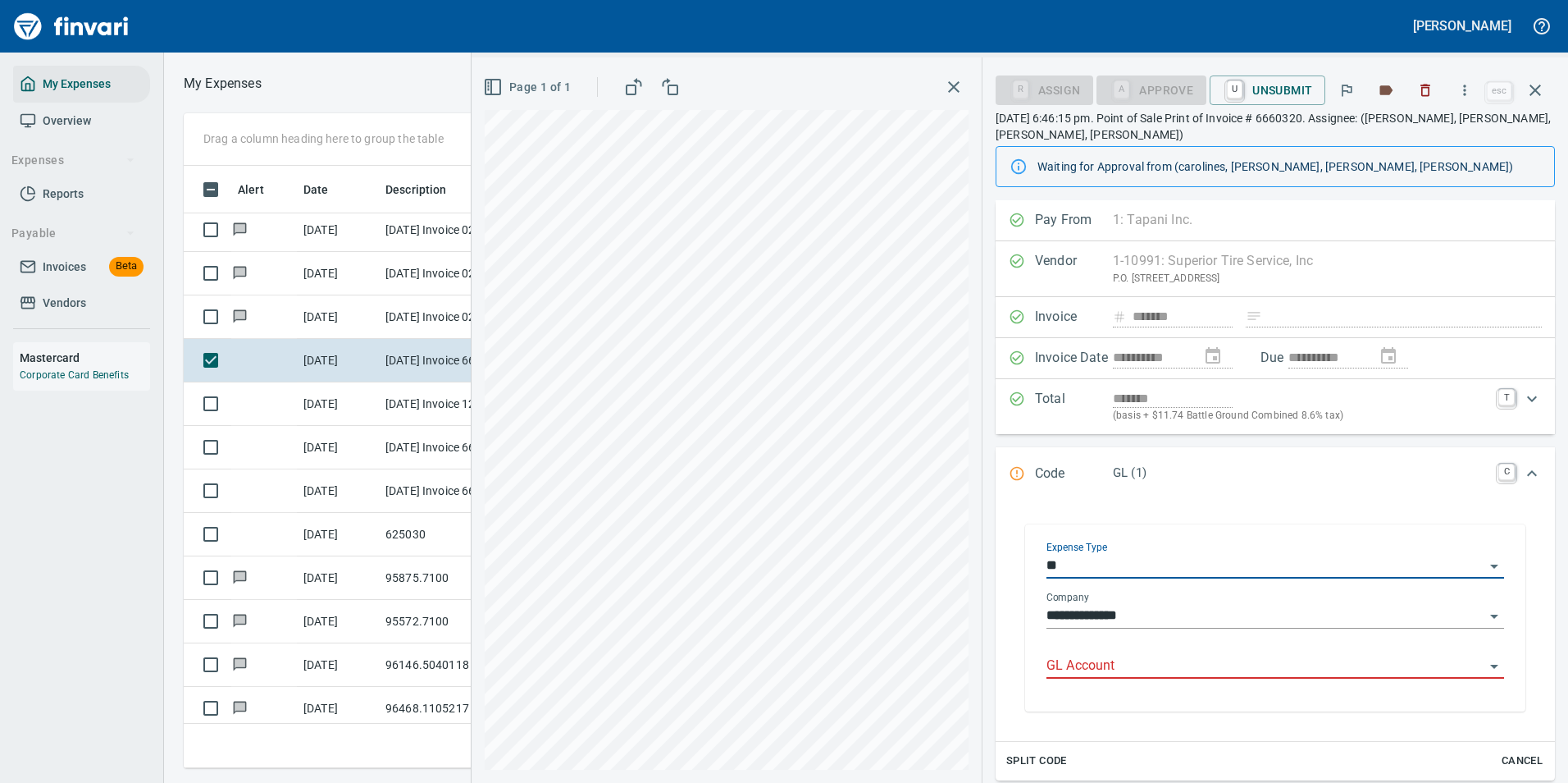
click at [1084, 668] on input "GL Account" at bounding box center [1266, 666] width 438 height 23
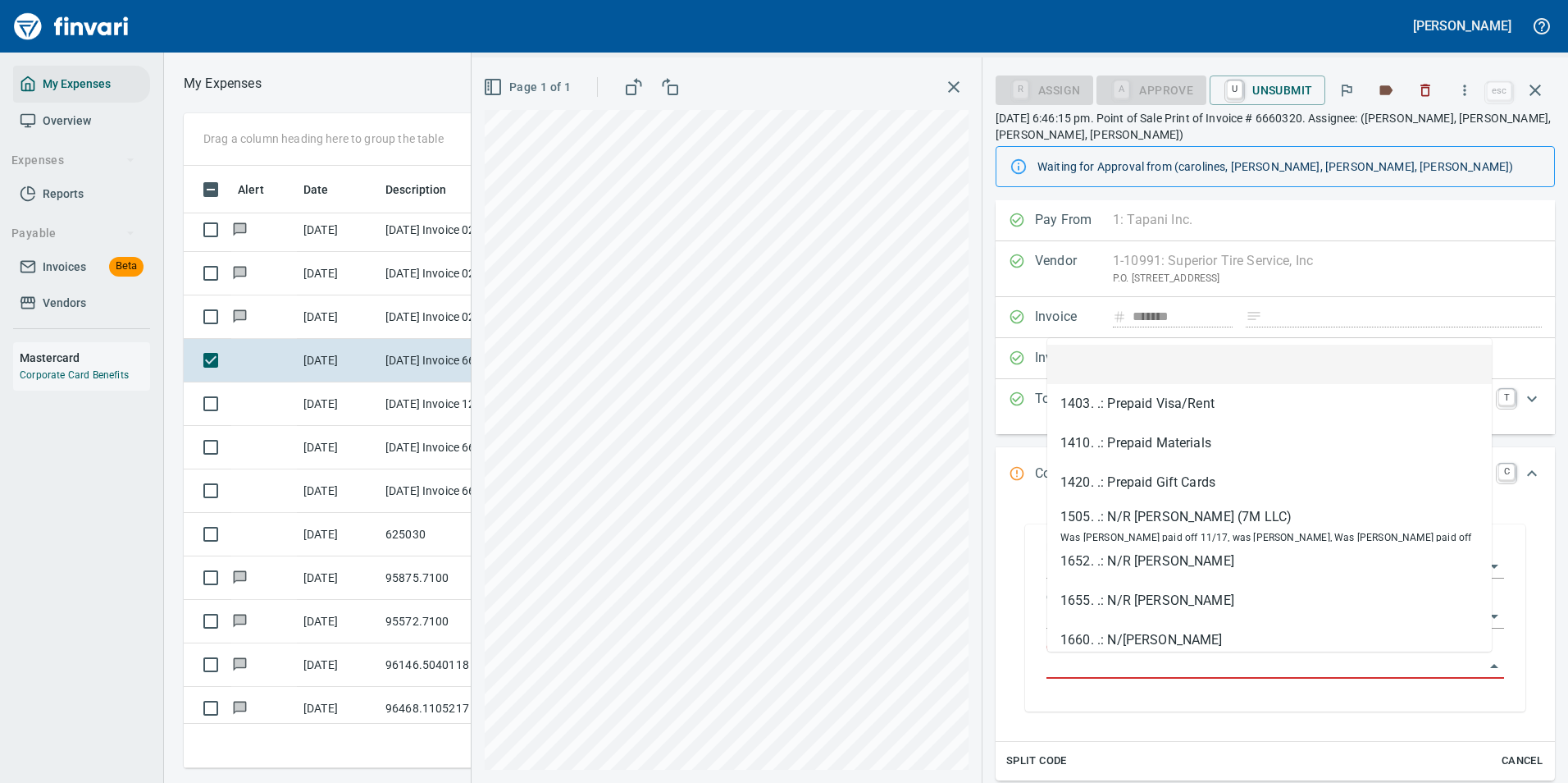
click at [1037, 660] on div "**********" at bounding box center [1275, 619] width 484 height 183
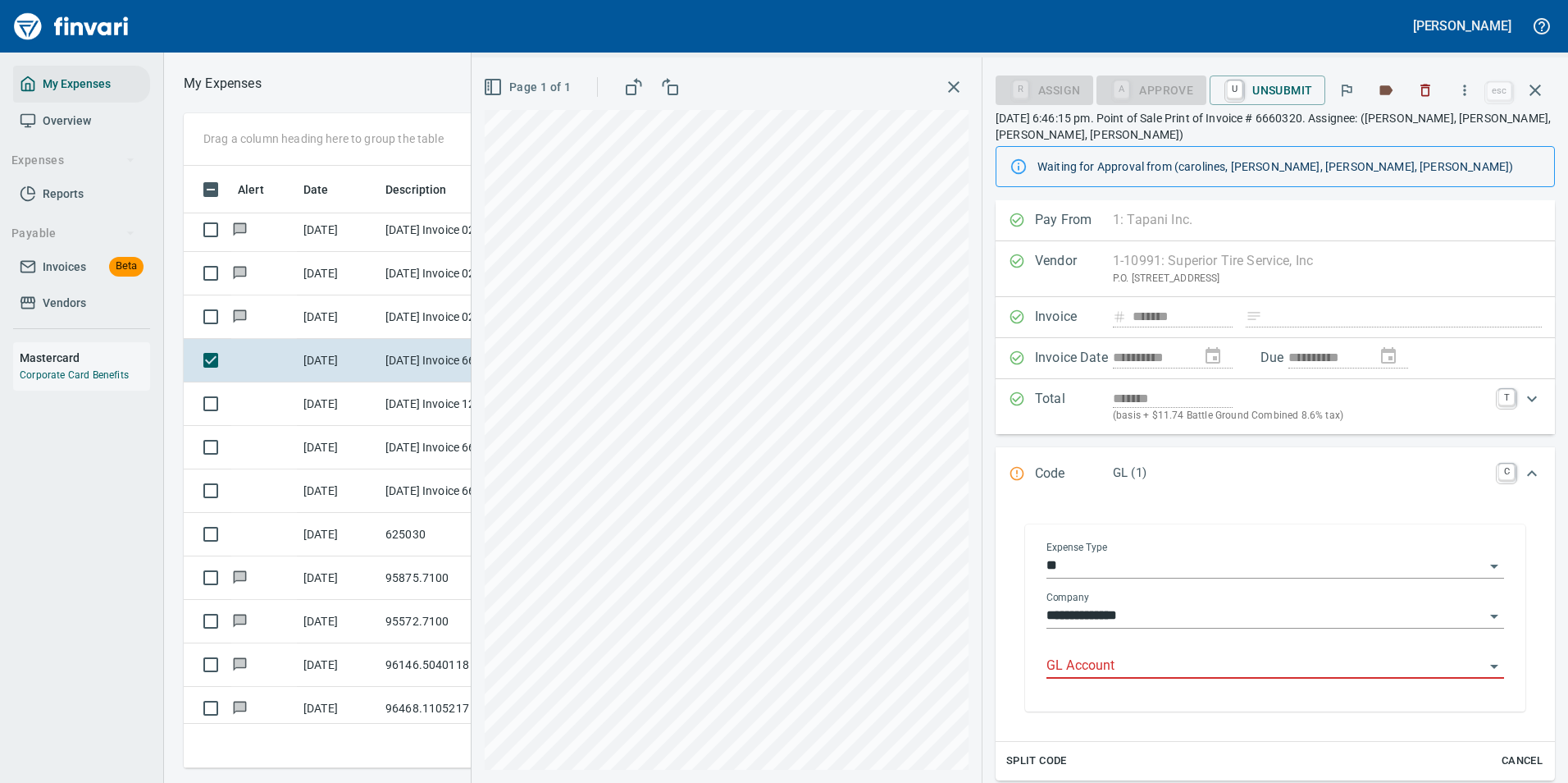
click at [1080, 664] on input "GL Account" at bounding box center [1266, 666] width 438 height 23
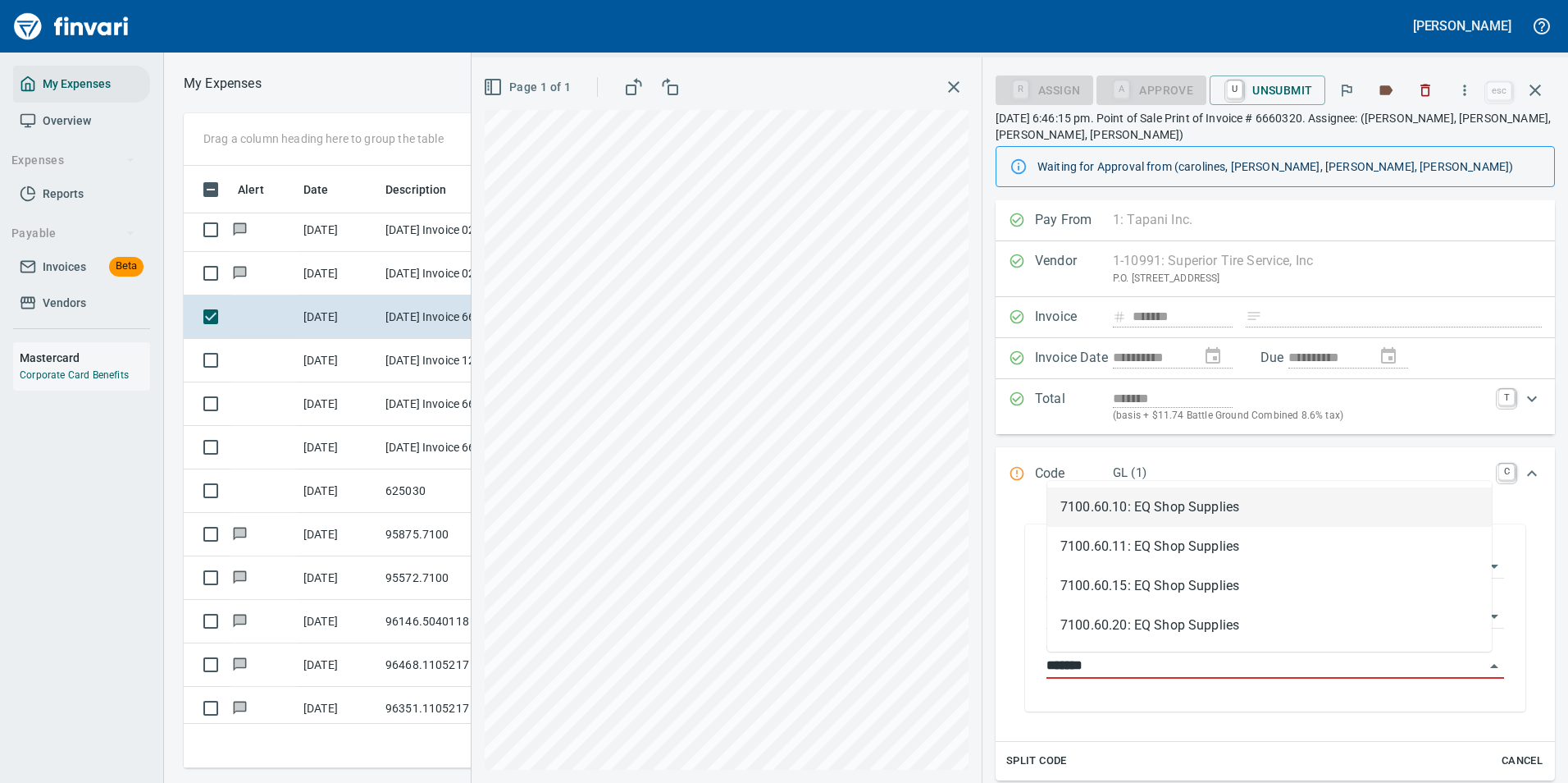
click at [1109, 512] on li "7100.60.10: EQ Shop Supplies" at bounding box center [1268, 507] width 445 height 39
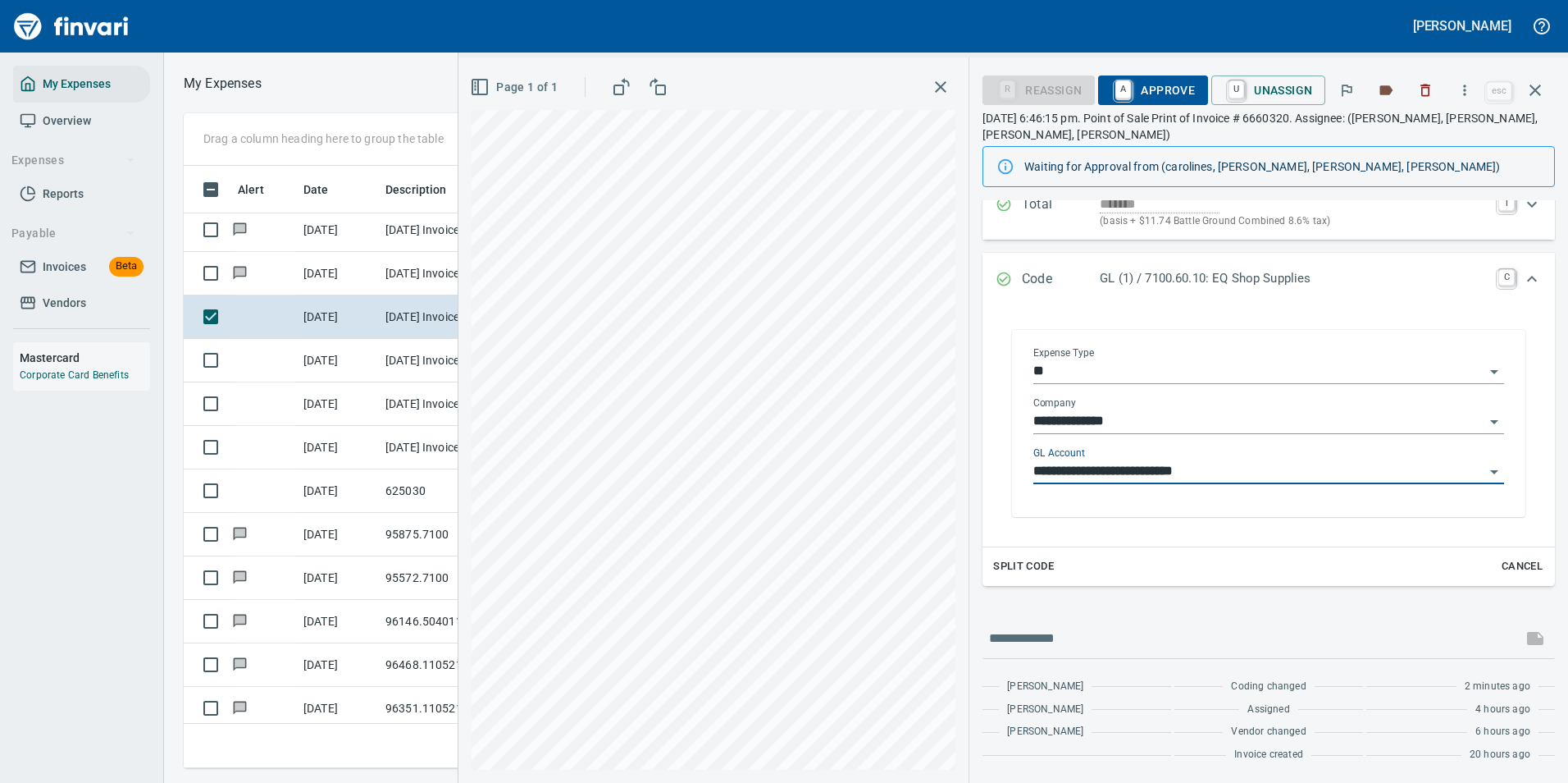
scroll to position [0, 0]
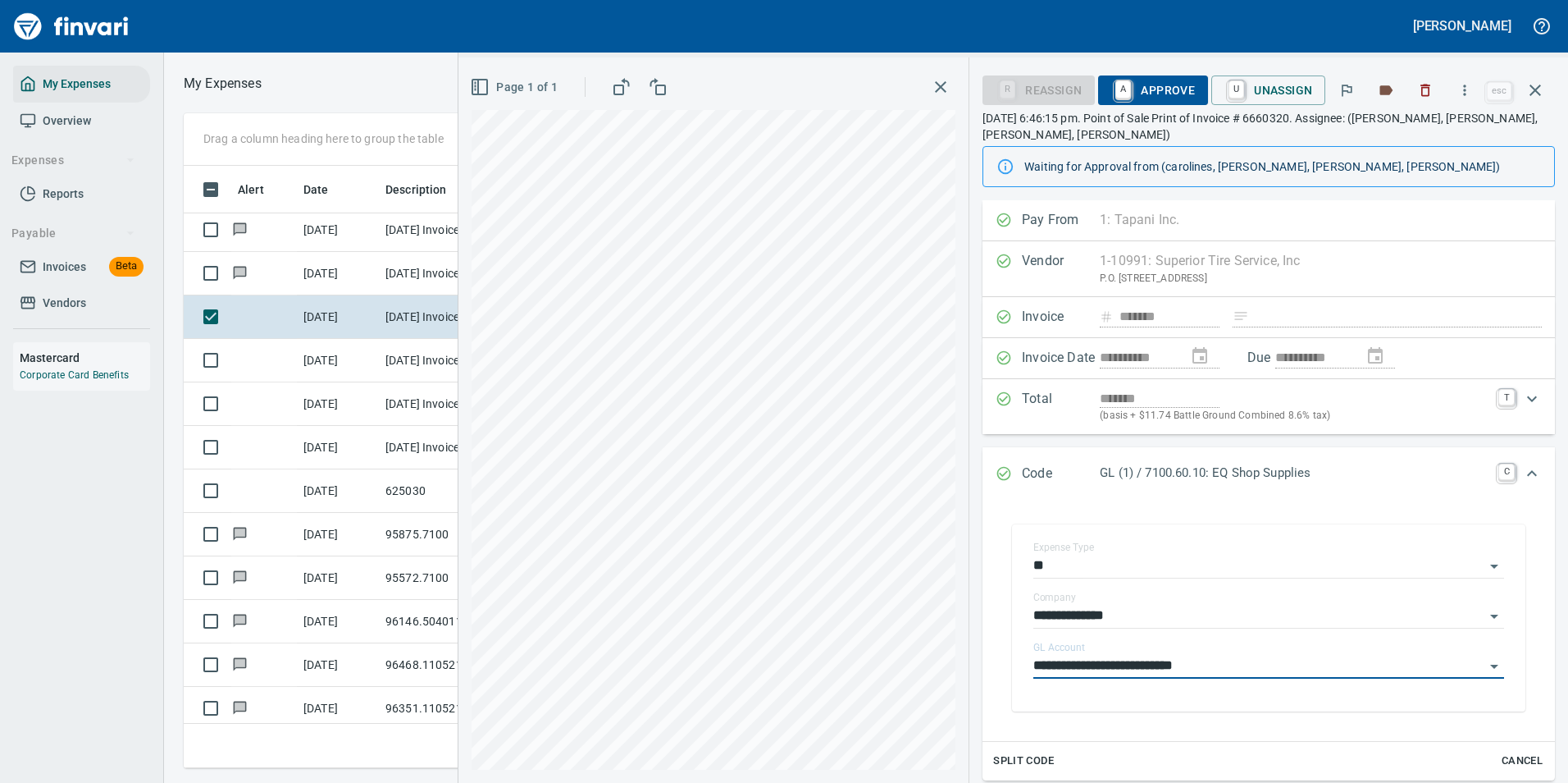
type input "**********"
click at [1135, 89] on span "A Approve" at bounding box center [1152, 90] width 83 height 28
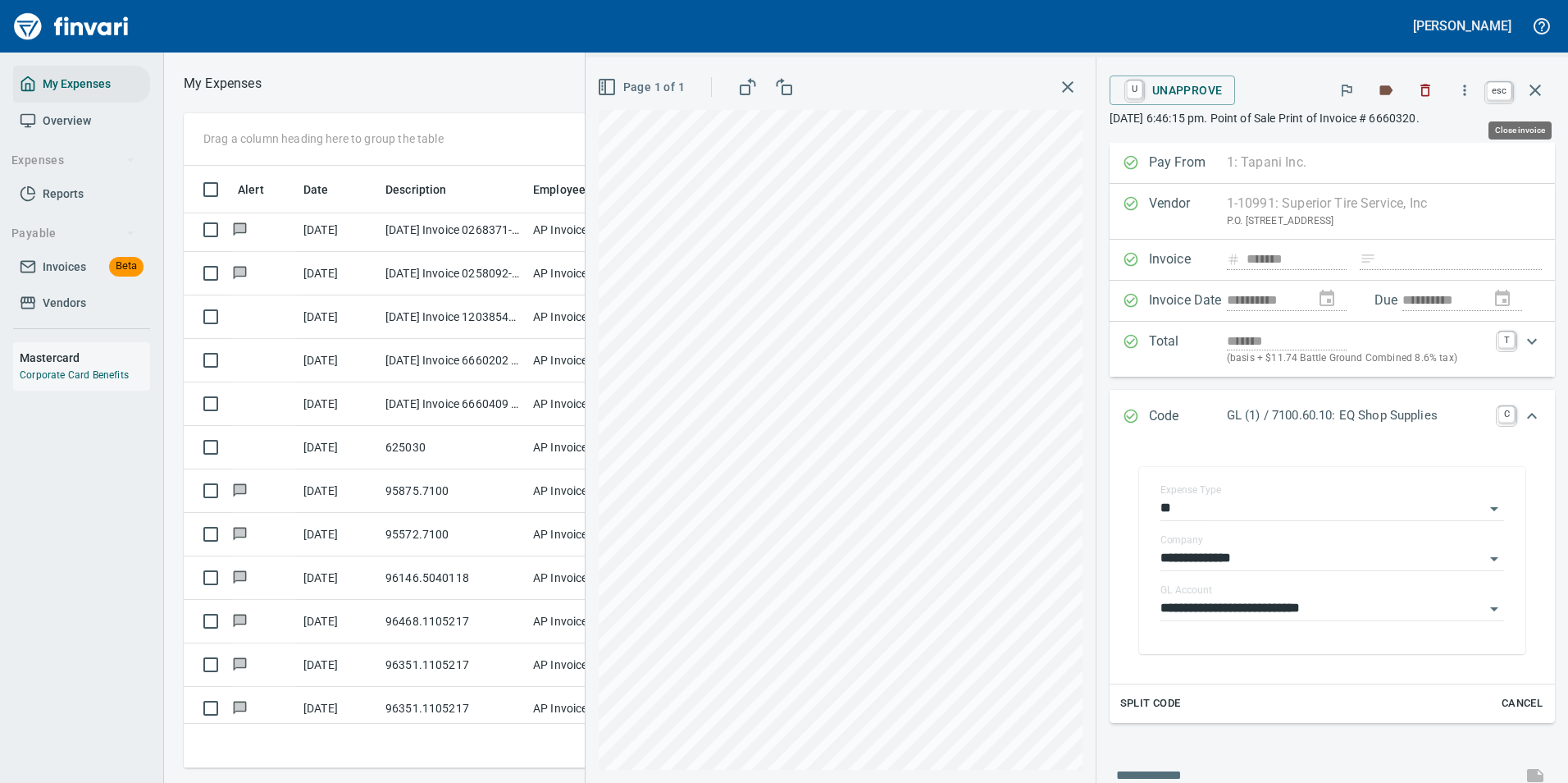
click at [1544, 96] on icon "button" at bounding box center [1534, 90] width 20 height 20
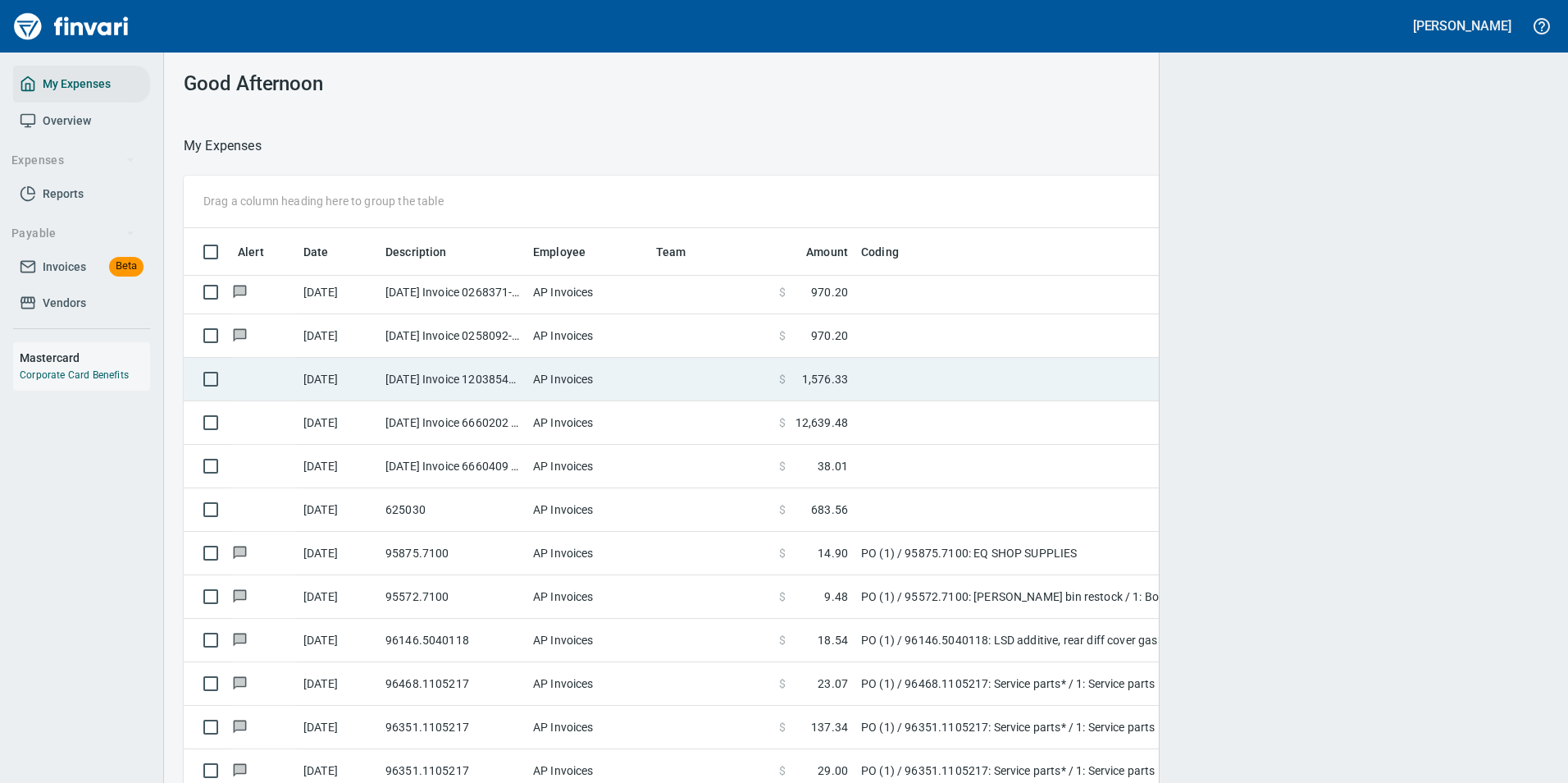
scroll to position [2, 2]
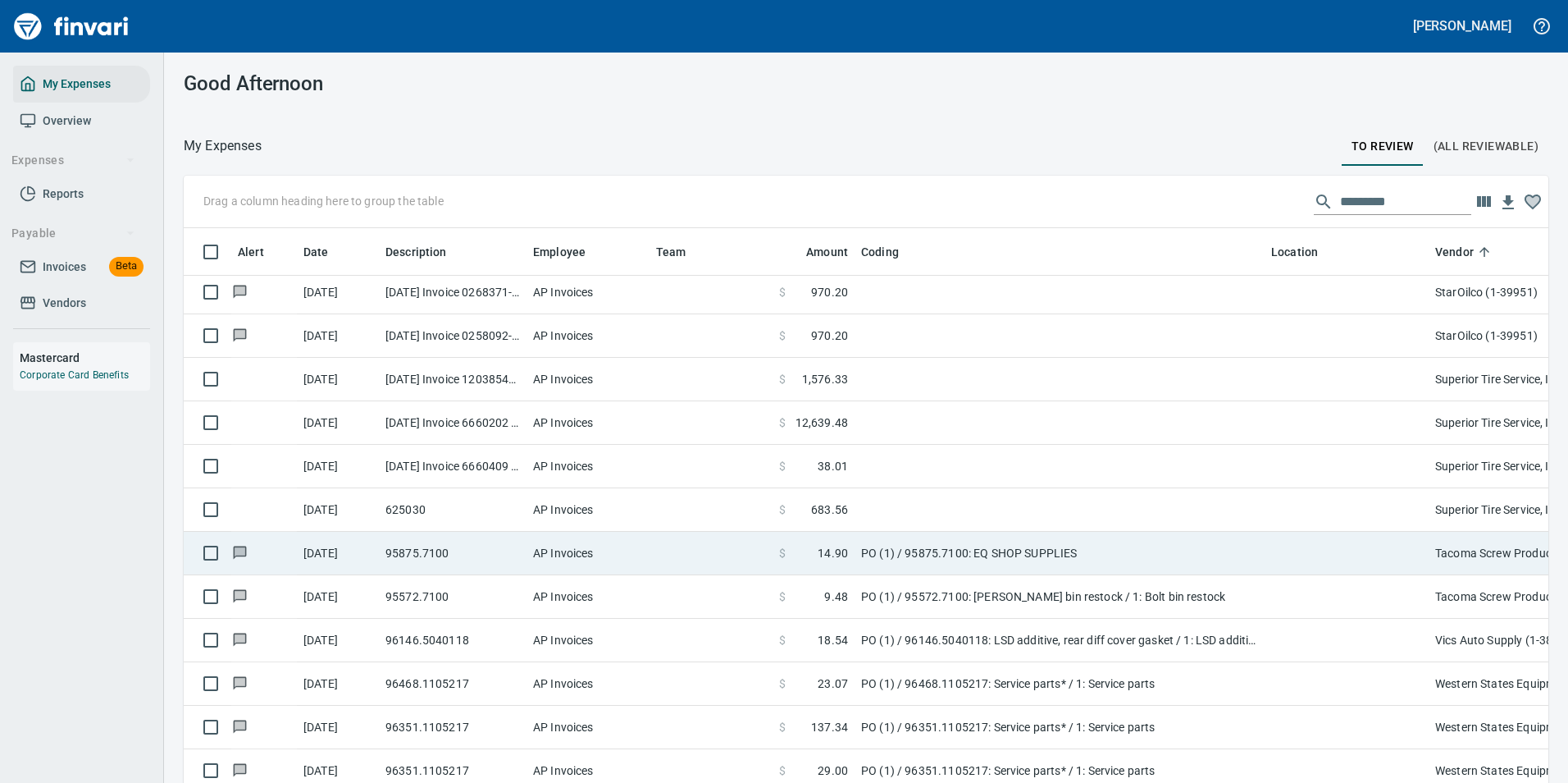
click at [914, 472] on td at bounding box center [1060, 466] width 410 height 43
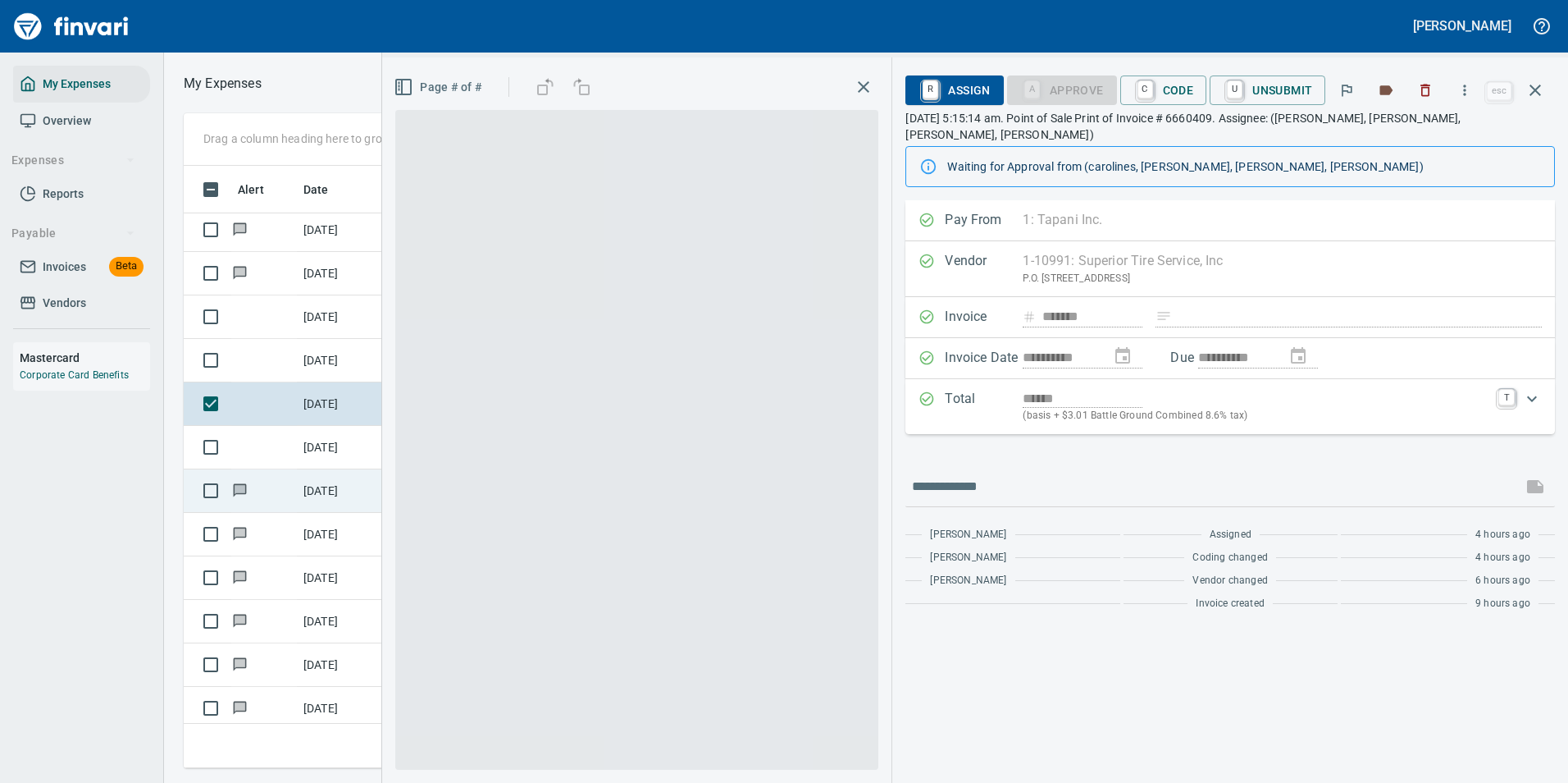
scroll to position [578, 930]
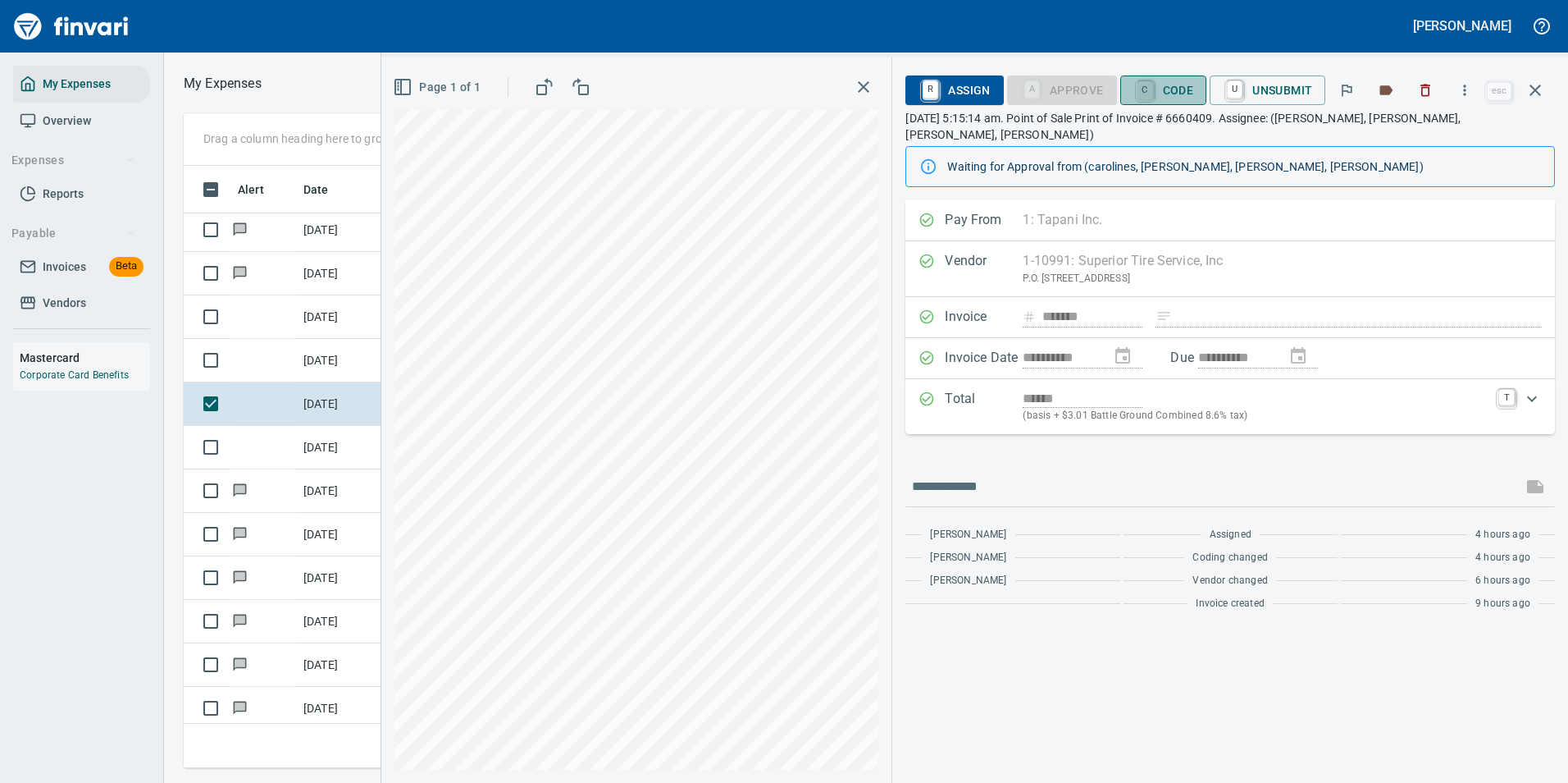
click at [1152, 96] on link "C" at bounding box center [1145, 90] width 16 height 18
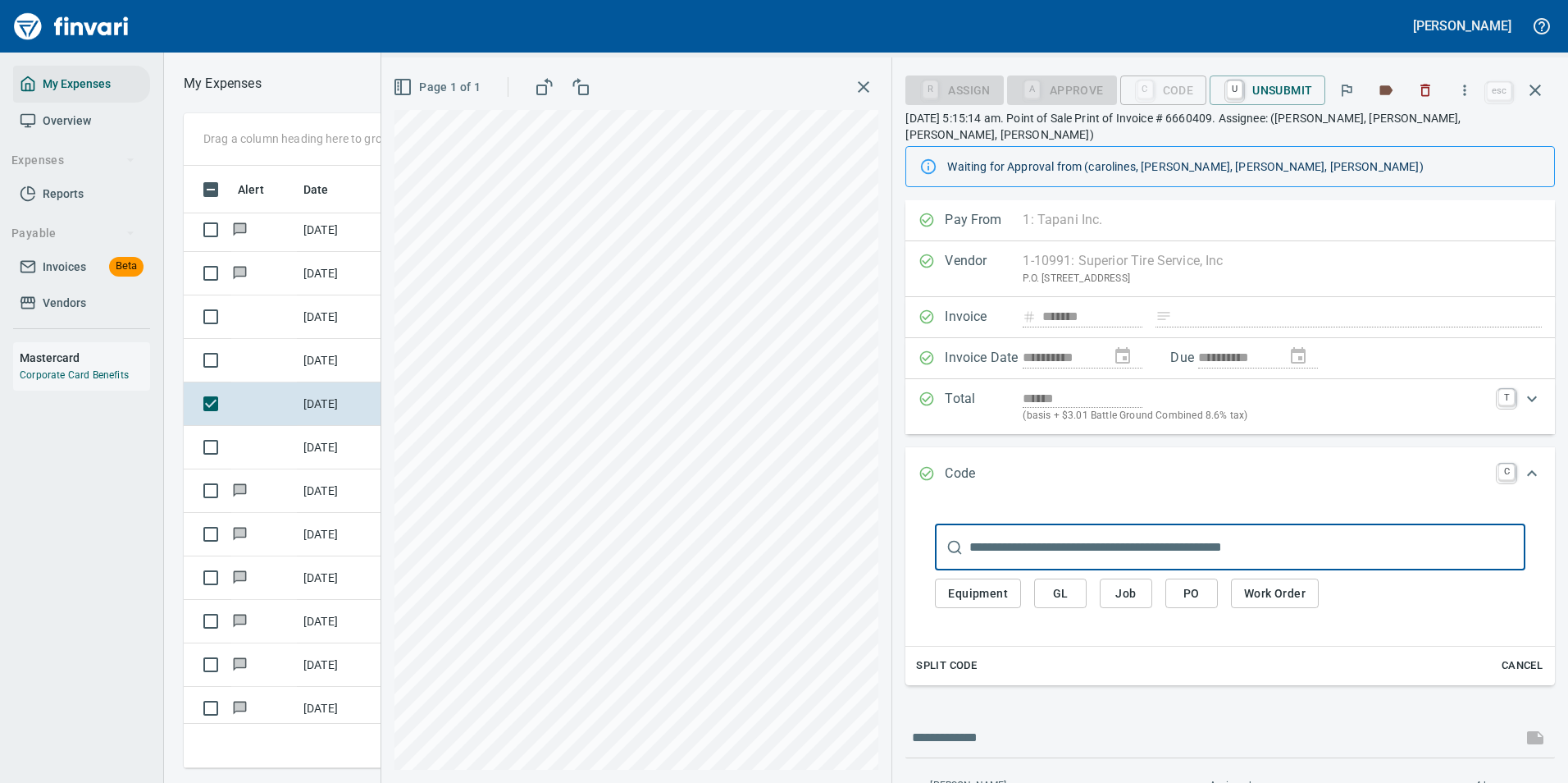
click at [1079, 578] on button "GL" at bounding box center [1060, 593] width 52 height 30
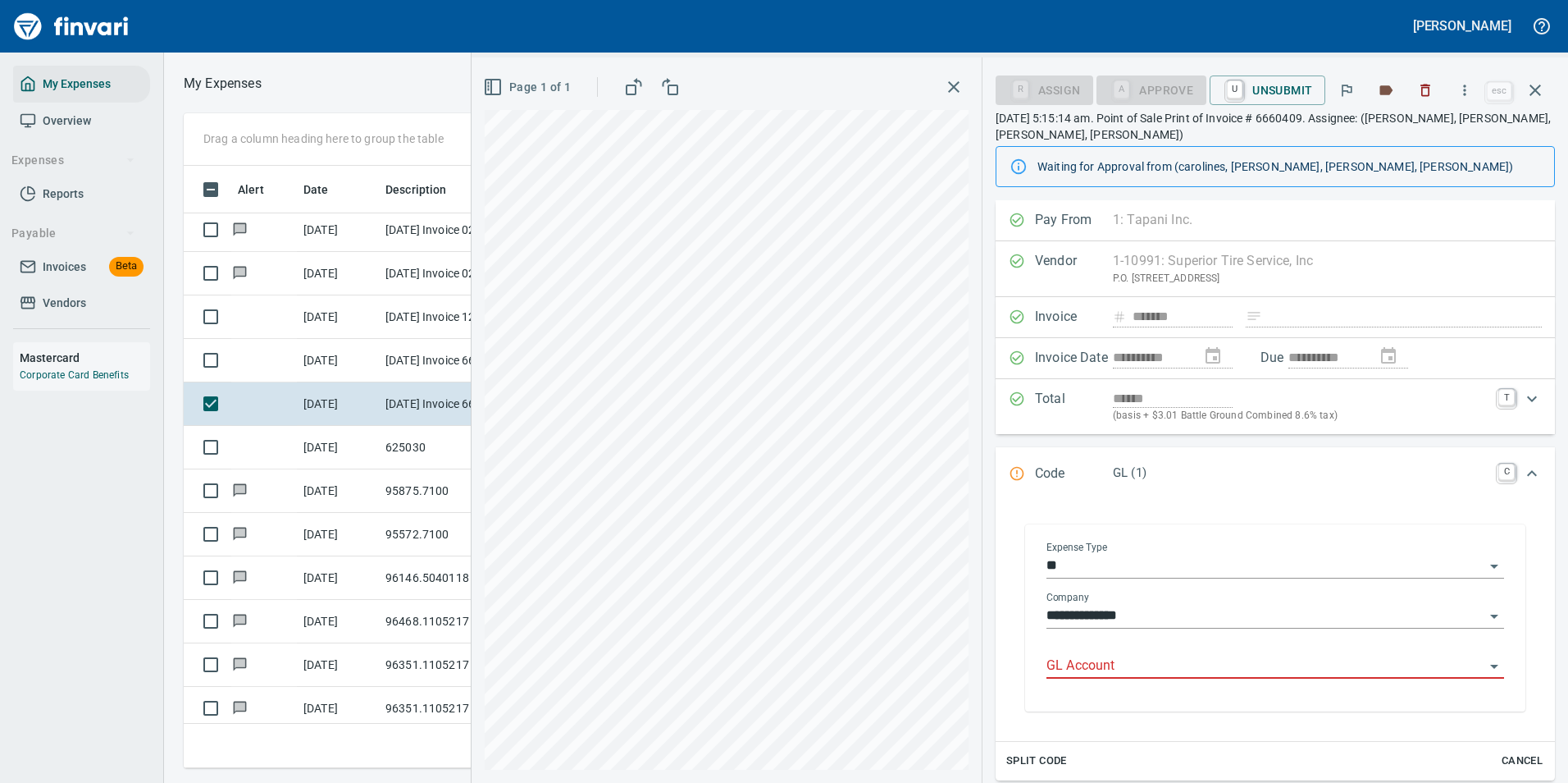
click at [1106, 677] on div at bounding box center [1275, 666] width 458 height 23
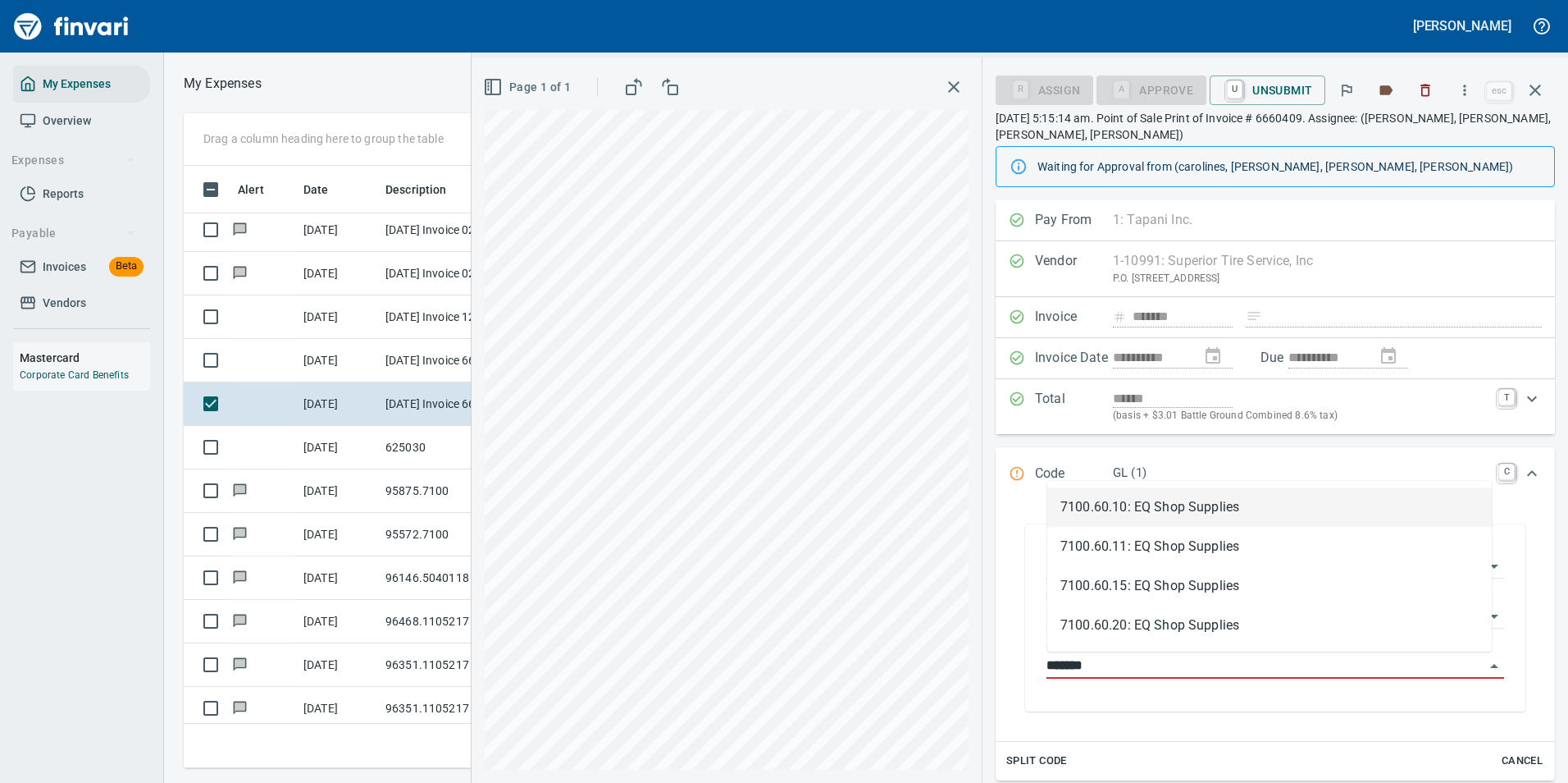
click at [1139, 506] on li "7100.60.10: EQ Shop Supplies" at bounding box center [1268, 507] width 445 height 39
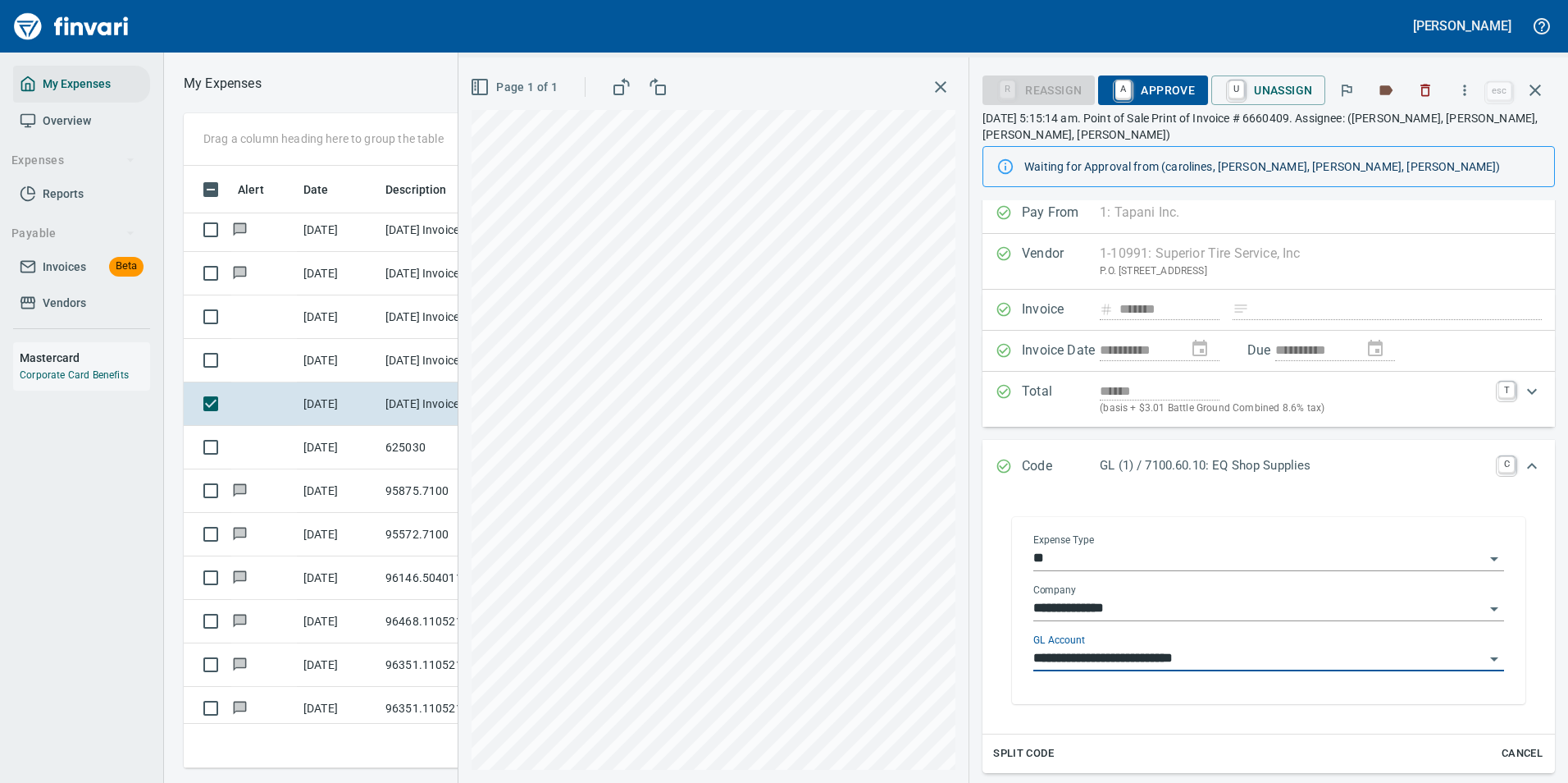
scroll to position [0, 0]
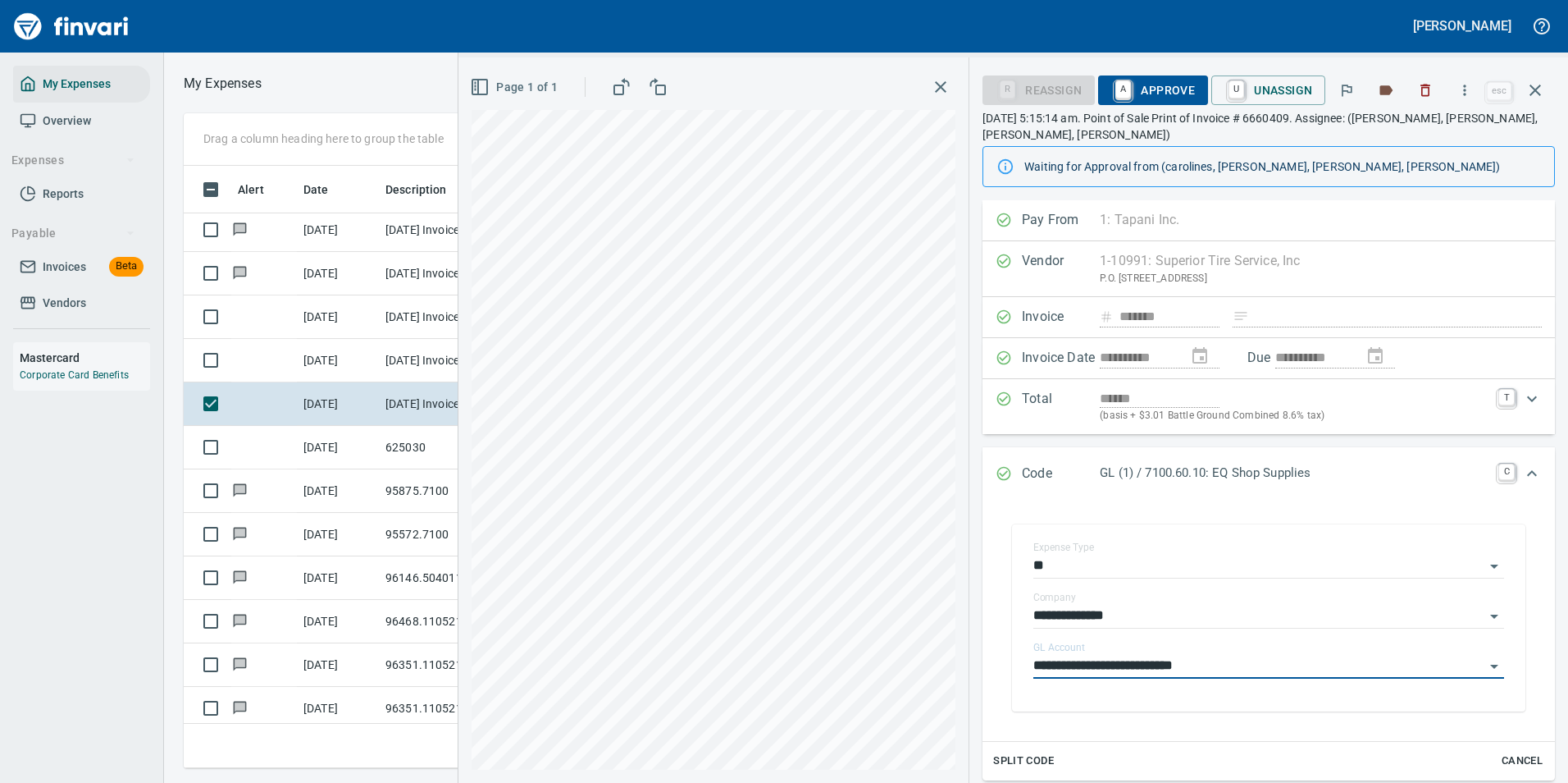
type input "**********"
click at [1146, 84] on span "A Approve" at bounding box center [1152, 90] width 83 height 28
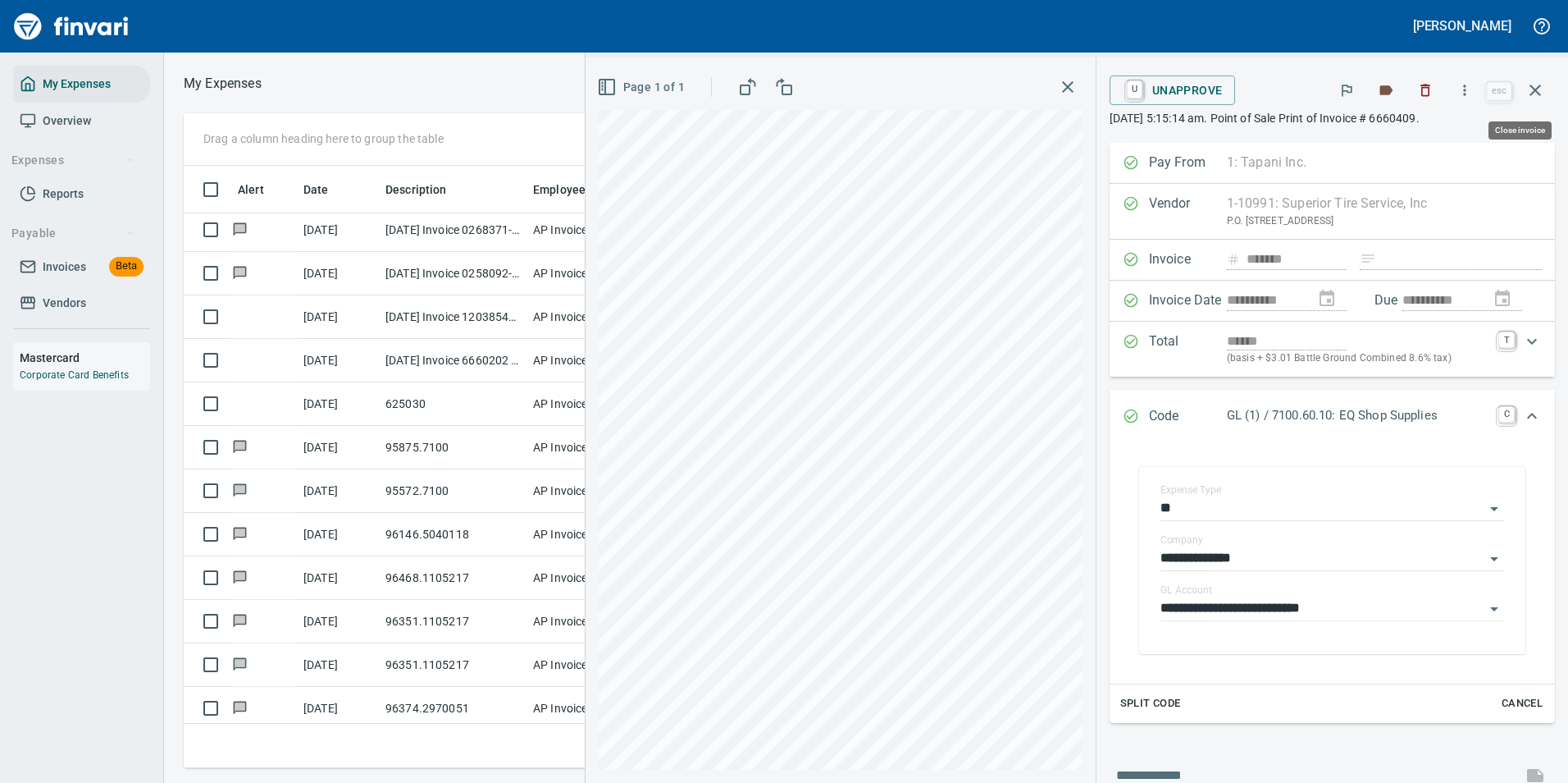
click at [1535, 91] on icon "button" at bounding box center [1534, 90] width 11 height 11
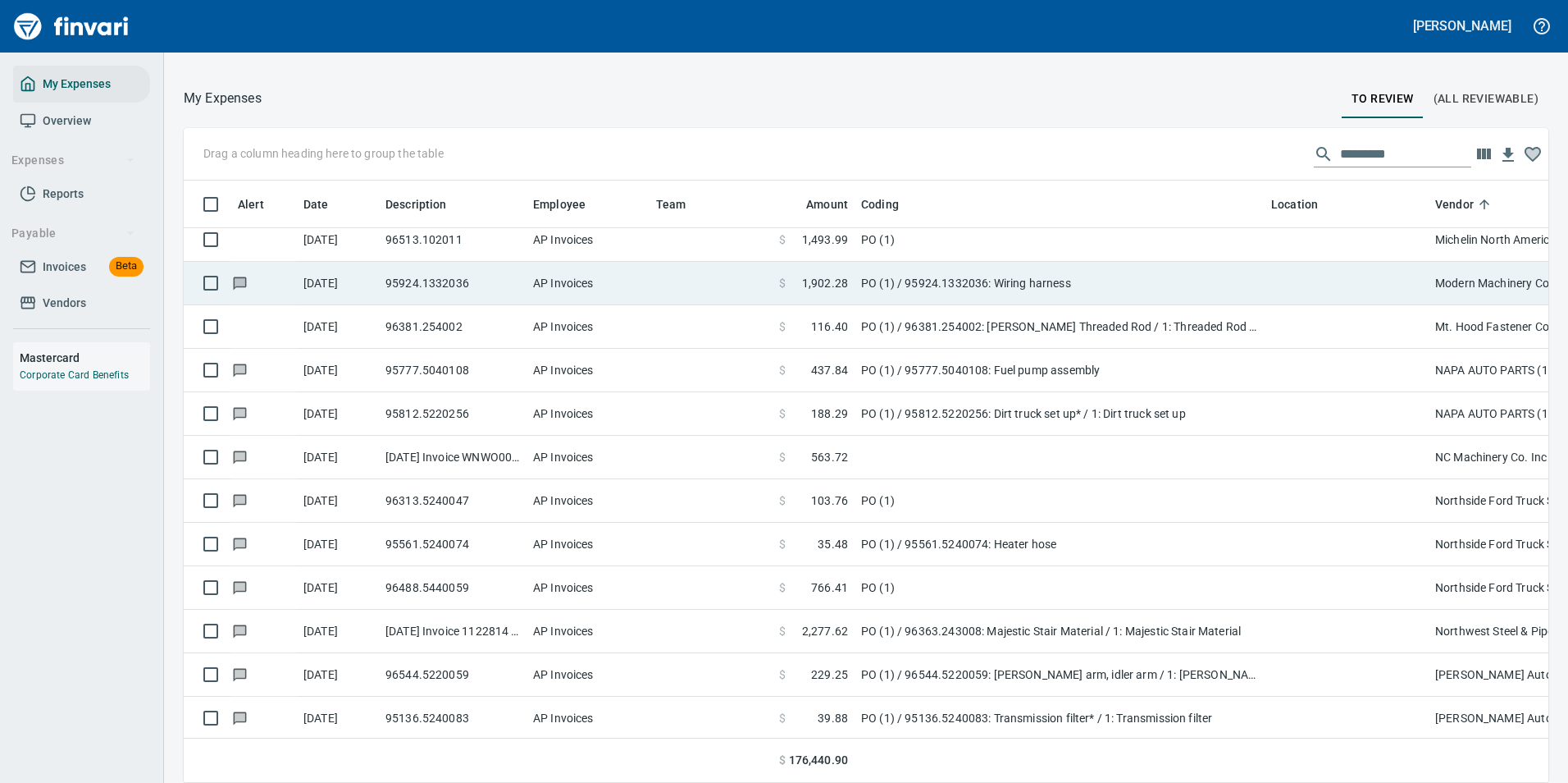
scroll to position [1801, 0]
